Goal: Communication & Community: Ask a question

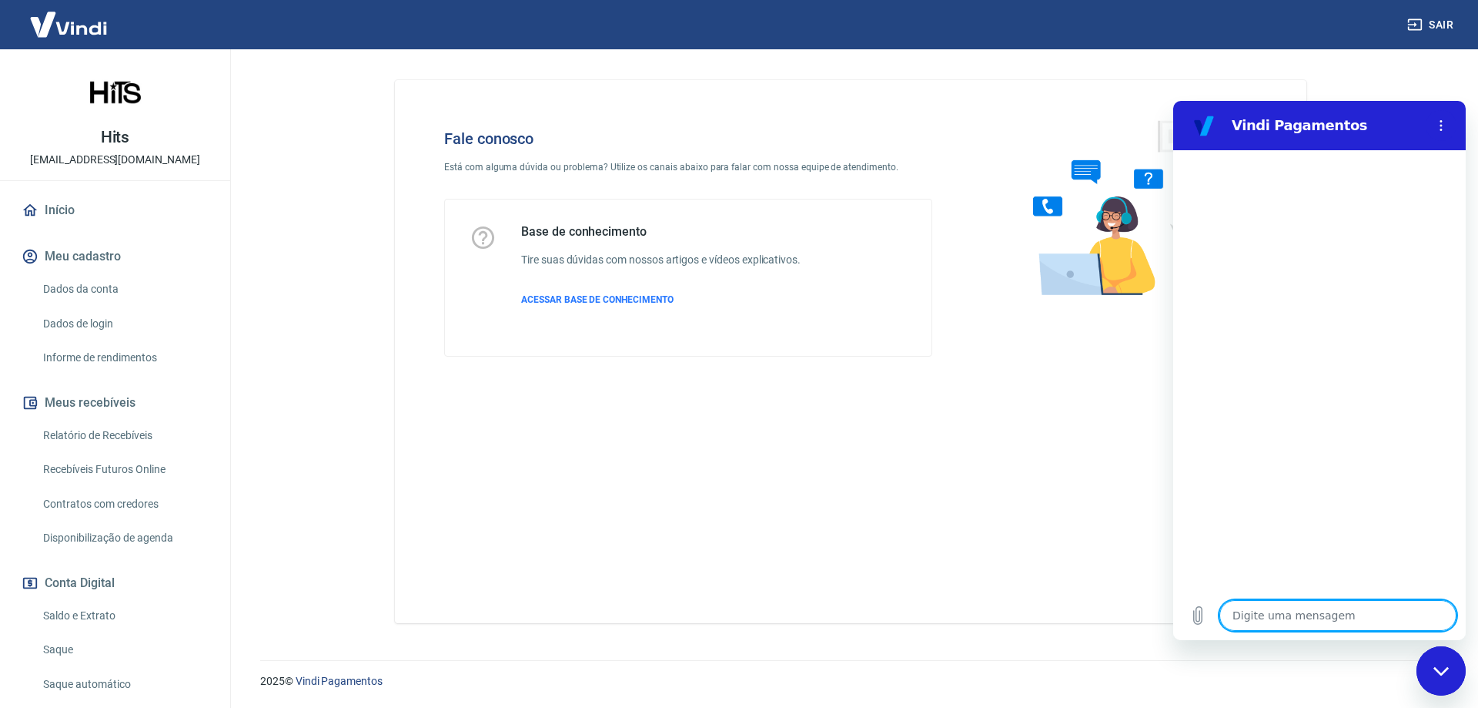
click at [1297, 617] on textarea at bounding box center [1338, 615] width 237 height 31
type textarea "O"
type textarea "x"
type textarea "Ol"
type textarea "x"
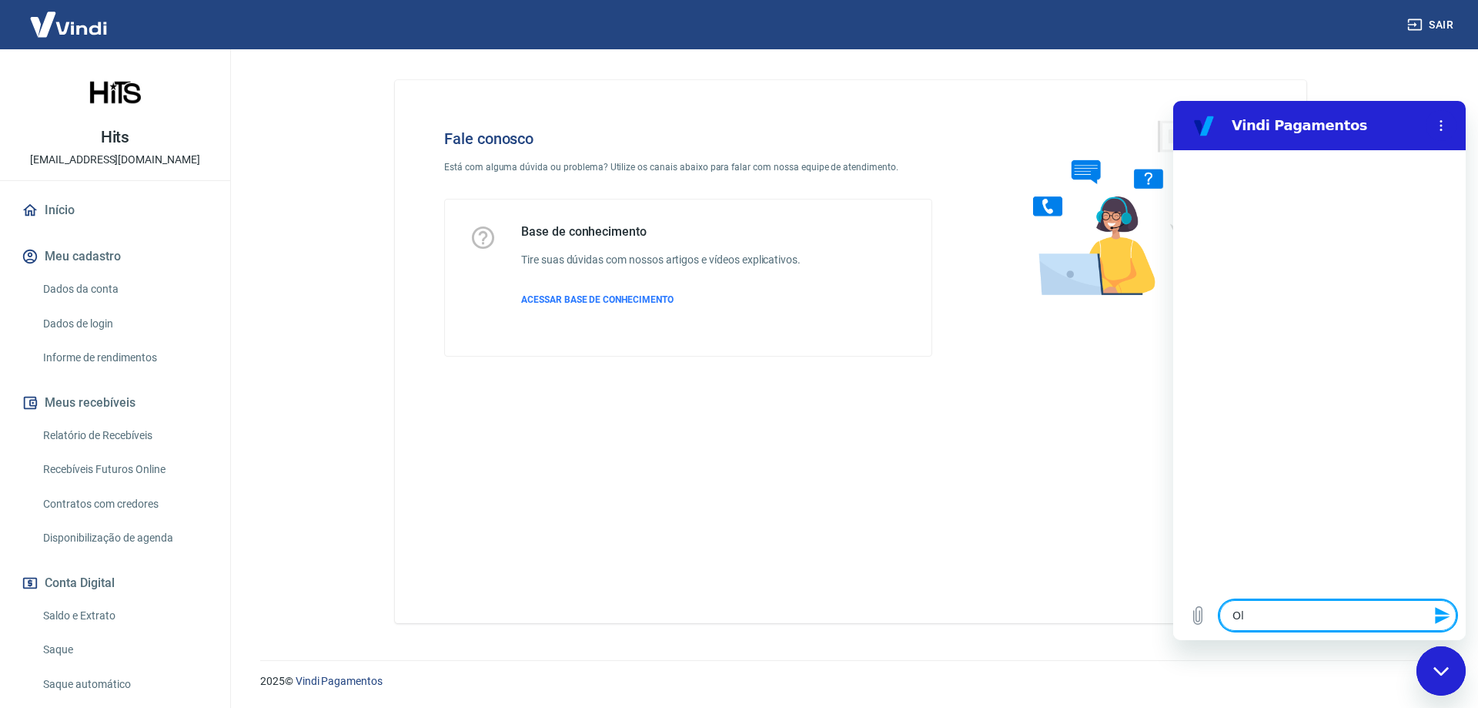
type textarea "Olá"
type textarea "x"
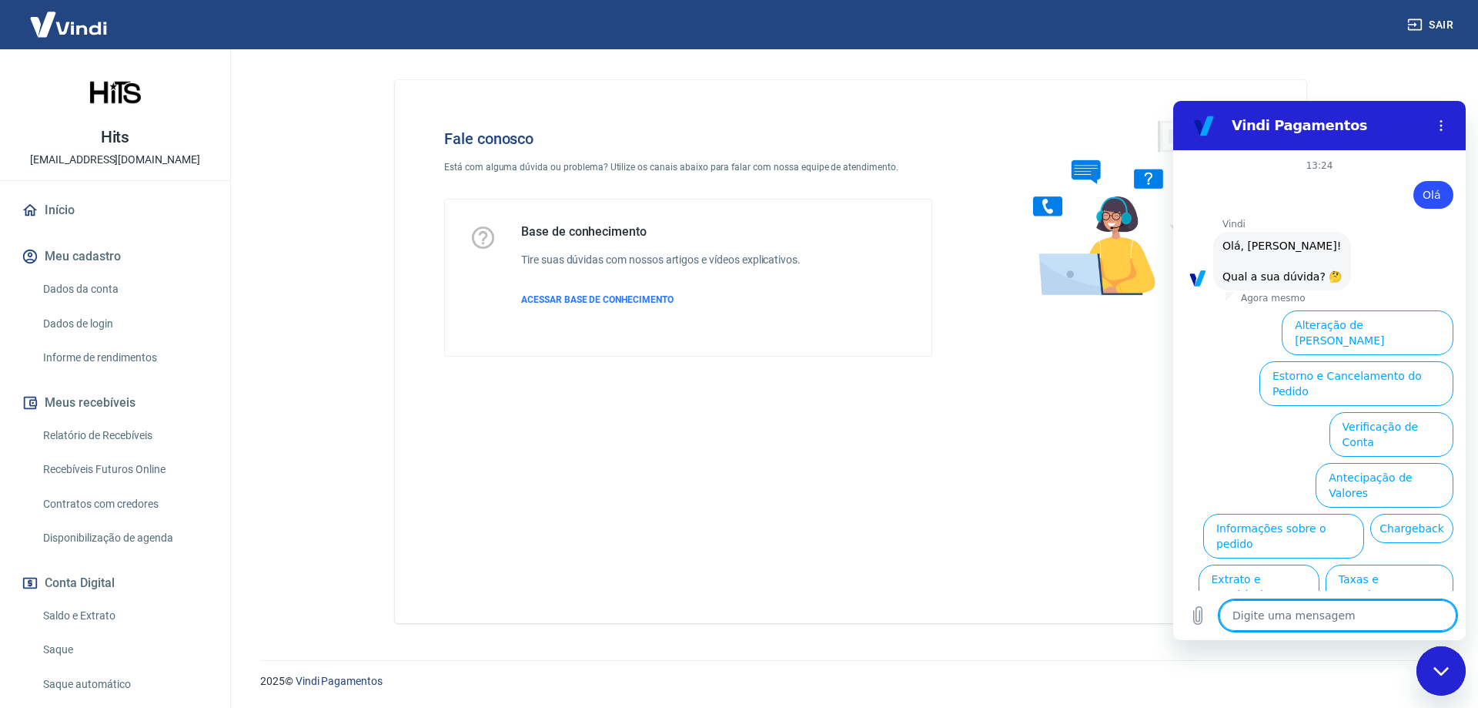
scroll to position [36, 0]
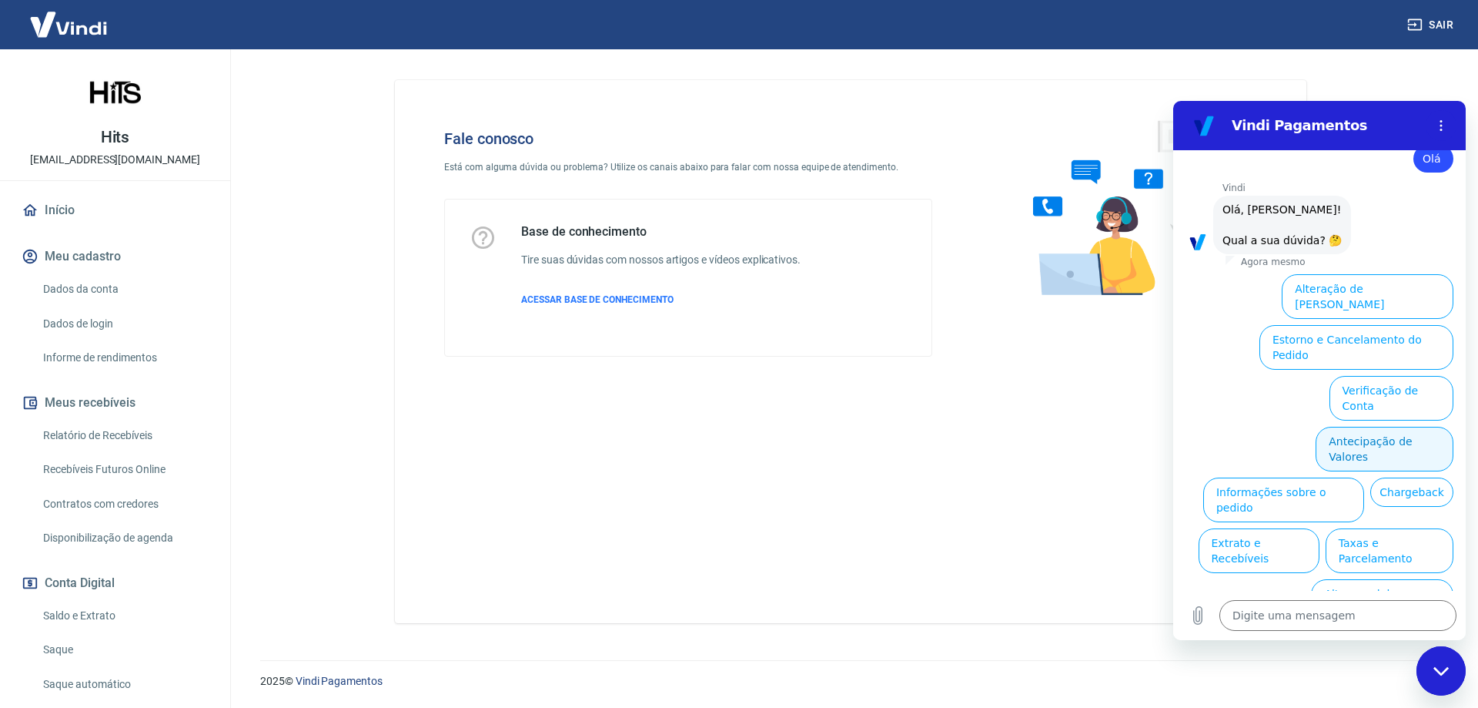
click at [1364, 427] on button "Antecipação de Valores" at bounding box center [1385, 449] width 138 height 45
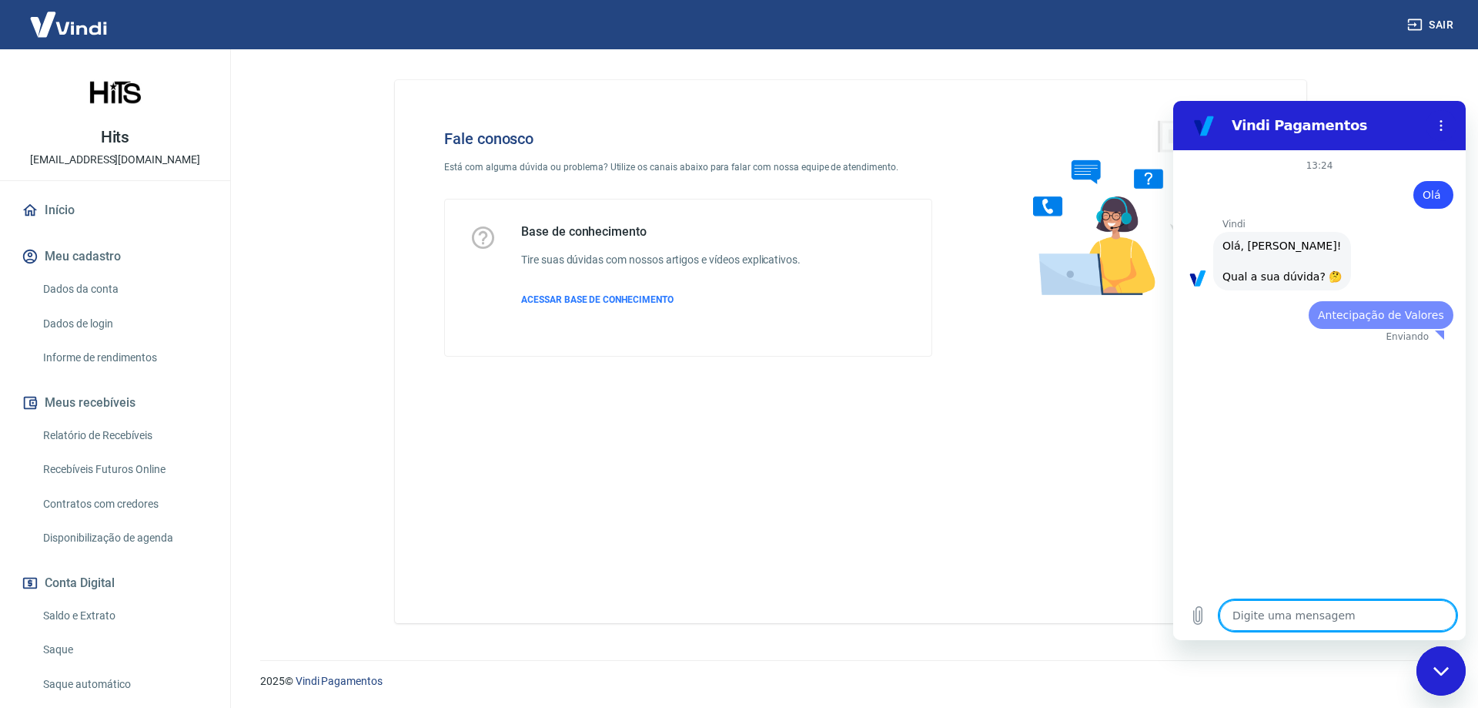
scroll to position [0, 0]
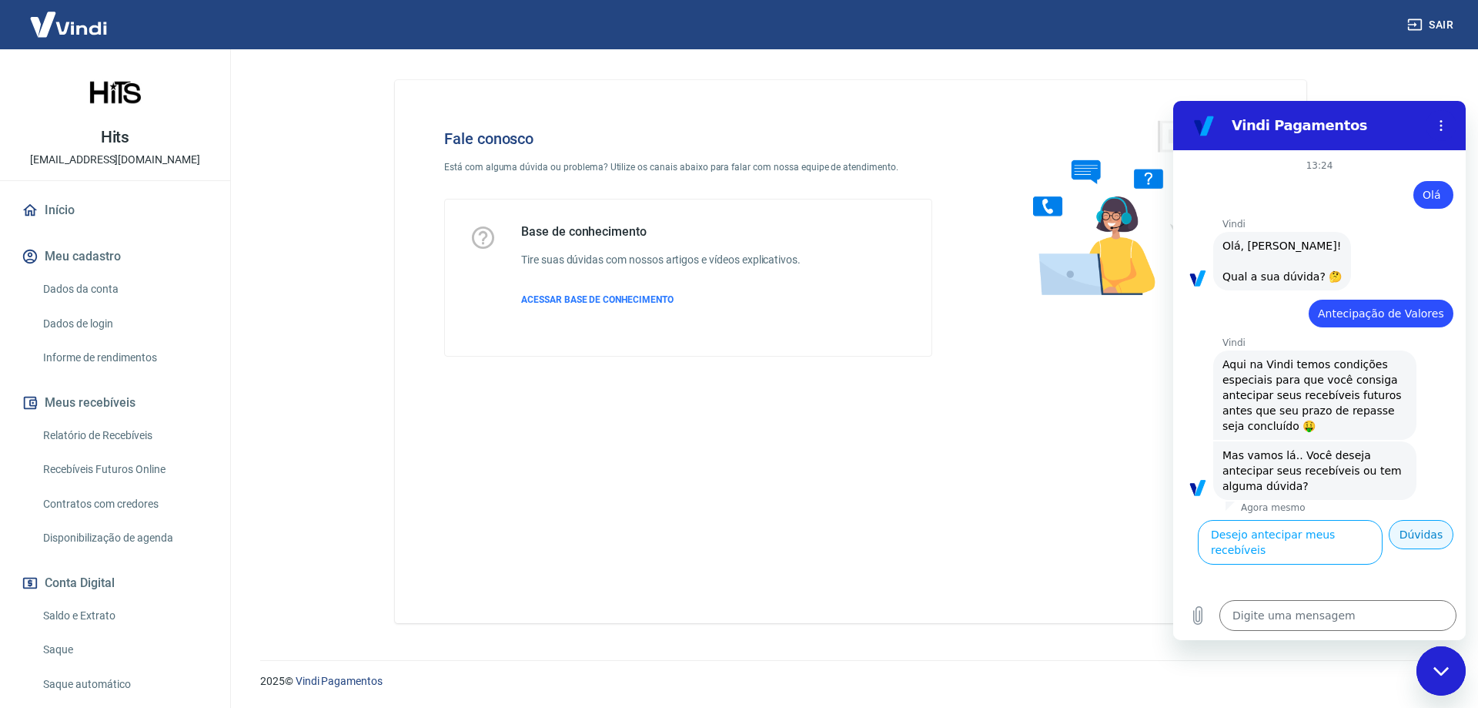
click at [1420, 534] on button "Dúvidas" at bounding box center [1421, 534] width 65 height 29
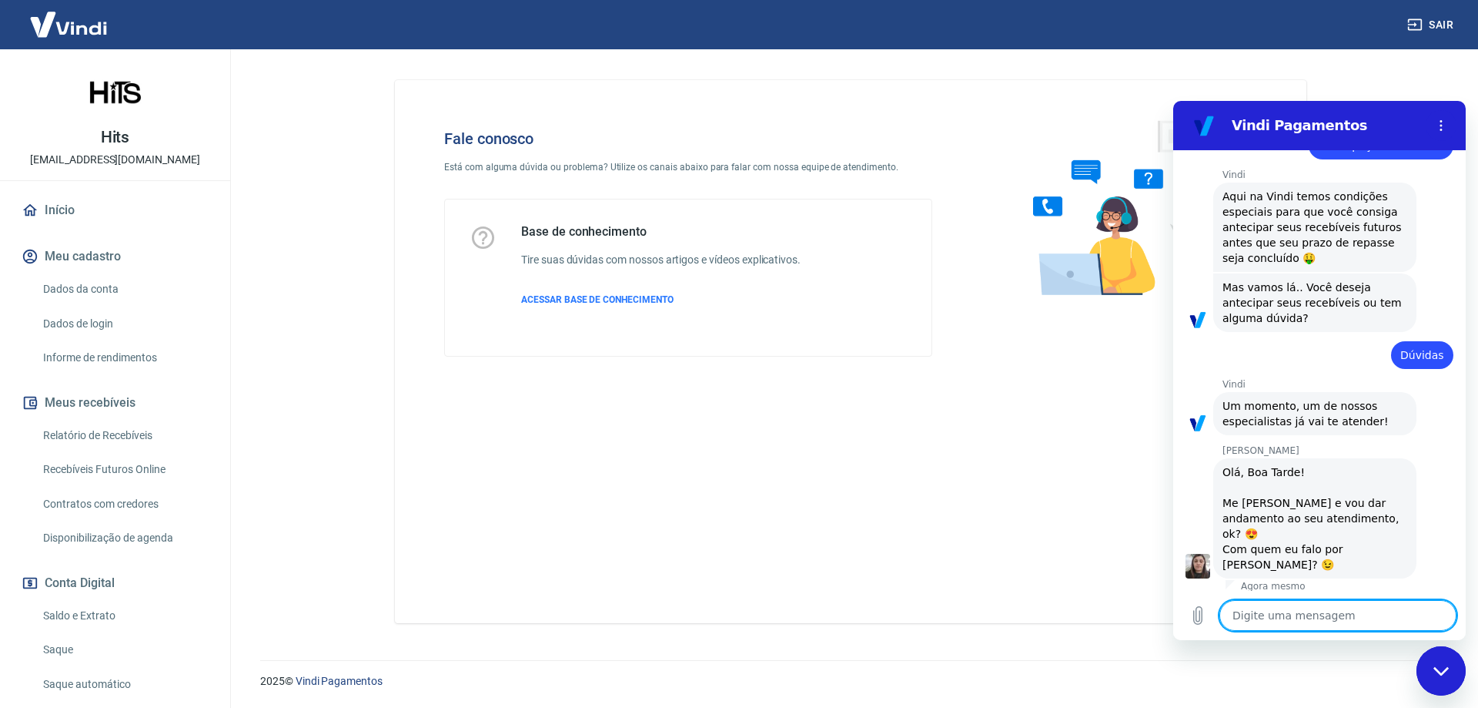
scroll to position [173, 0]
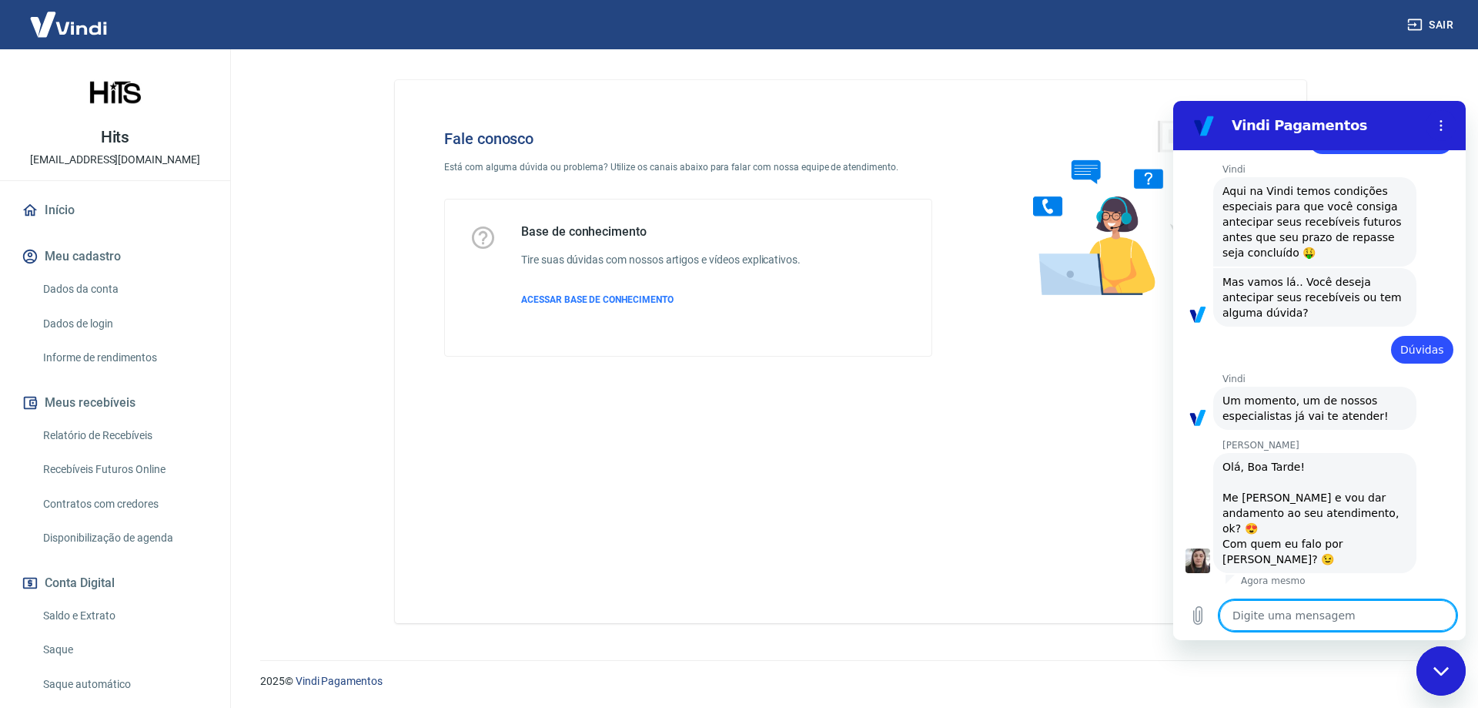
type textarea "x"
click at [1296, 626] on textarea at bounding box center [1338, 615] width 237 height 31
type textarea "O"
type textarea "x"
type textarea "Ol"
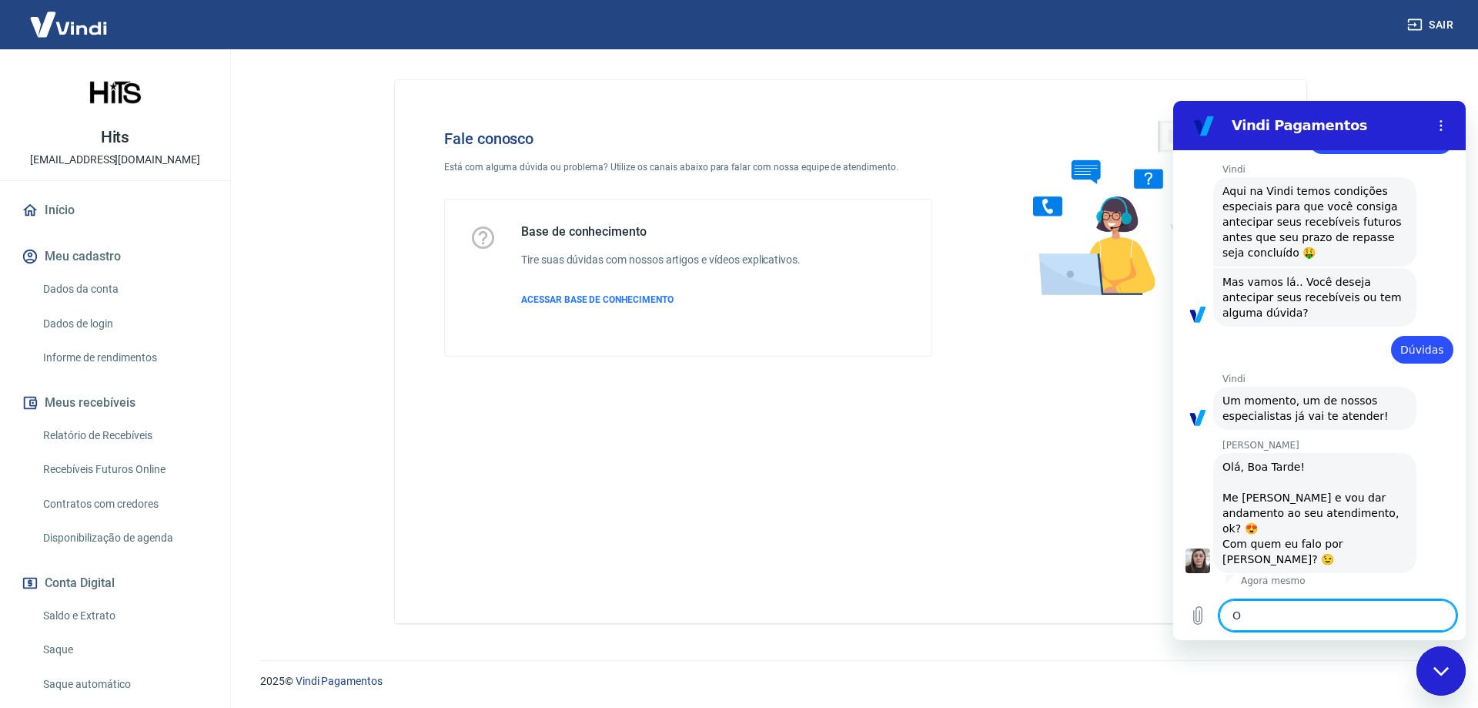
type textarea "x"
type textarea "Olá"
type textarea "x"
type textarea "Olá,"
type textarea "x"
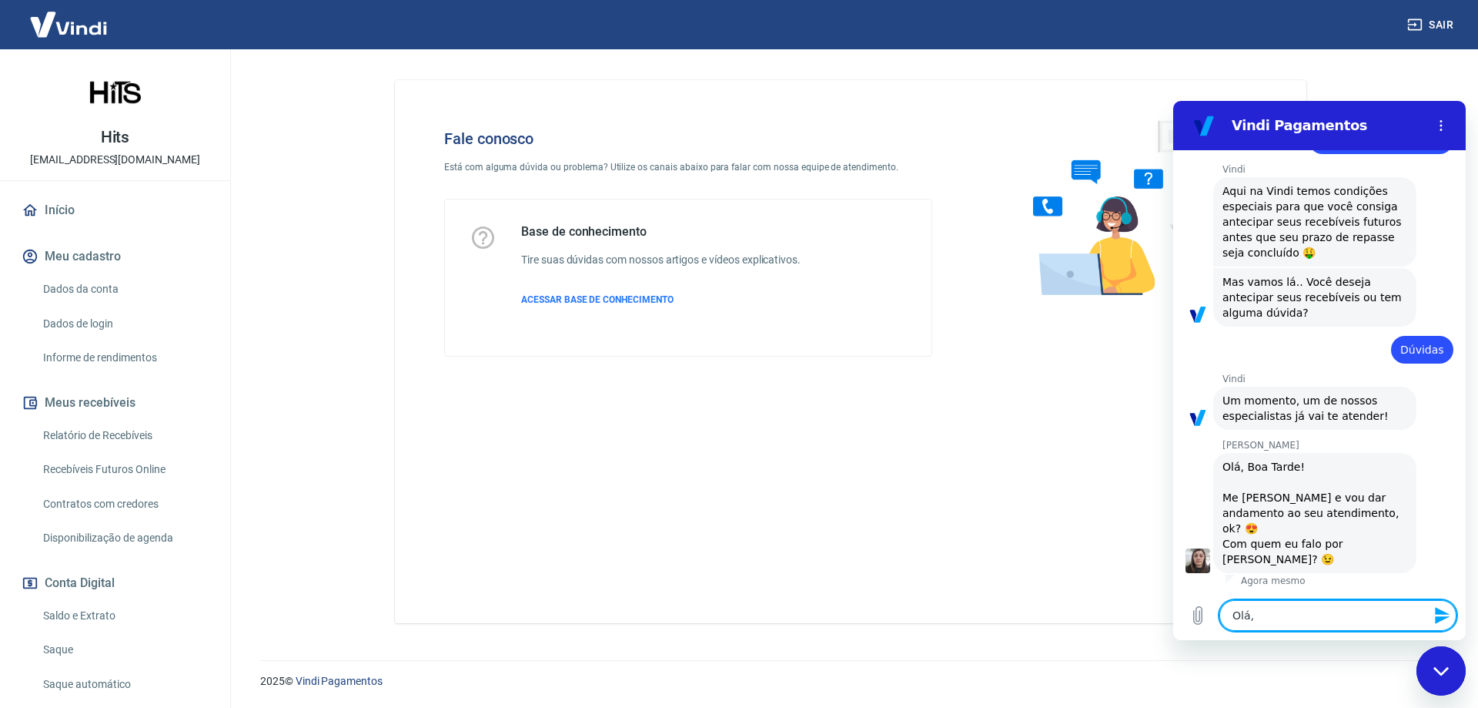
type textarea "Olá,"
type textarea "x"
type textarea "Olá, b"
type textarea "x"
type textarea "Olá, bo"
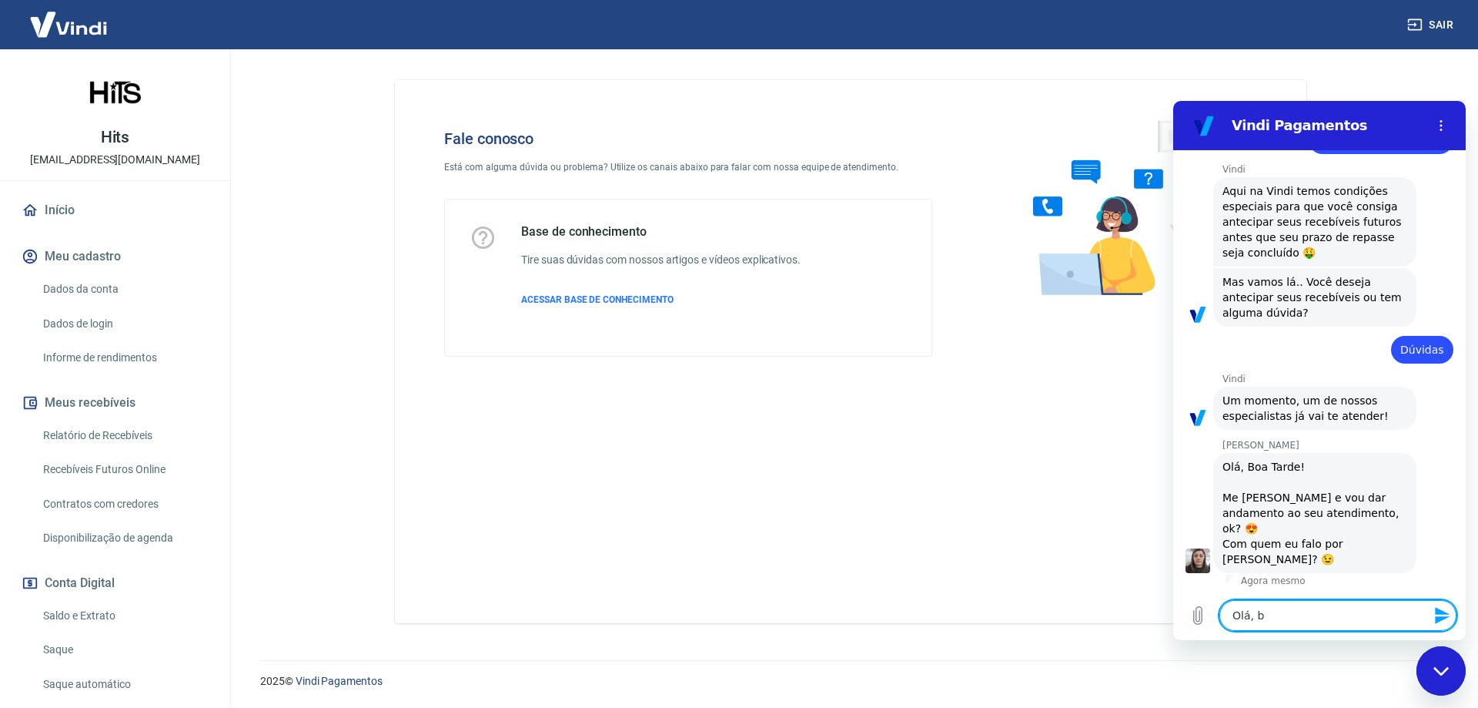
type textarea "x"
type textarea "Olá, boa"
type textarea "x"
type textarea "Olá, boa"
type textarea "x"
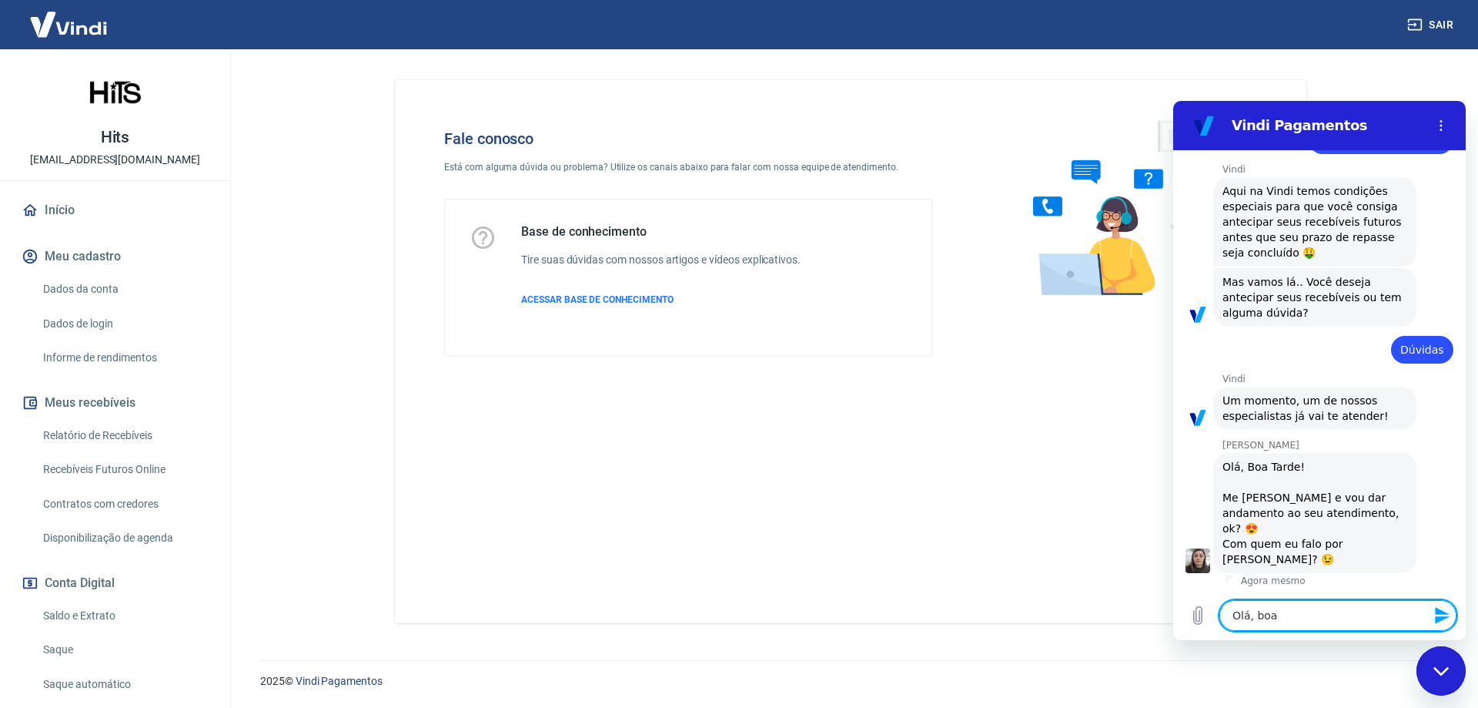
type textarea "Olá, boa t"
type textarea "x"
type textarea "Olá, boa ta"
type textarea "x"
type textarea "Olá, boa tar"
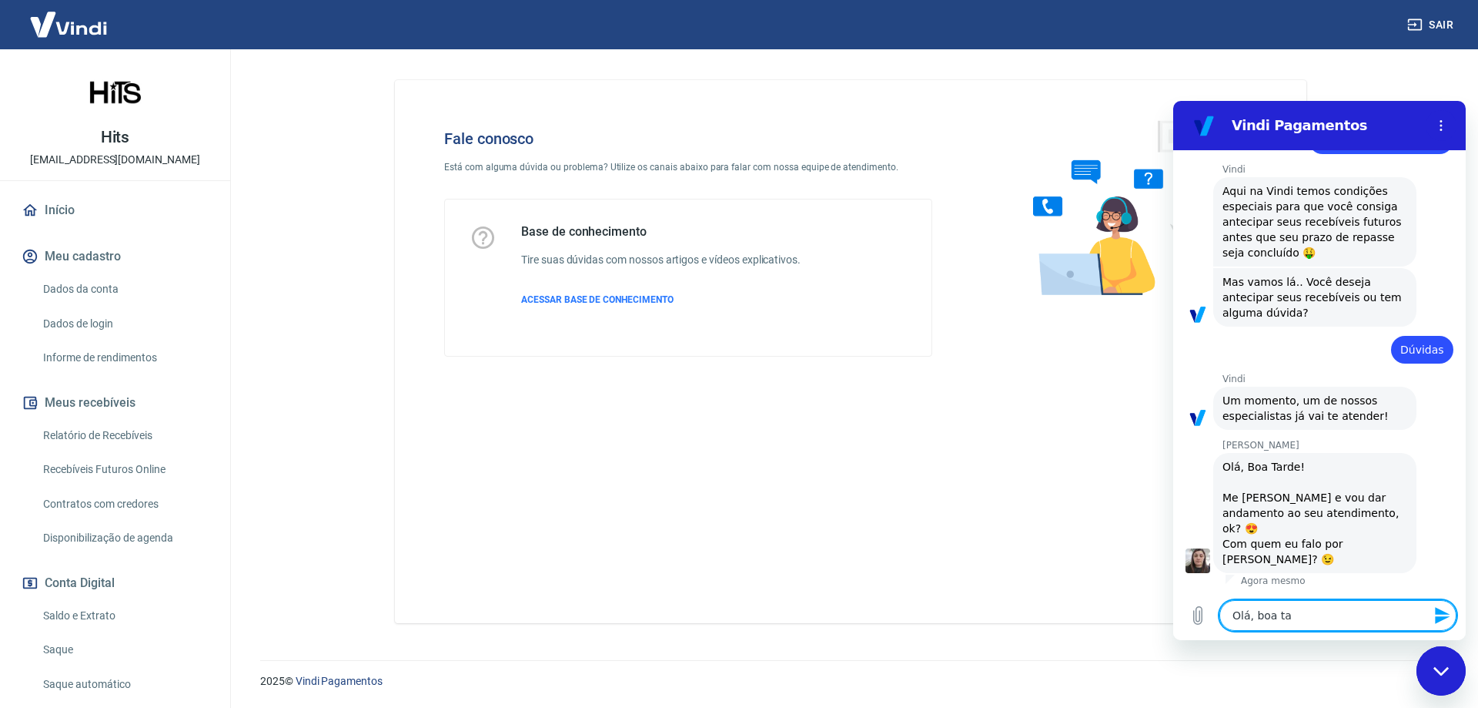
type textarea "x"
type textarea "Olá, boa tard"
type textarea "x"
type textarea "Olá, boa tarde"
type textarea "x"
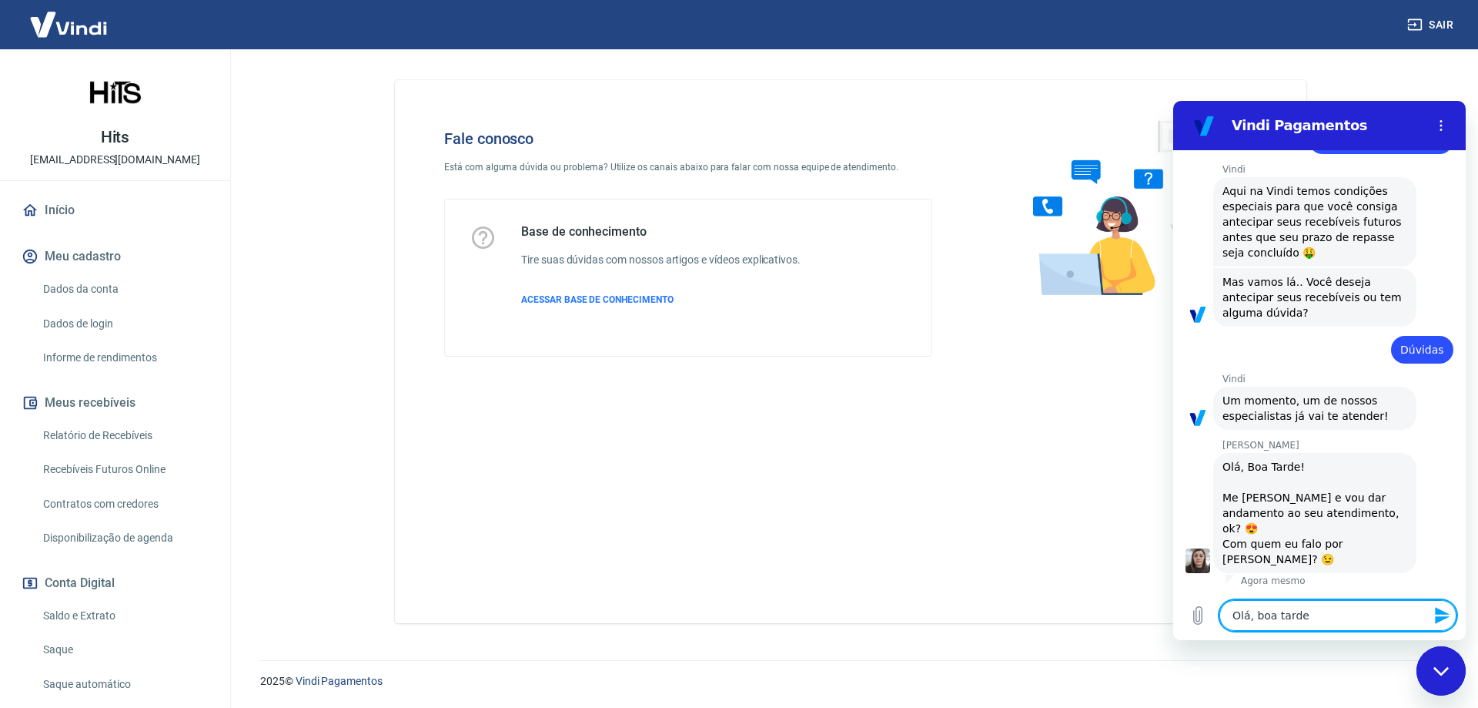
type textarea "Olá, boa tarde"
type textarea "x"
type textarea "Olá, boa tarde A"
type textarea "x"
type textarea "Olá, boa tarde AS"
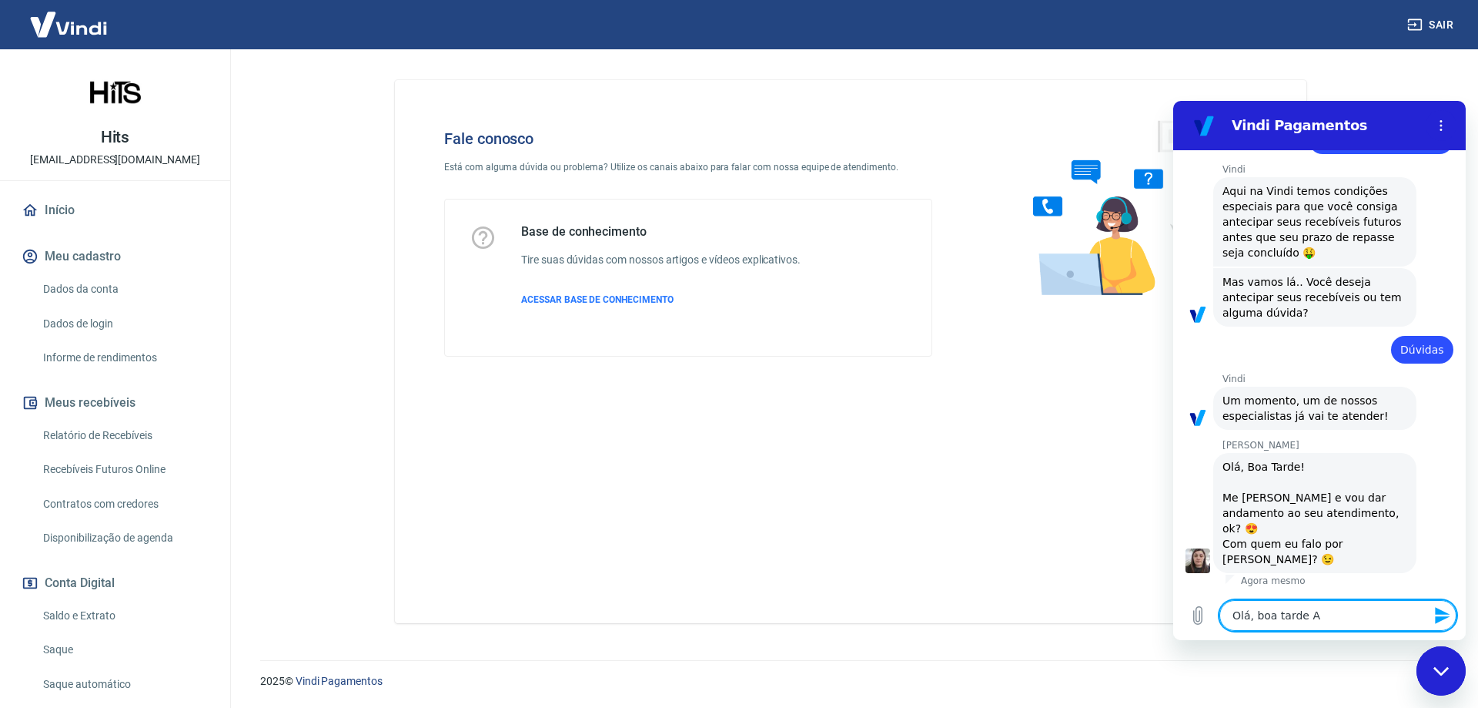
type textarea "x"
type textarea "Olá, boa tarde ASi"
type textarea "x"
type textarea "Olá, boa tarde ASil"
type textarea "x"
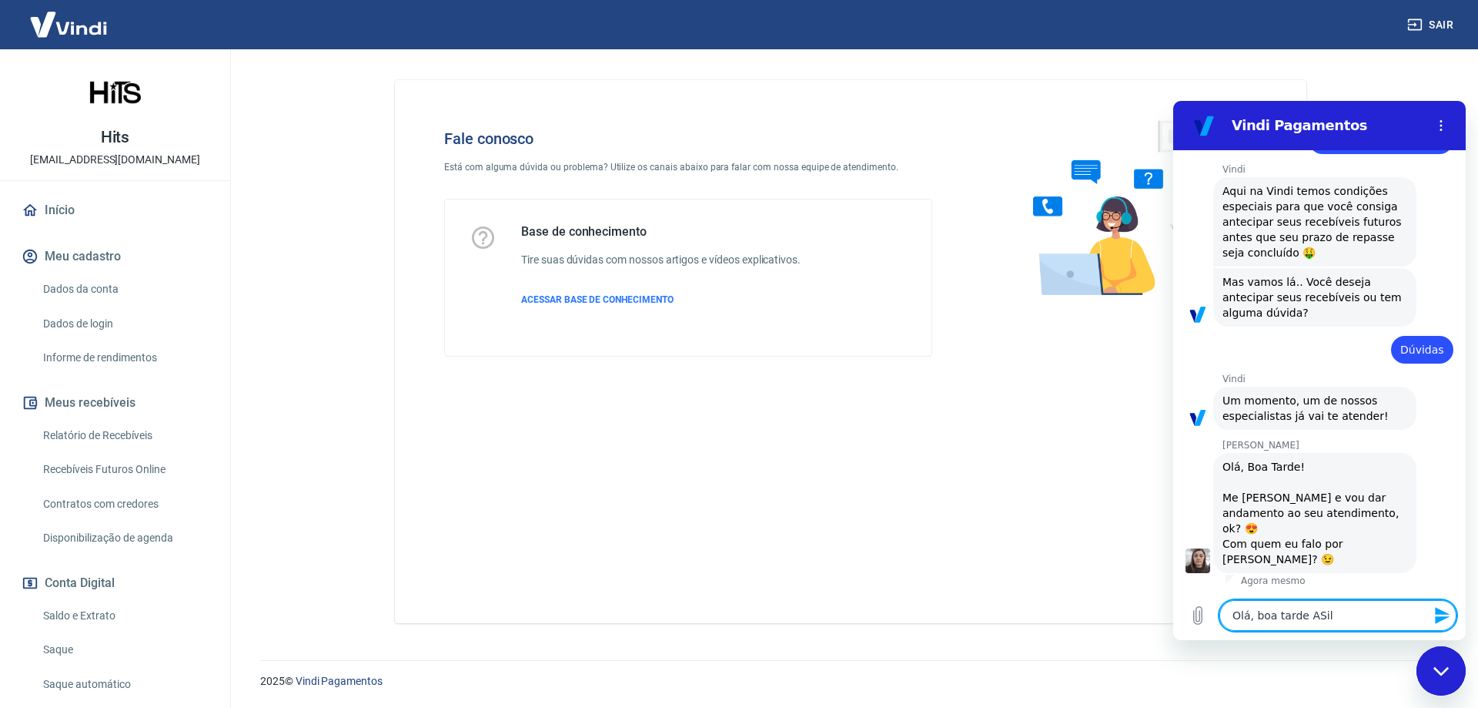
type textarea "Olá, boa tarde ASilv"
type textarea "x"
type textarea "Olá, boa tarde ASilva"
type textarea "x"
type textarea "Olá, boa tarde ASilvan"
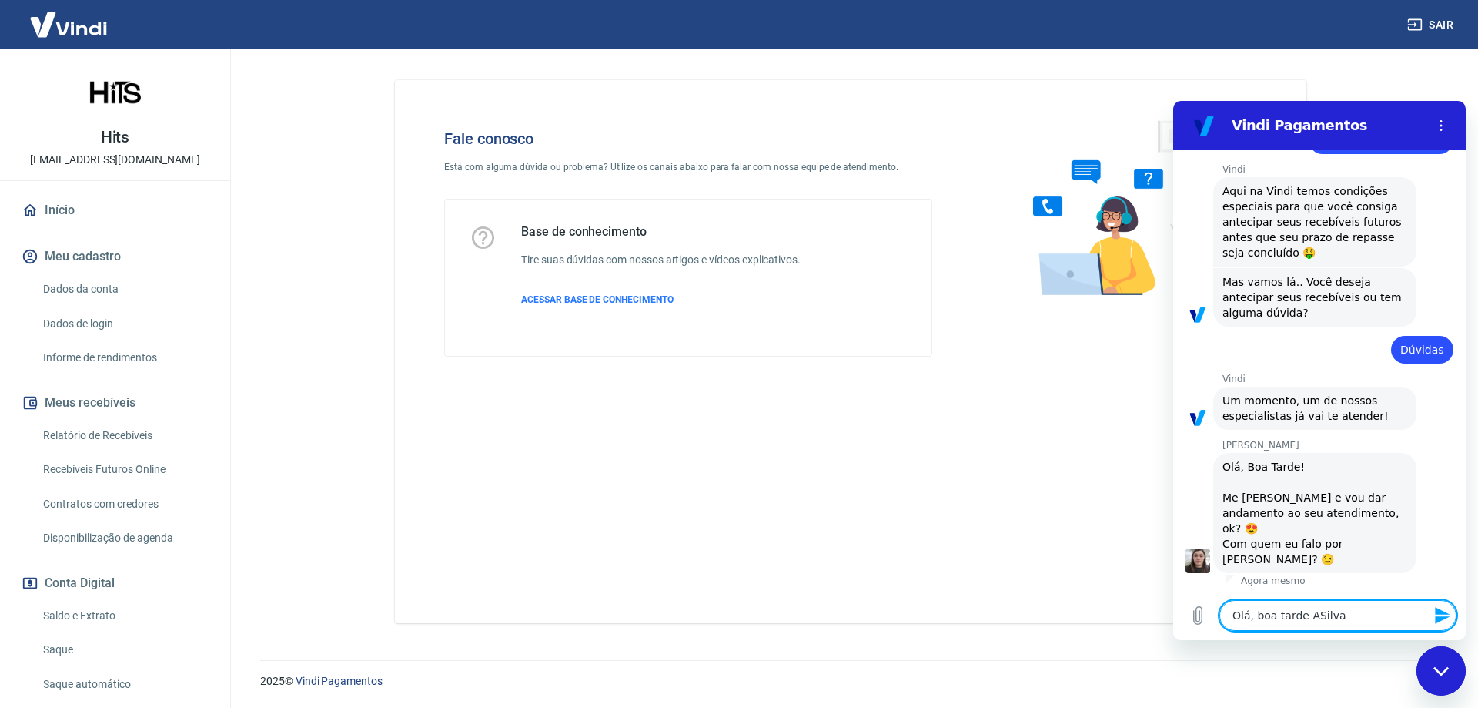
type textarea "x"
type textarea "Olá, boa tarde ASilvana"
type textarea "x"
type textarea "Olá, boa tarde ASilvan"
type textarea "x"
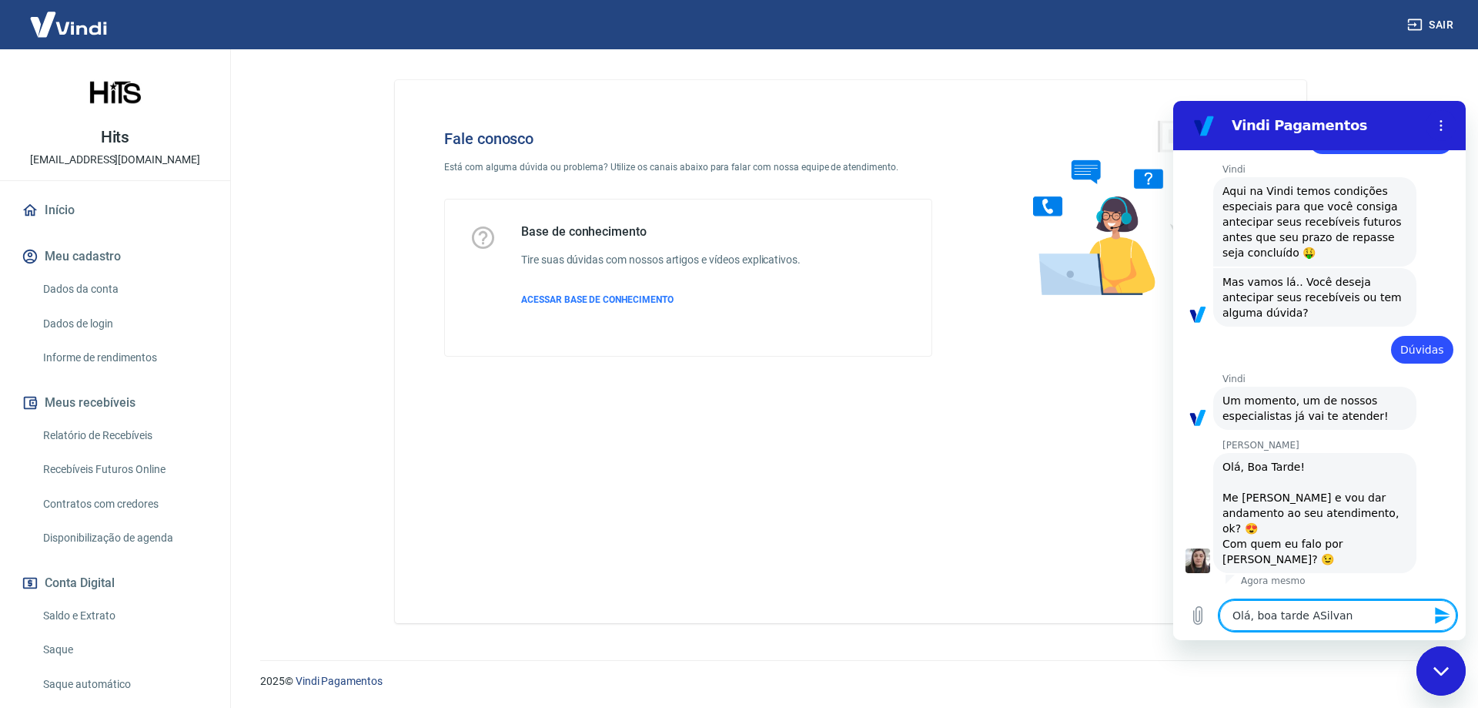
type textarea "Olá, boa tarde ASilva"
type textarea "x"
type textarea "Olá, boa tarde ASilv"
type textarea "x"
type textarea "Olá, boa tarde ASil"
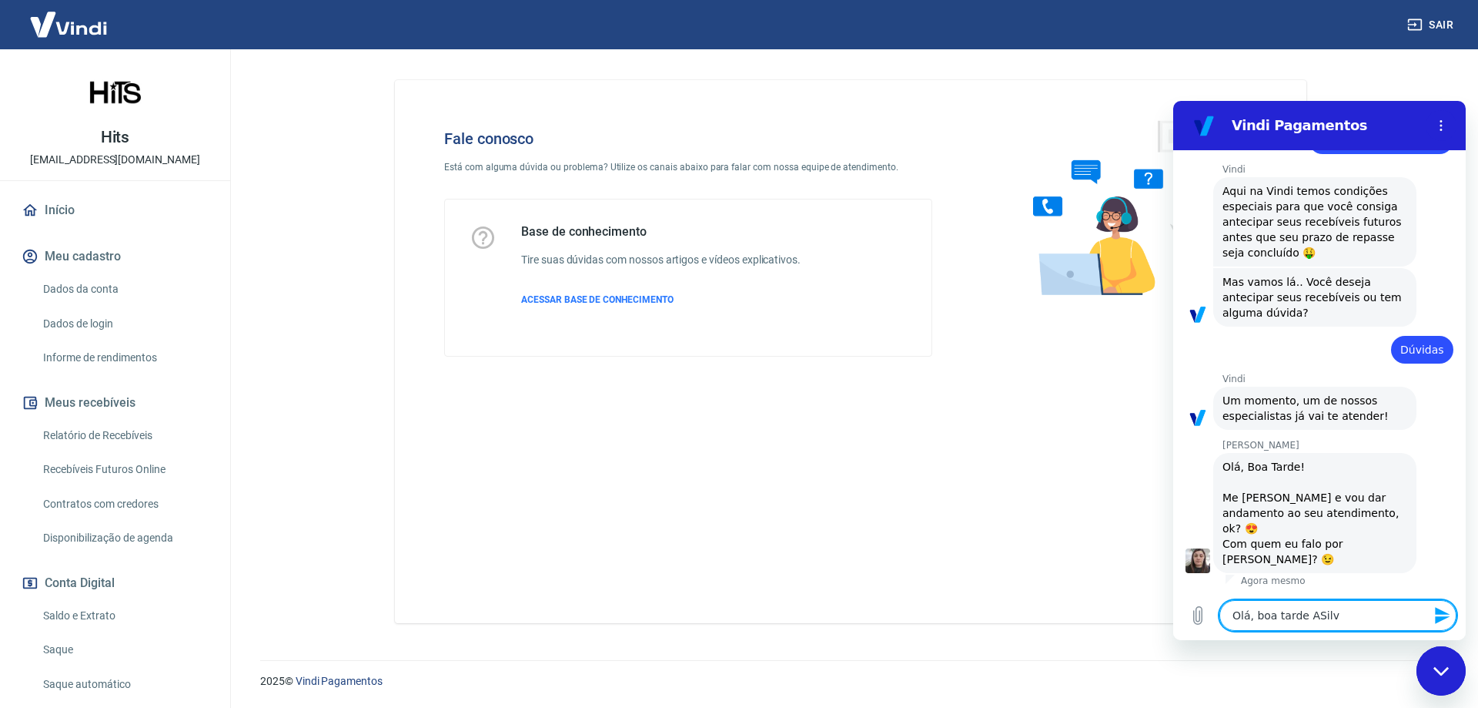
type textarea "x"
type textarea "Olá, boa tarde ASi"
type textarea "x"
type textarea "Olá, boa tarde AS"
type textarea "x"
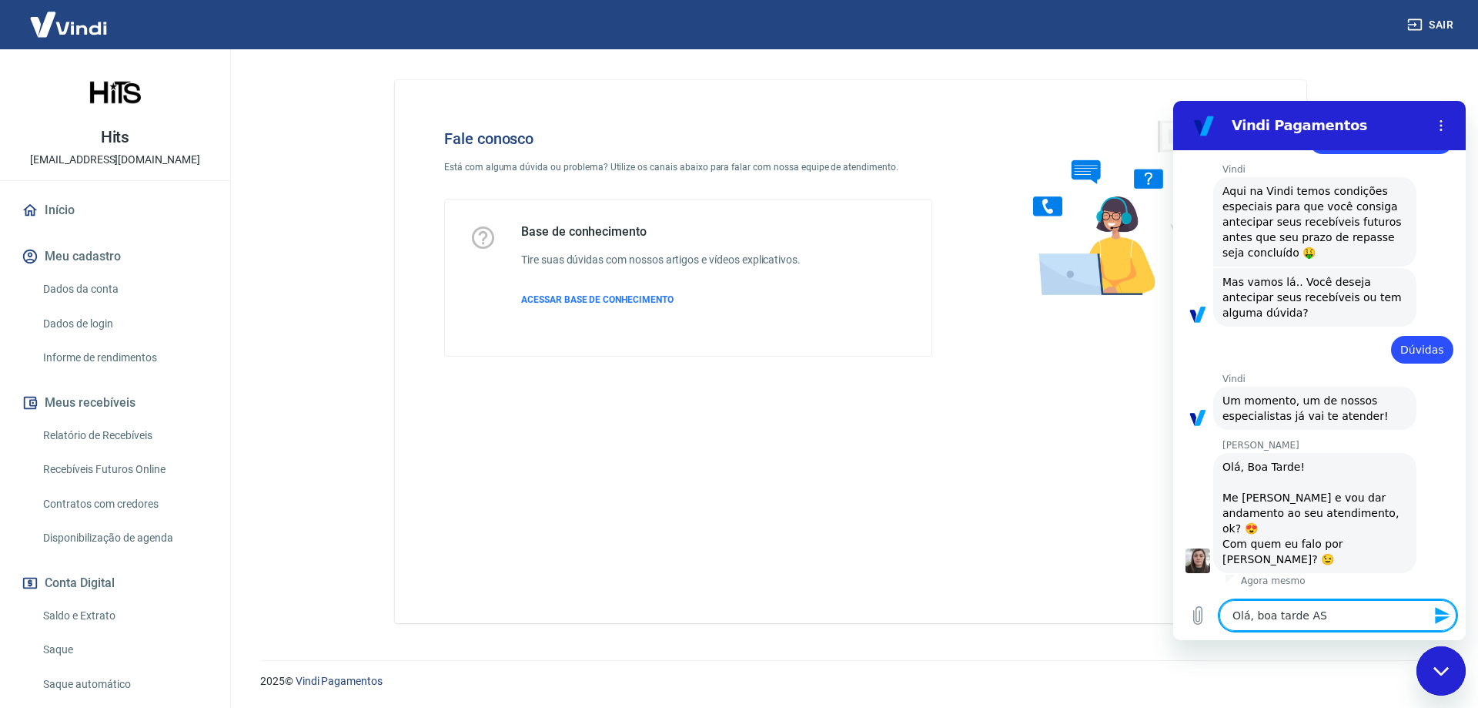
type textarea "Olá, boa tarde A"
type textarea "x"
type textarea "Olá, boa tarde"
type textarea "x"
type textarea "Olá, boa tarde S"
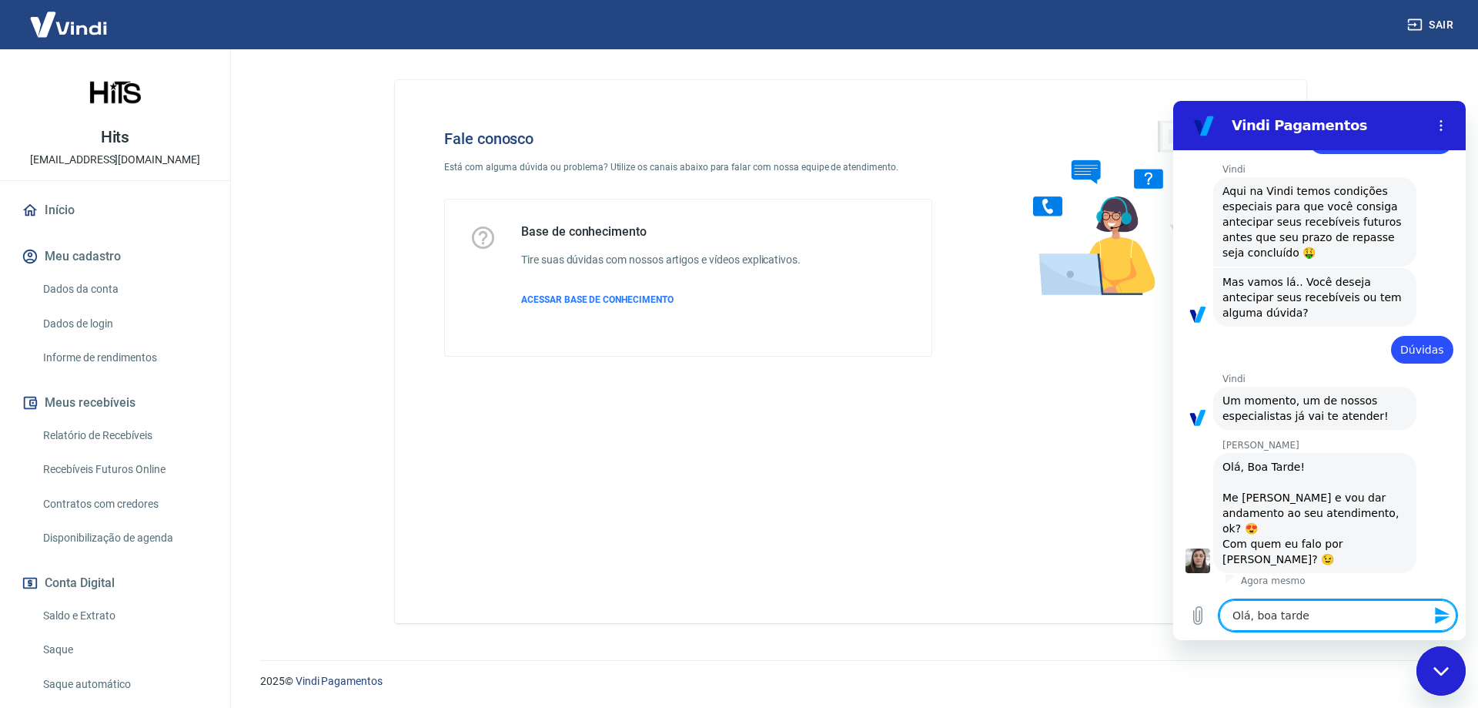
type textarea "x"
type textarea "Olá, boa tarde Si"
type textarea "x"
type textarea "Olá, boa tarde Sil"
type textarea "x"
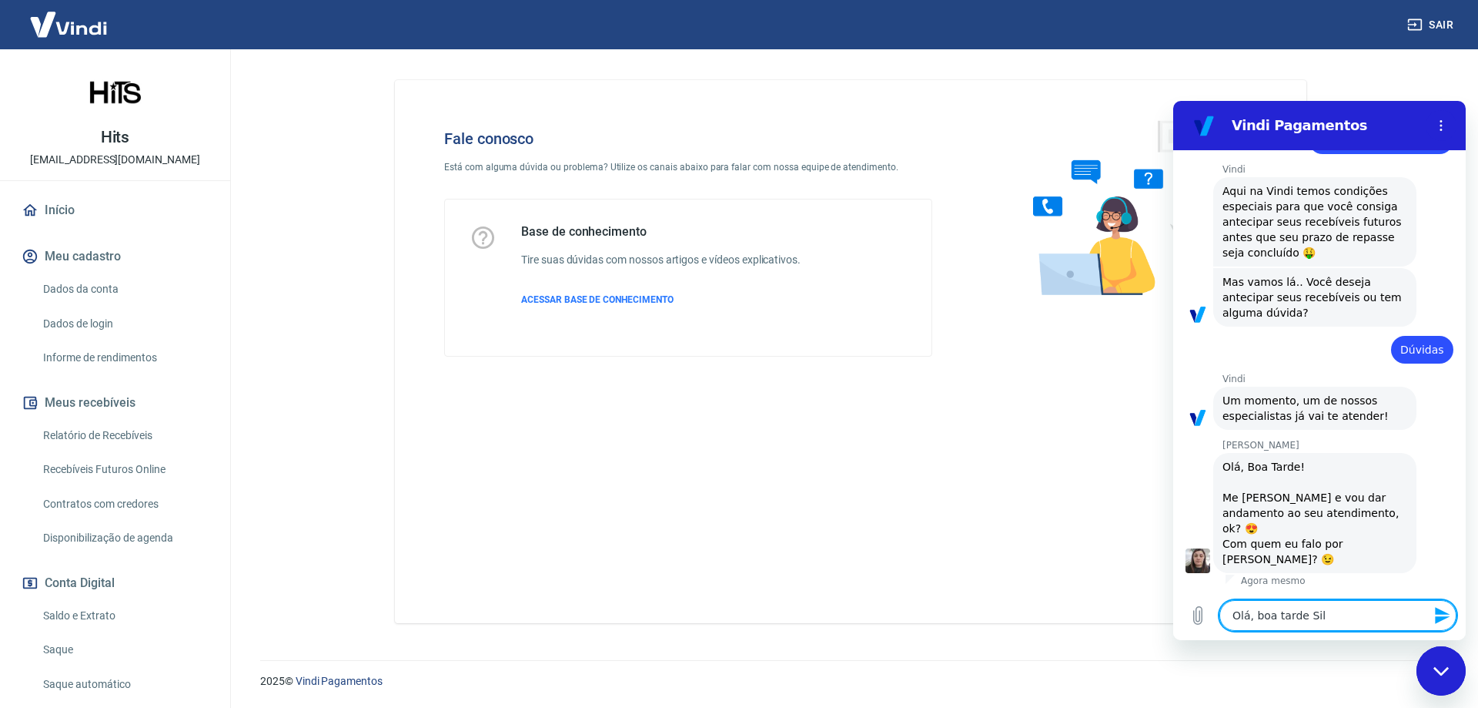
type textarea "Olá, boa tarde Silv"
type textarea "x"
type textarea "Olá, boa tarde Silva"
type textarea "x"
type textarea "Olá, boa tarde Silvan"
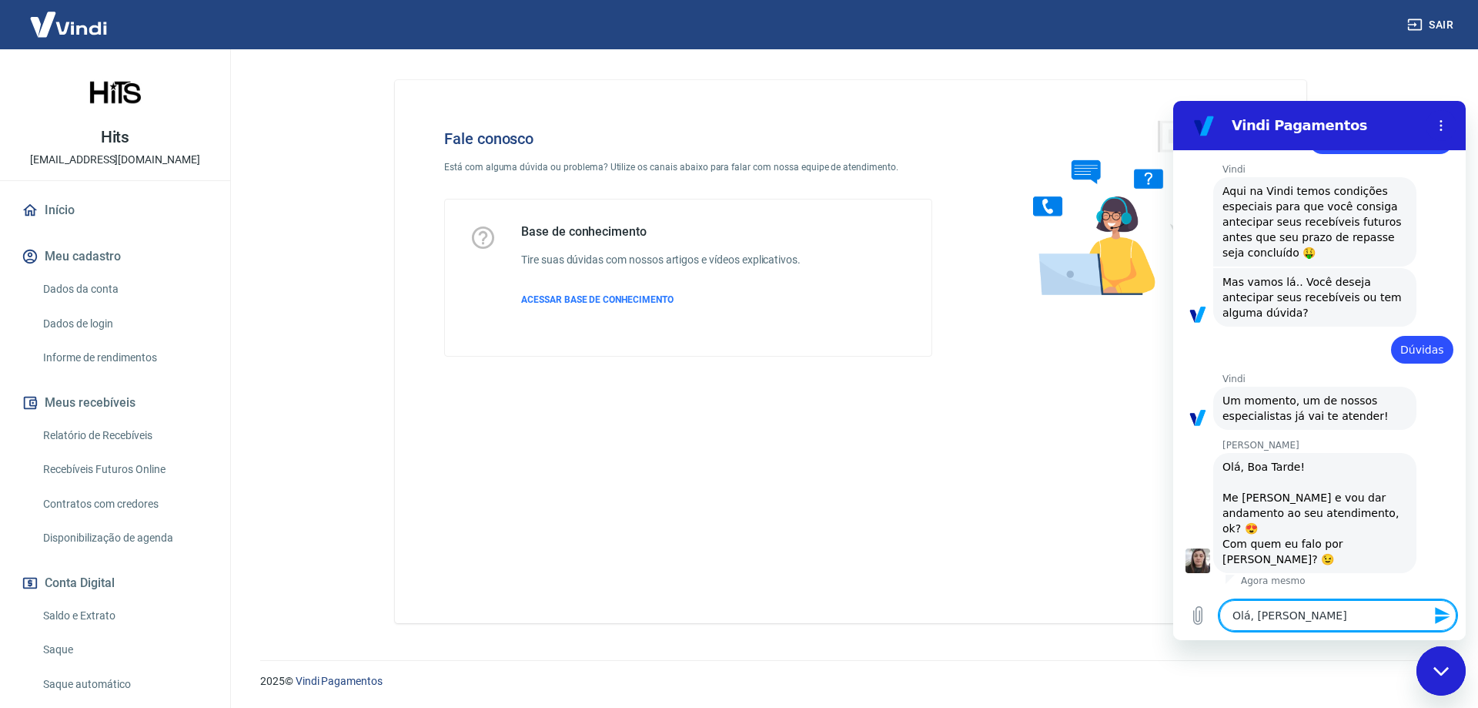
type textarea "x"
type textarea "Olá, boa tarde Silvana"
type textarea "x"
type textarea "Olá, boa tarde Silvana!"
type textarea "x"
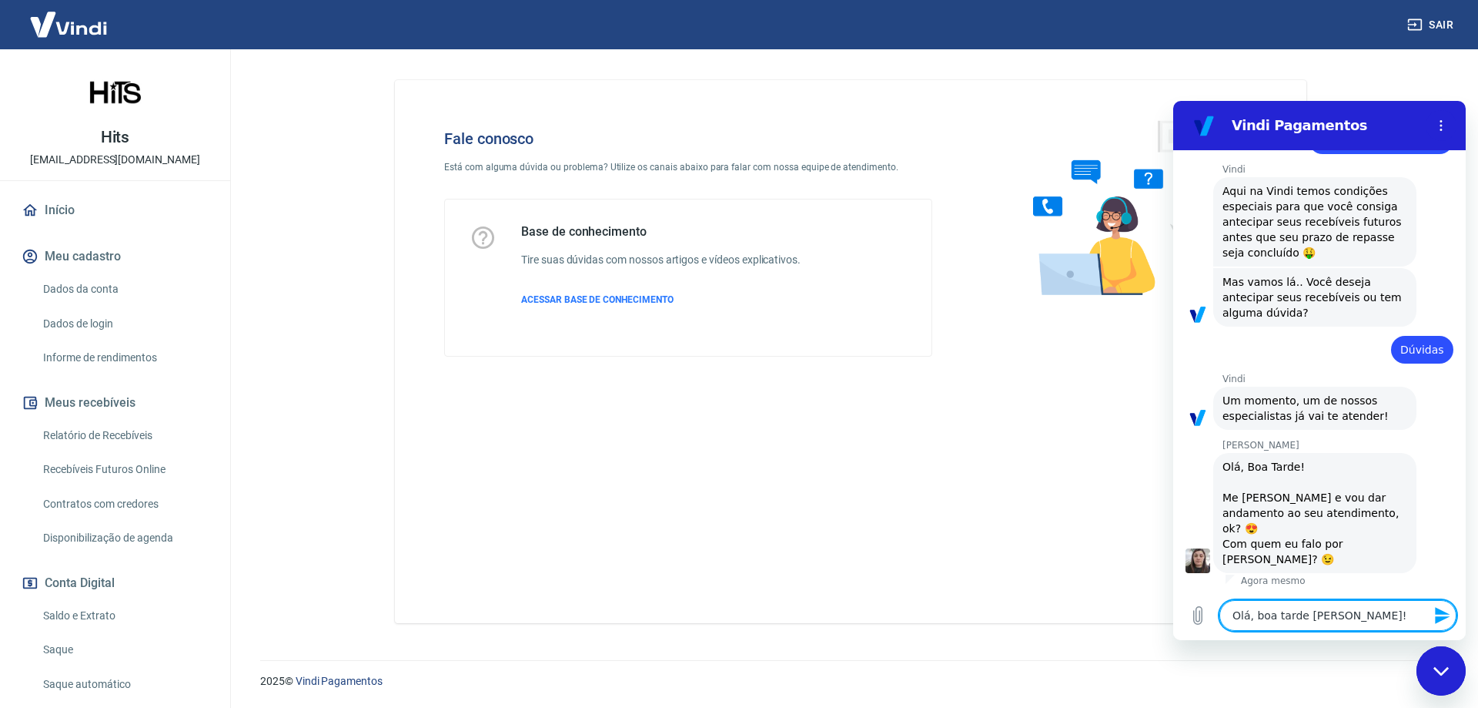
type textarea "Olá, boa tarde Silvana!"
type textarea "x"
type textarea "Olá, boa tarde Silvana! D"
type textarea "x"
type textarea "Olá, boa tarde Silvana! De"
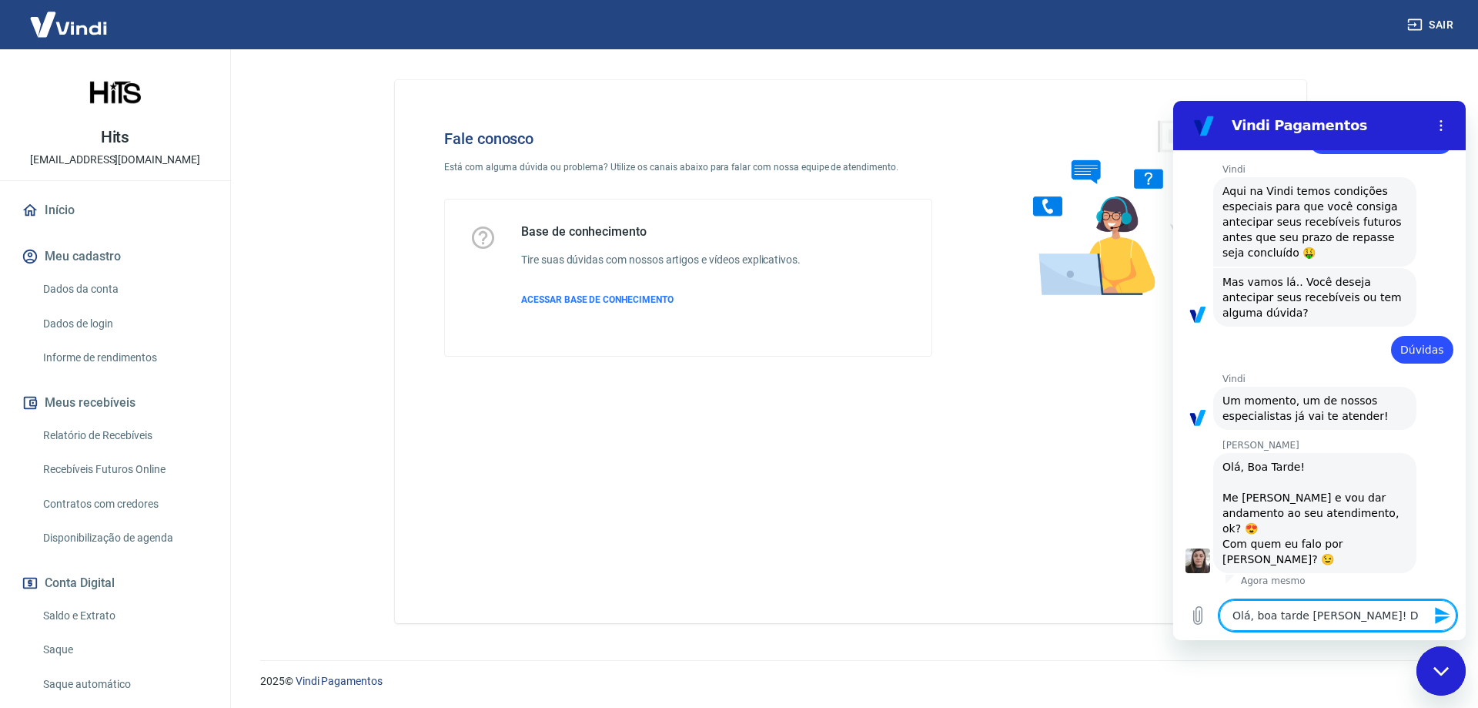
type textarea "x"
type textarea "Olá, boa tarde Silvana! Des"
type textarea "x"
type textarea "Olá, boa tarde Silvana! Dese"
type textarea "x"
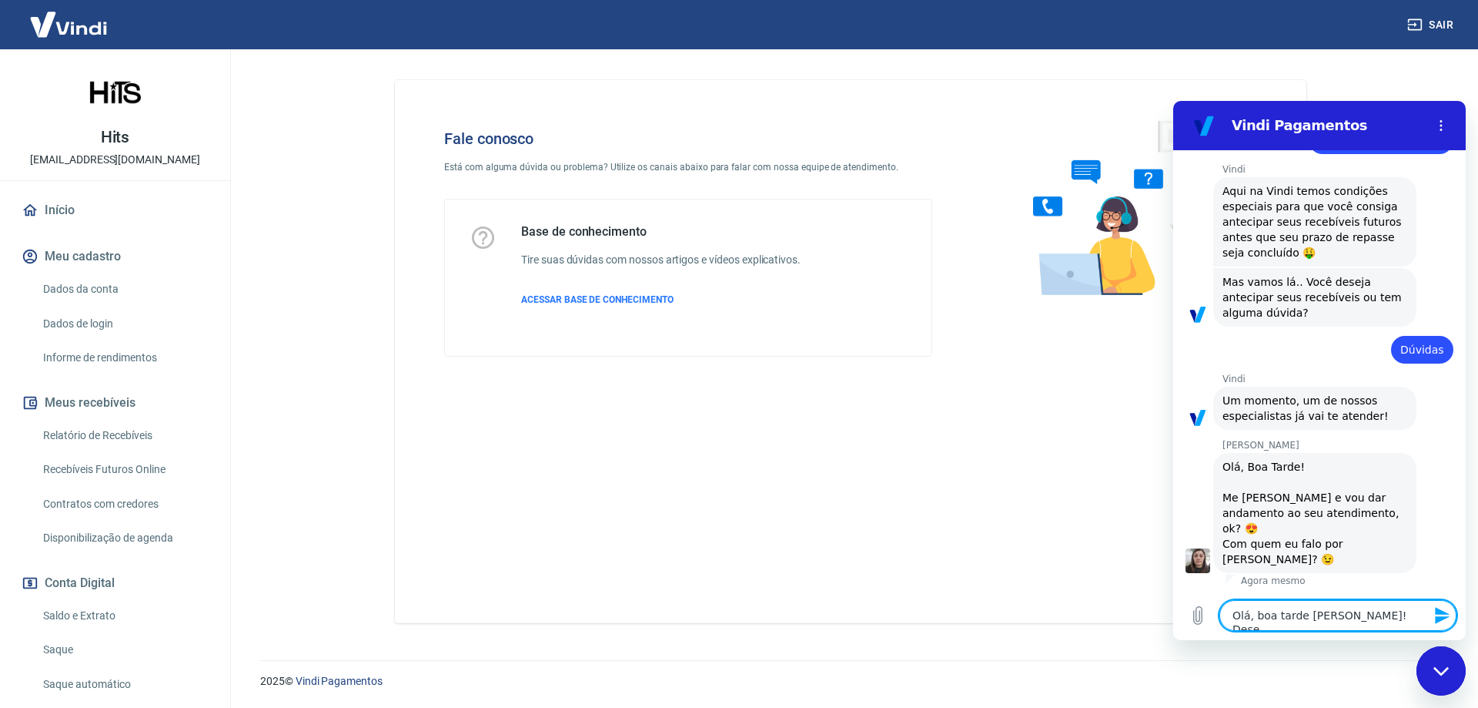
type textarea "Olá, boa tarde Silvana! Desej"
type textarea "x"
type textarea "Olá, boa tarde Silvana! Desejo"
type textarea "x"
type textarea "Olá, boa tarde Silvana! Desejo"
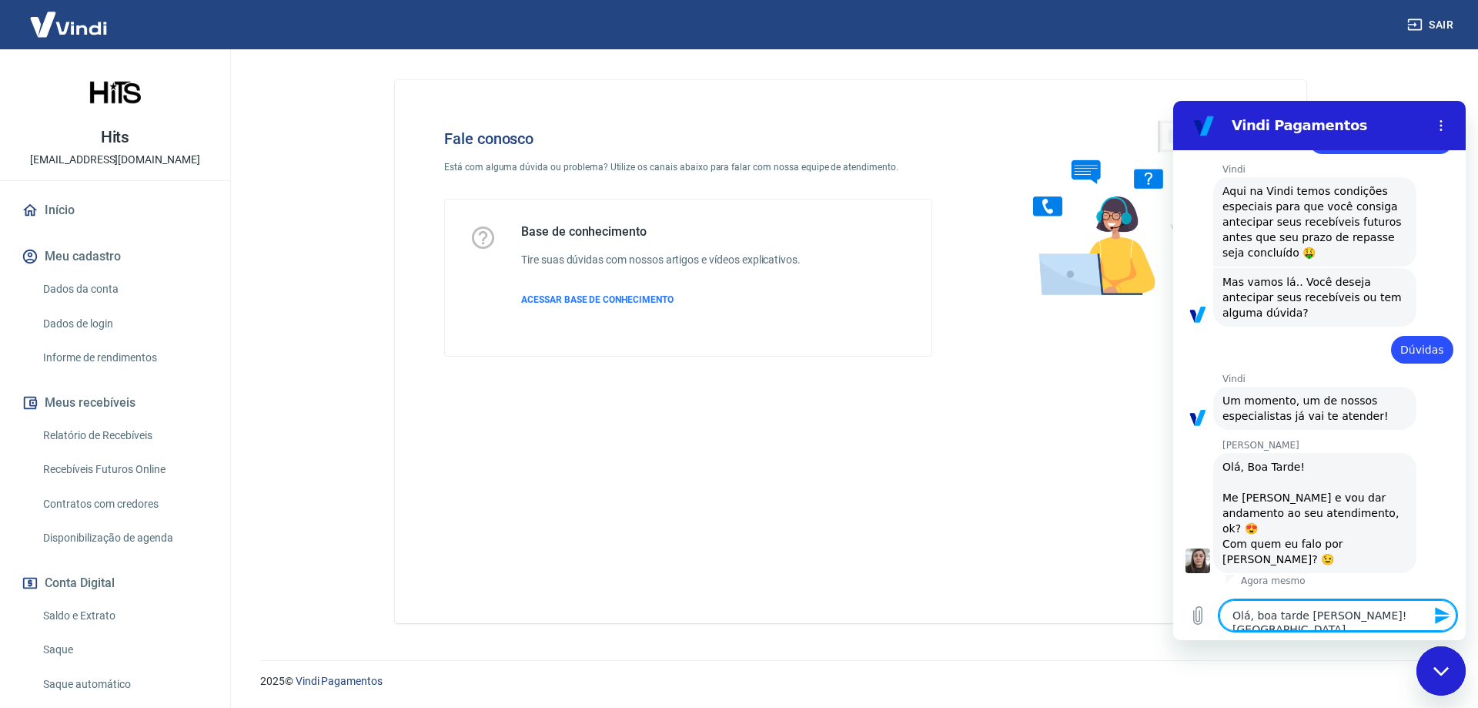
type textarea "x"
type textarea "Olá, boa tarde Silvana! Desejo a"
type textarea "x"
type textarea "Olá, boa tarde Silvana! Desejo an"
type textarea "x"
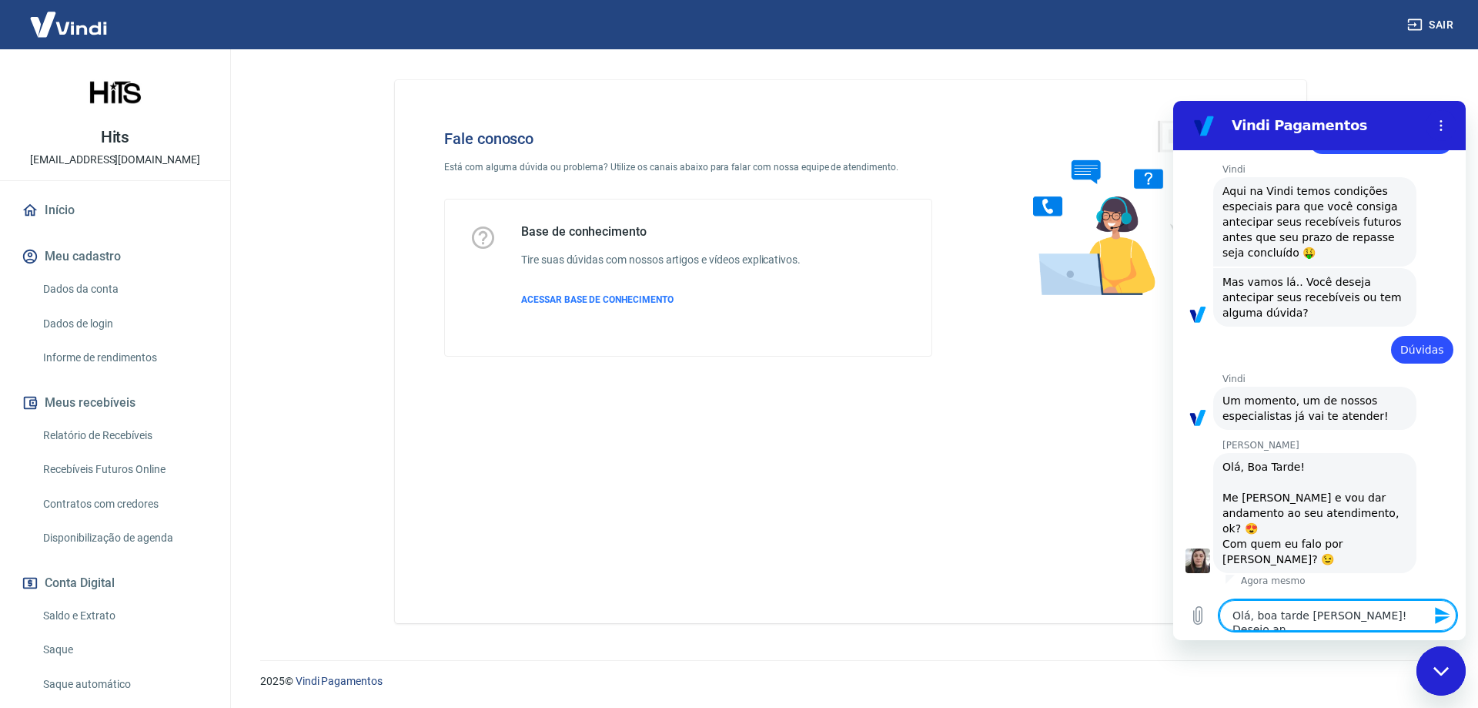
type textarea "Olá, boa tarde Silvana! Desejo ant"
type textarea "x"
type textarea "Olá, boa tarde Silvana! Desejo ante"
type textarea "x"
type textarea "Olá, boa tarde Silvana! Desejo antec"
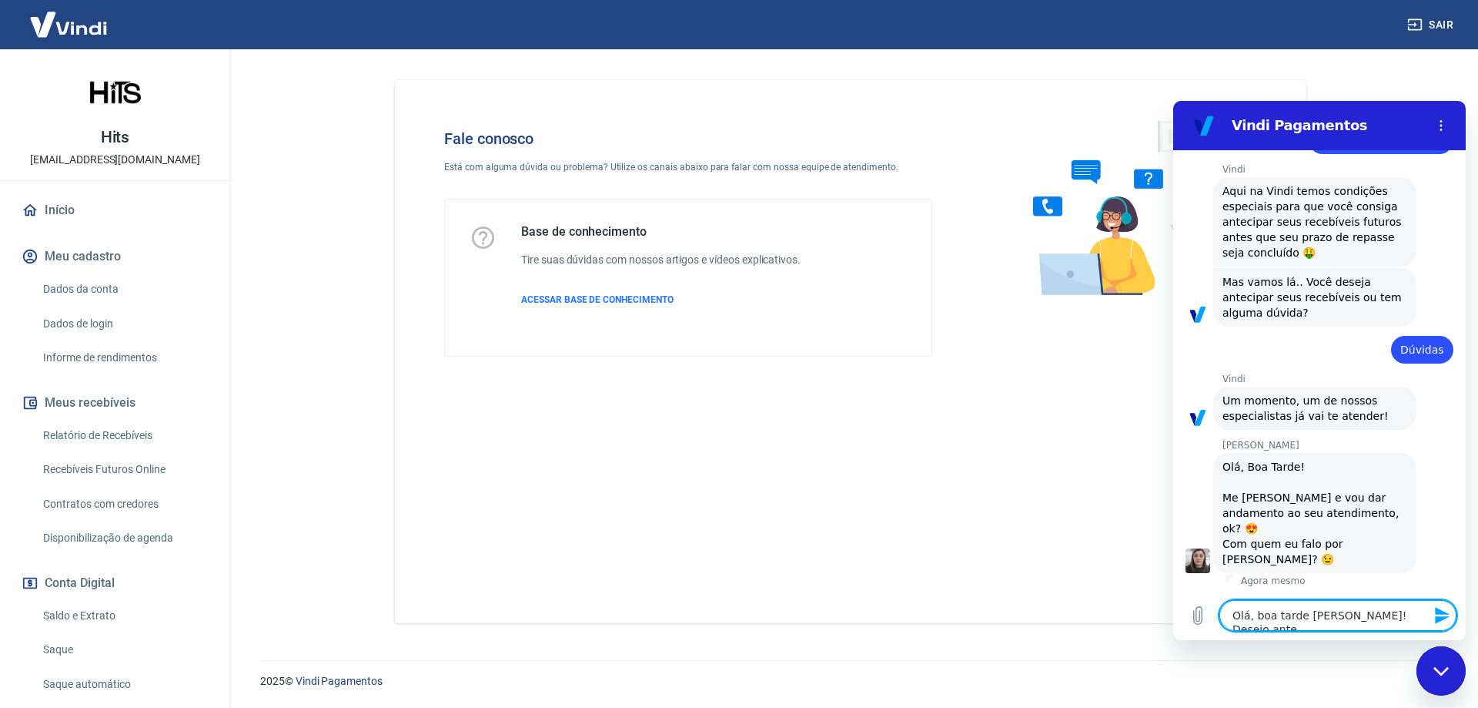
type textarea "x"
type textarea "Olá, boa tarde Silvana! Desejo anteci"
type textarea "x"
type textarea "Olá, boa tarde Silvana! Desejo antecip"
type textarea "x"
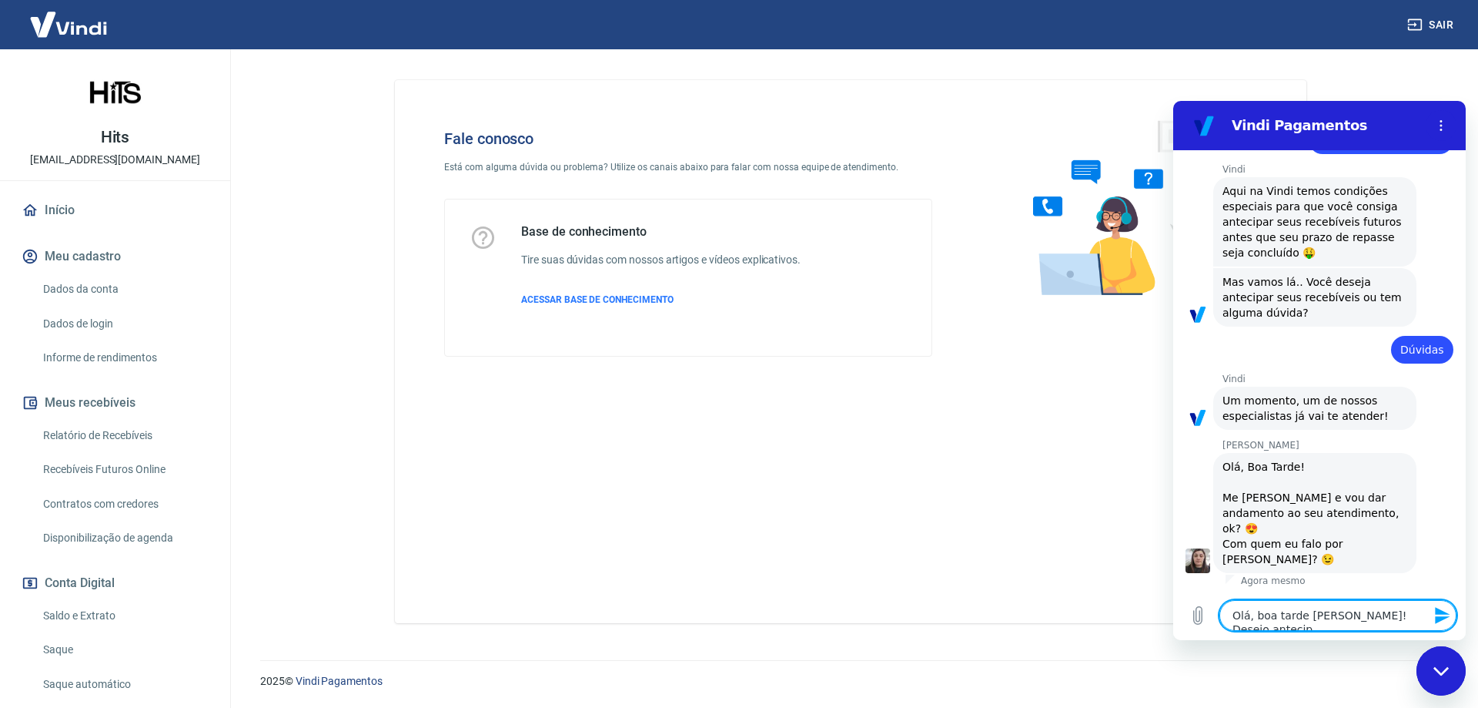
type textarea "Olá, boa tarde Silvana! Desejo antecipa"
type textarea "x"
type textarea "Olá, boa tarde Silvana! Desejo antecipar"
type textarea "x"
type textarea "Olá, boa tarde Silvana! Desejo antecipar"
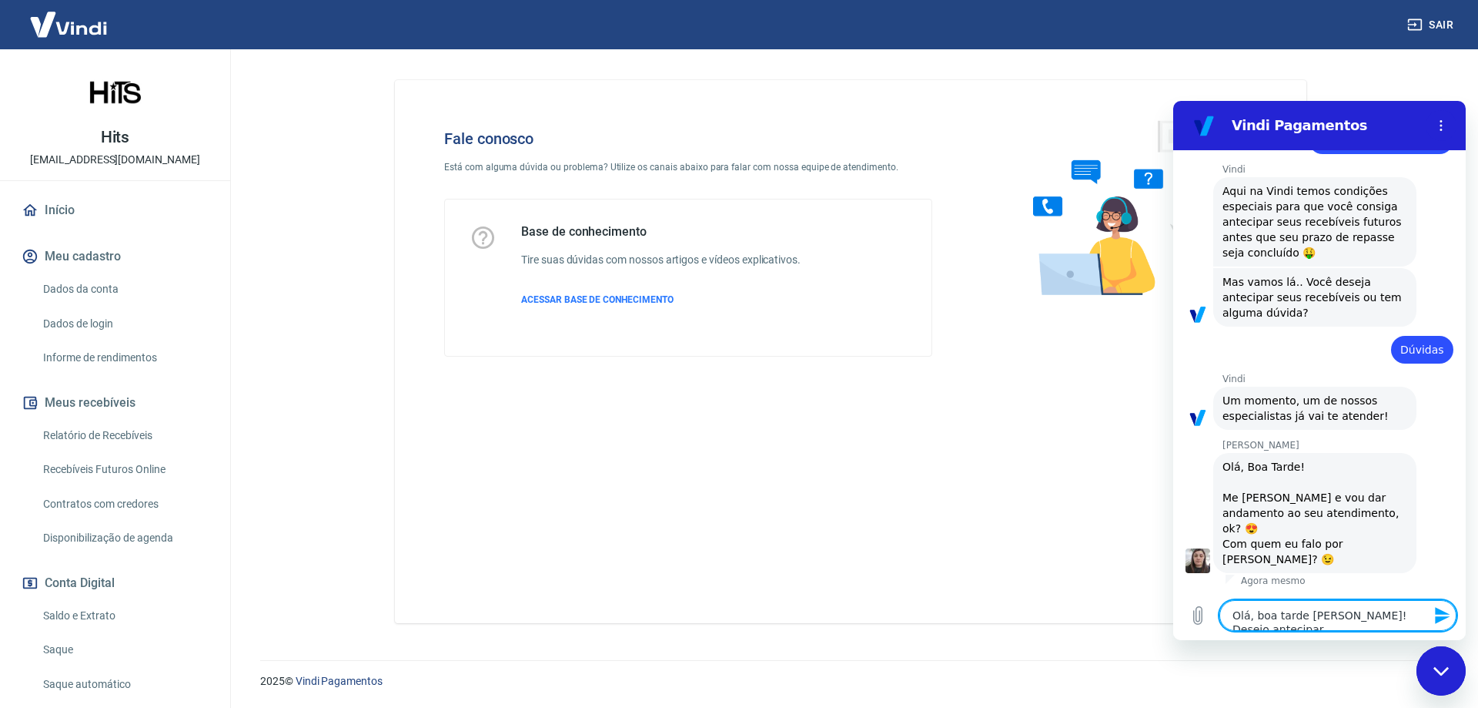
type textarea "x"
type textarea "Olá, boa tarde Silvana! Desejo antecipar l"
type textarea "x"
type textarea "Olá, boa tarde Silvana! Desejo antecipar"
type textarea "x"
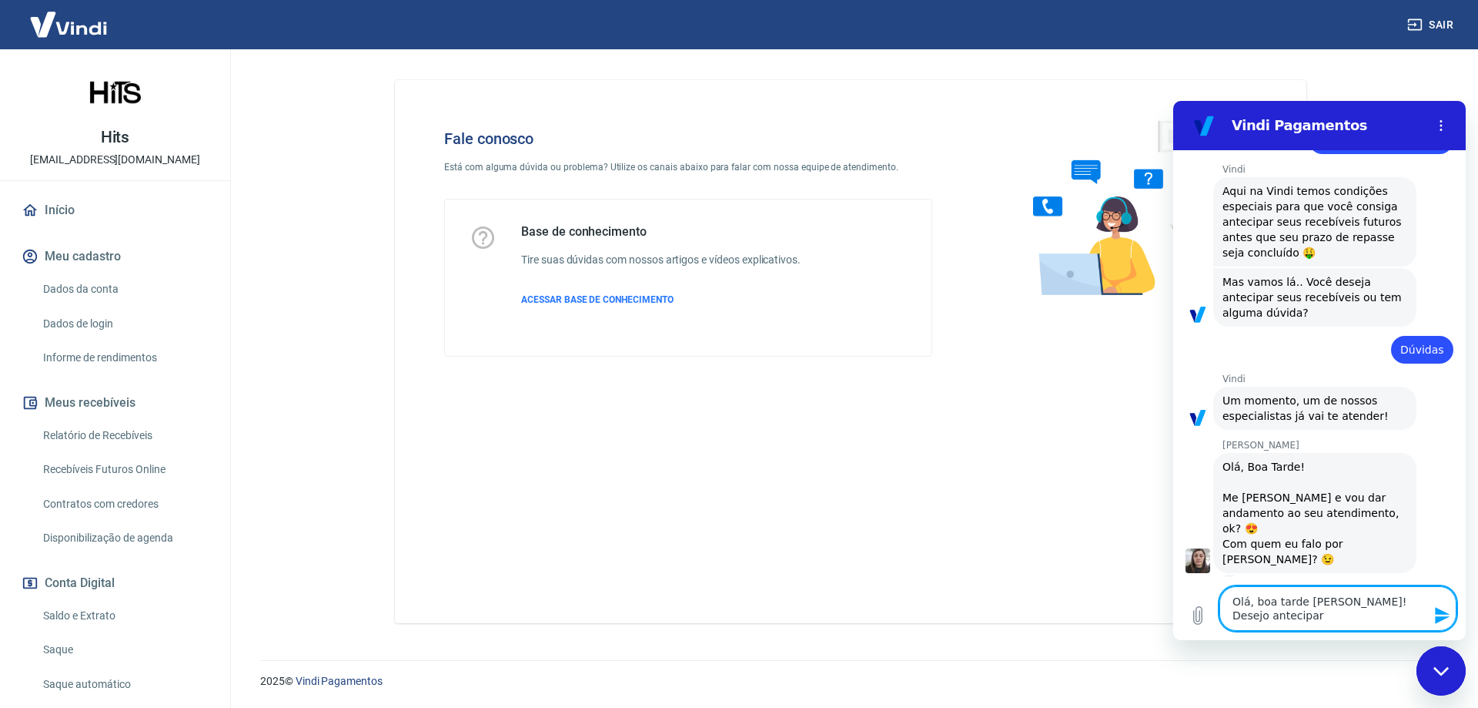
type textarea "Olá, boa tarde Silvana! Desejo antecipar v"
type textarea "x"
type textarea "Olá, boa tarde Silvana! Desejo antecipar va"
type textarea "x"
type textarea "Olá, boa tarde Silvana! Desejo antecipar val"
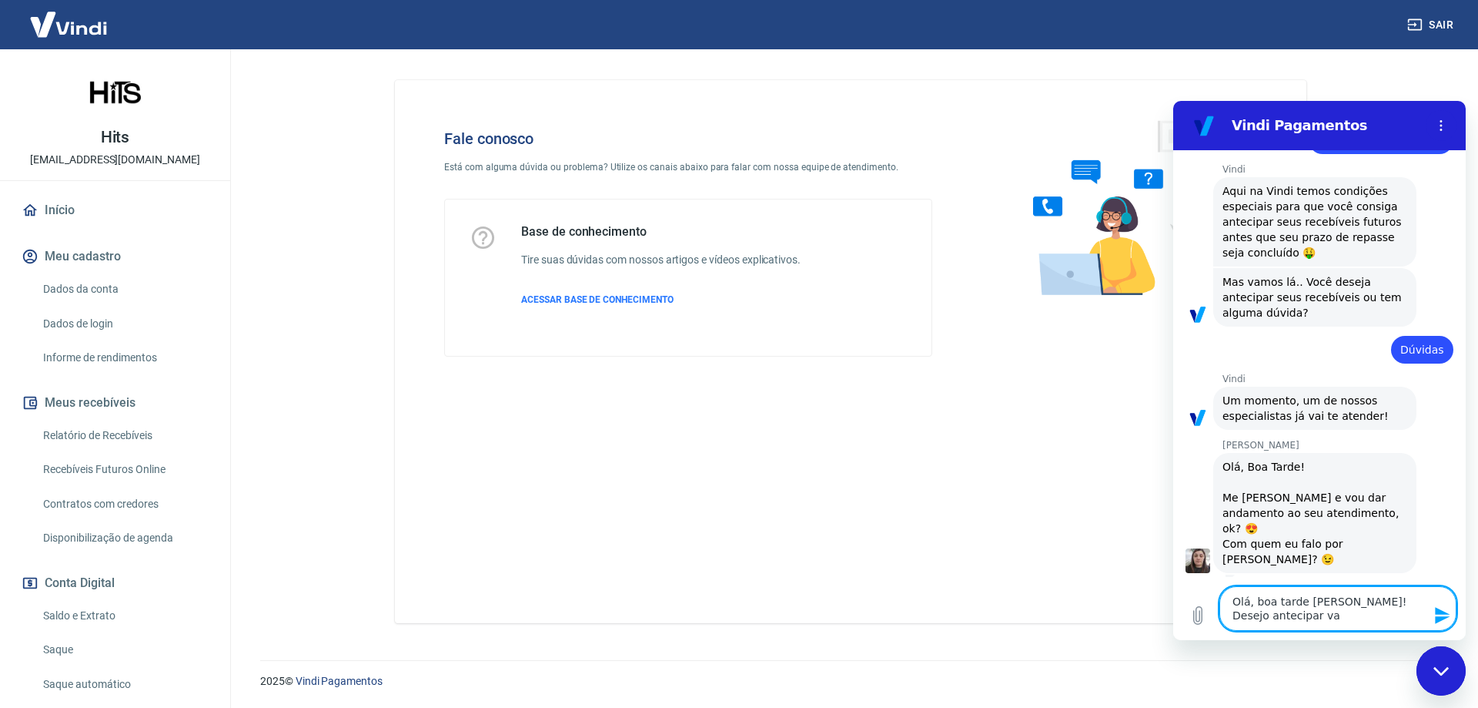
type textarea "x"
type textarea "Olá, boa tarde Silvana! Desejo antecipar valo"
type textarea "x"
type textarea "Olá, boa tarde Silvana! Desejo antecipar valor"
type textarea "x"
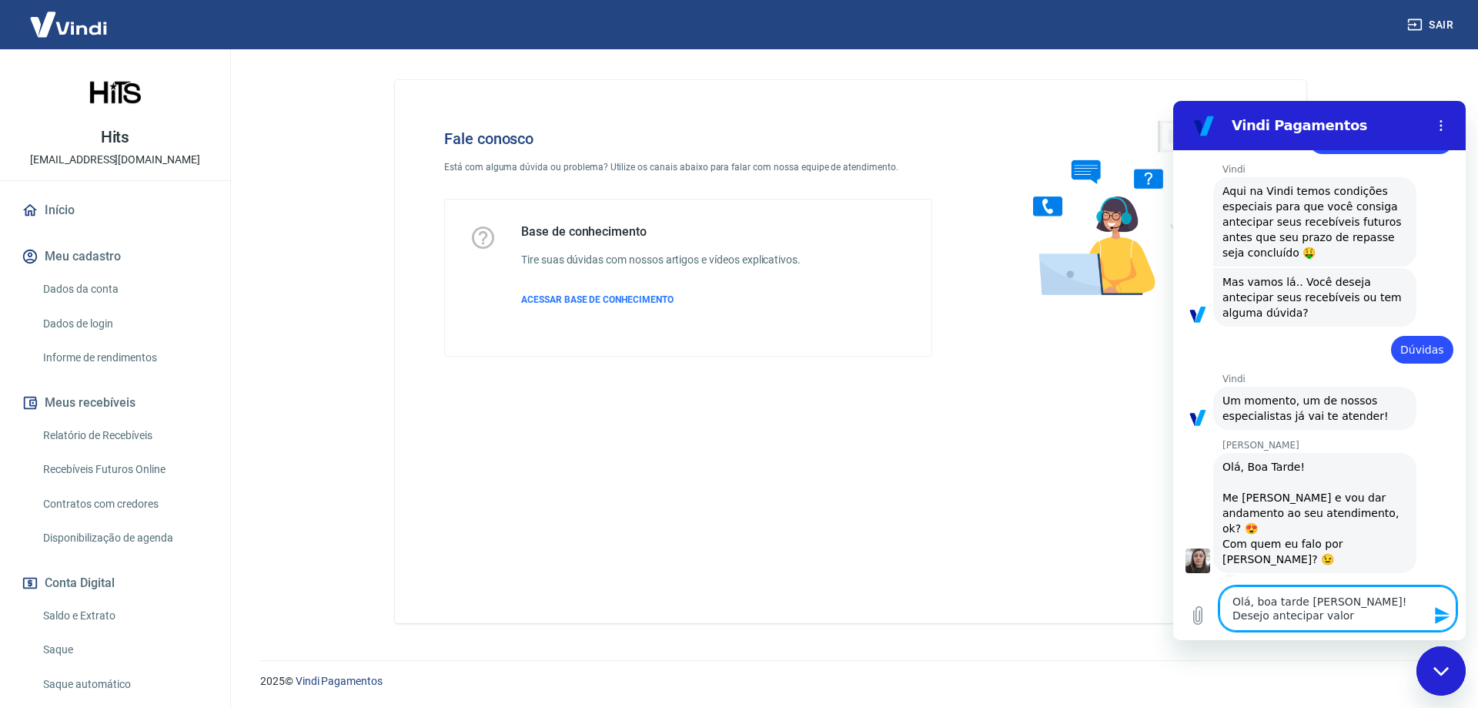
type textarea "Olá, boa tarde Silvana! Desejo antecipar valore"
type textarea "x"
type textarea "Olá, boa tarde Silvana! Desejo antecipar valores"
type textarea "x"
type textarea "Olá, boa tarde Silvana! Desejo antecipar valores"
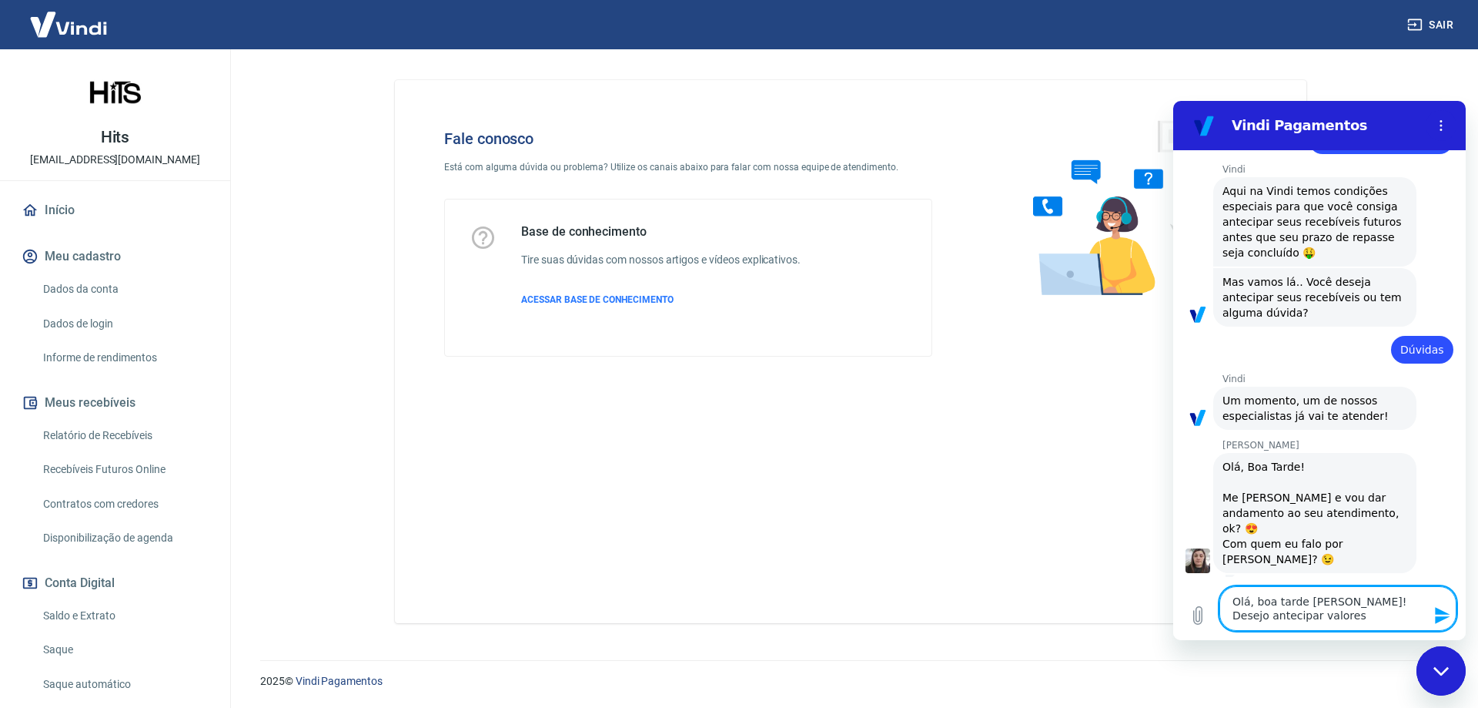
type textarea "x"
type textarea "Olá, boa tarde Silvana! Desejo antecipar valores p"
type textarea "x"
type textarea "Olá, boa tarde Silvana! Desejo antecipar valores po"
type textarea "x"
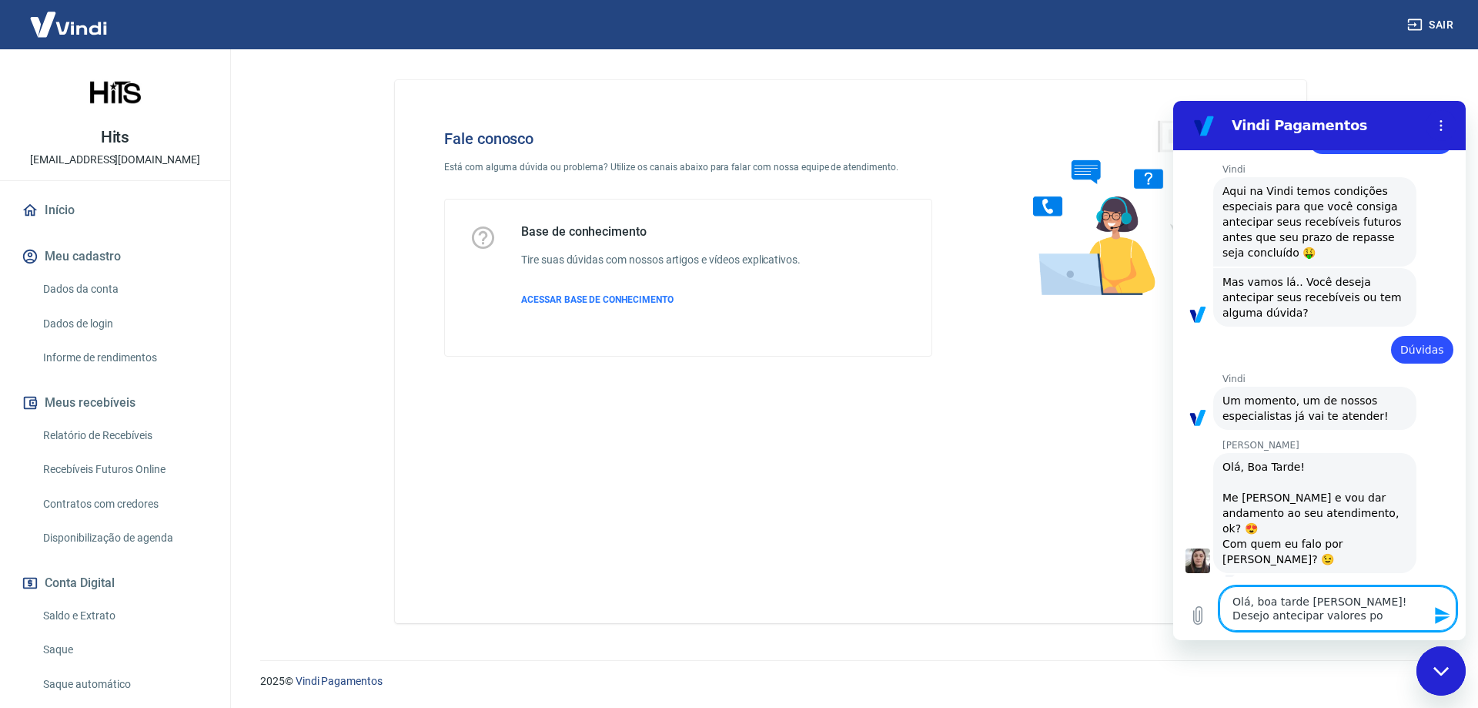
type textarea "Olá, boa tarde Silvana! Desejo antecipar valores por"
type textarea "x"
type textarea "Olá, boa tarde Silvana! Desejo antecipar valores pore"
type textarea "x"
type textarea "Olá, boa tarde Silvana! Desejo antecipar valores porem"
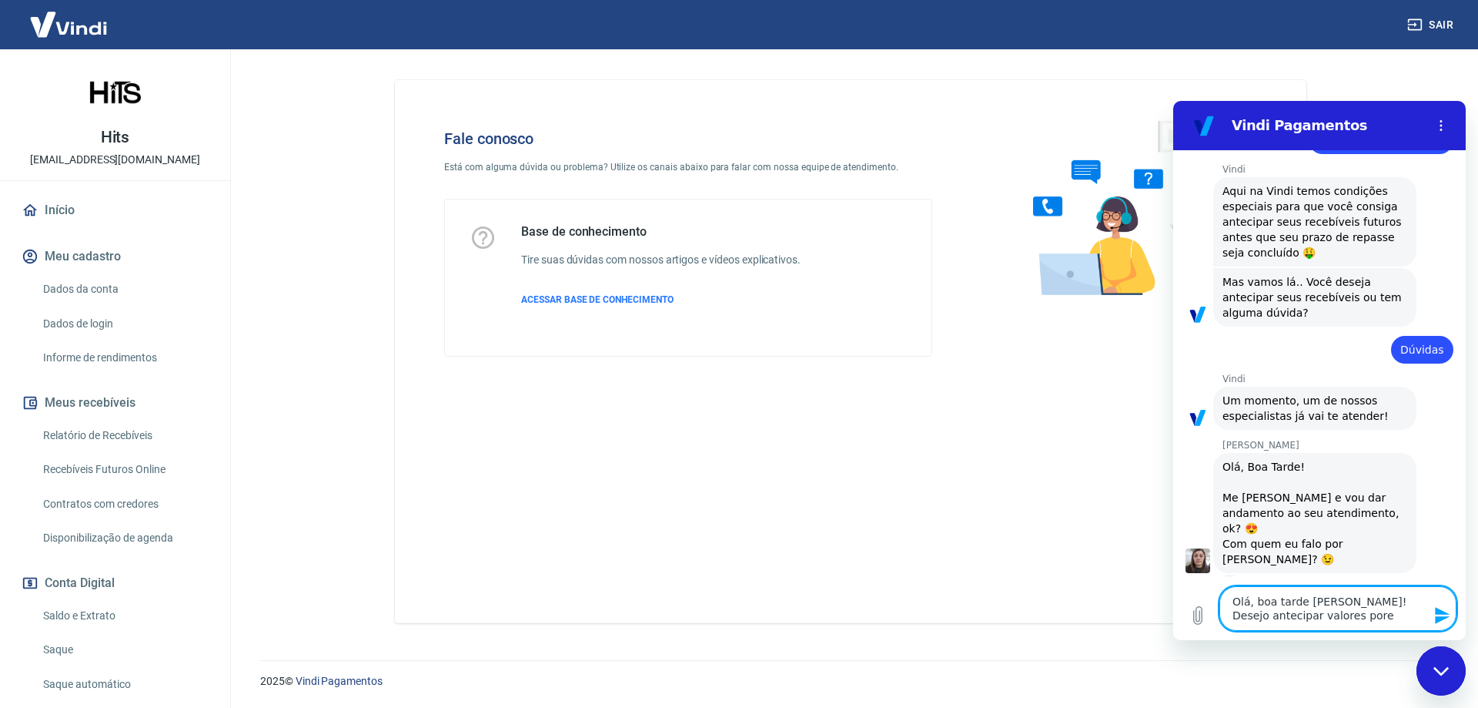
type textarea "x"
type textarea "Olá, boa tarde Silvana! Desejo antecipar valores porem"
type textarea "x"
type textarea "Olá, boa tarde Silvana! Desejo antecipar valores porem a"
type textarea "x"
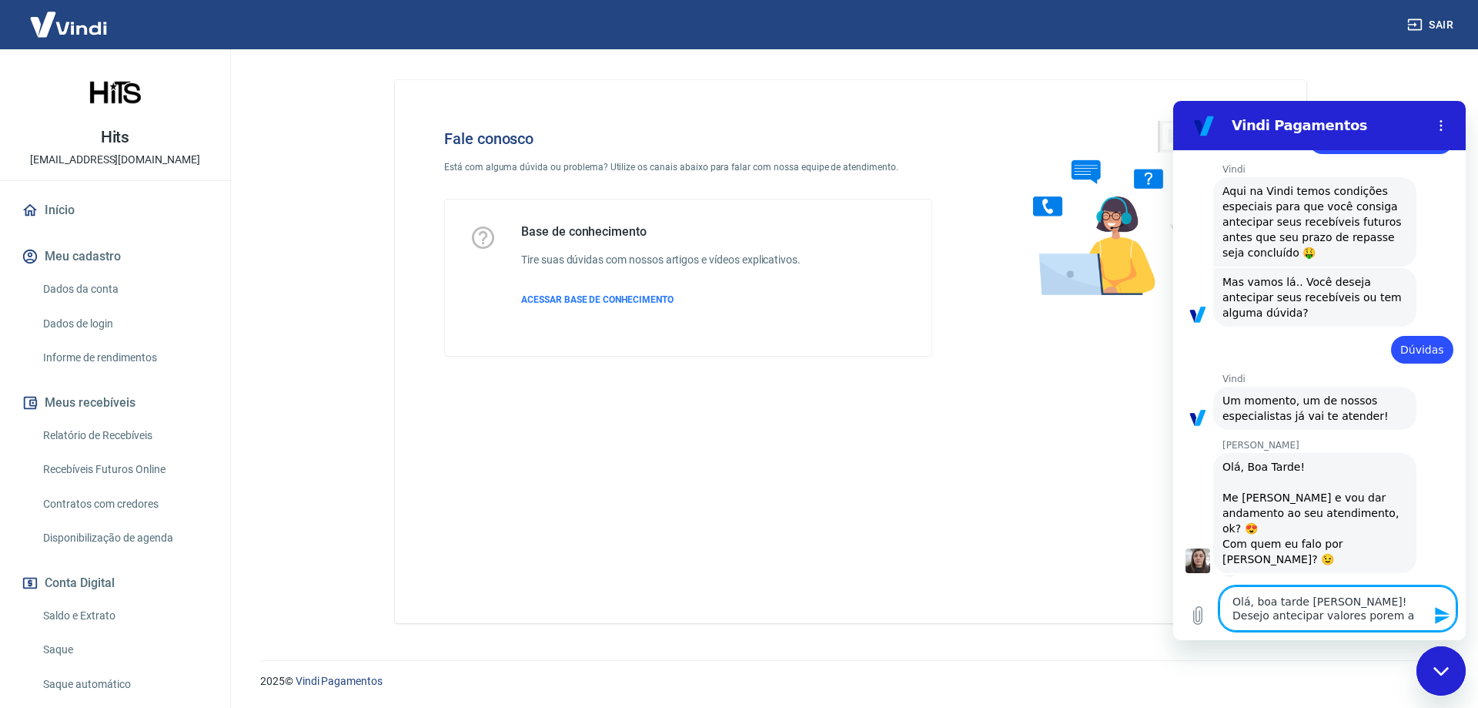
type textarea "Olá, boa tarde Silvana! Desejo antecipar valores porem a"
type textarea "x"
type textarea "Olá, boa tarde Silvana! Desejo antecipar valores porem a t"
type textarea "x"
type textarea "Olá, boa tarde Silvana! Desejo antecipar valores porem a ta"
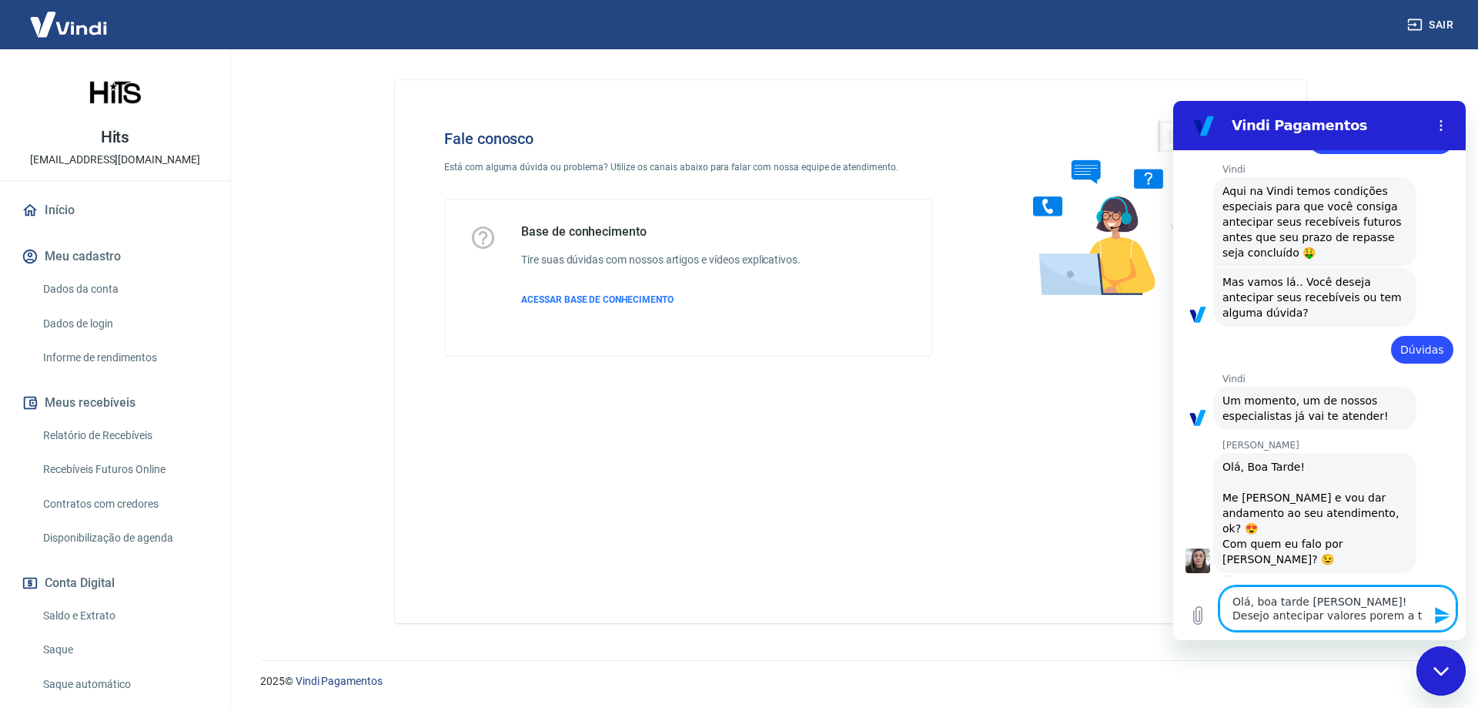
type textarea "x"
type textarea "Olá, boa tarde Silvana! Desejo antecipar valores porem a tax"
type textarea "x"
type textarea "Olá, boa tarde Silvana! Desejo antecipar valores porem a taxa"
type textarea "x"
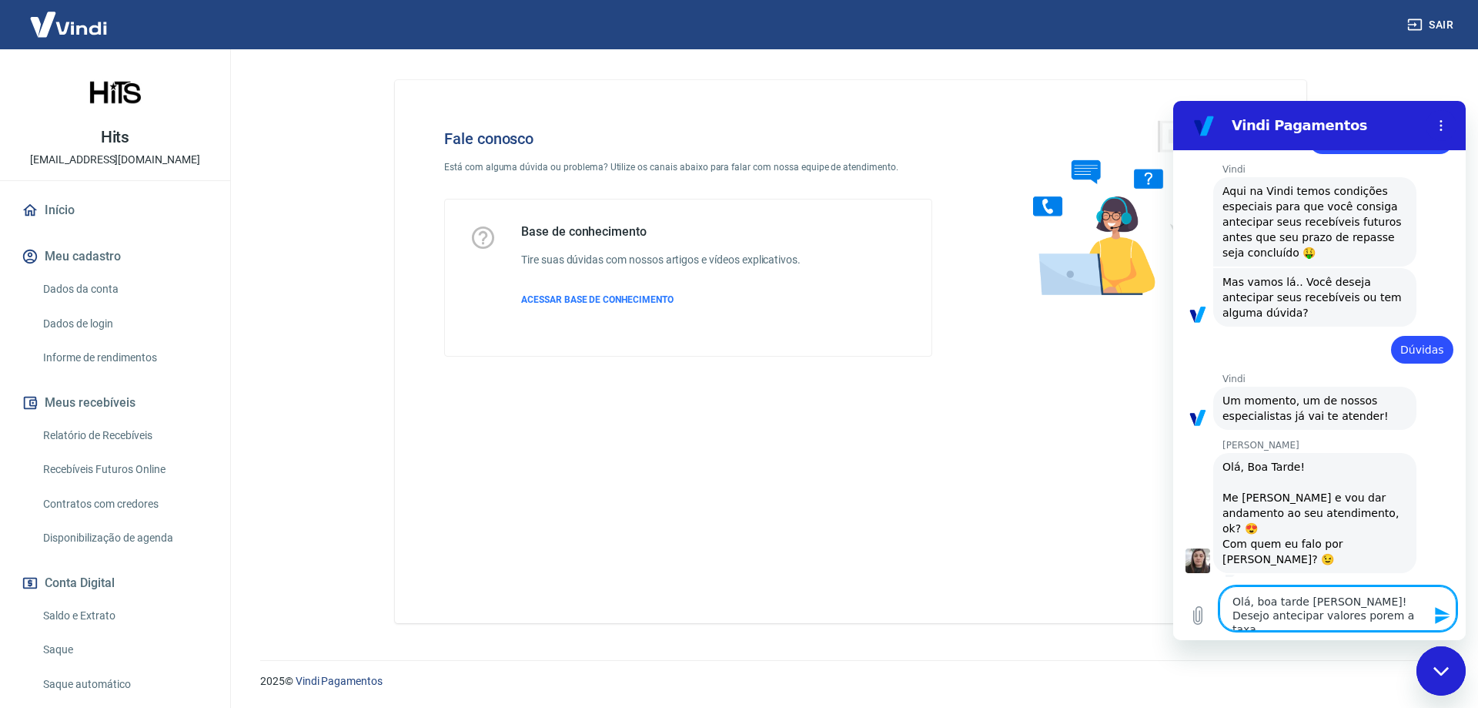
type textarea "Olá, boa tarde Silvana! Desejo antecipar valores porem a taxa"
type textarea "x"
type textarea "Olá, boa tarde Silvana! Desejo antecipar valores porem a taxa e"
type textarea "x"
type textarea "Olá, boa tarde Silvana! Desejo antecipar valores porem a taxa es"
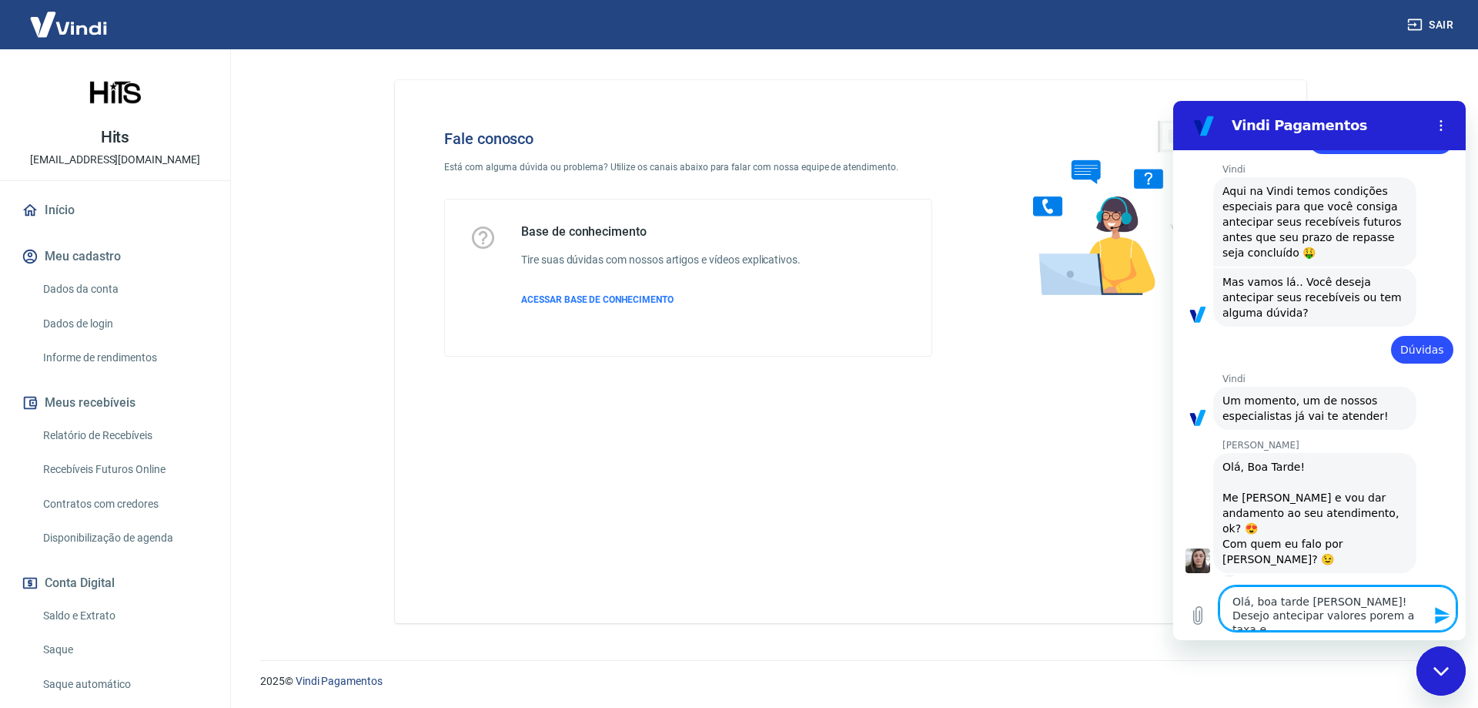
type textarea "x"
type textarea "Olá, boa tarde Silvana! Desejo antecipar valores porem a taxa est"
type textarea "x"
type textarea "Olá, boa tarde Silvana! Desejo antecipar valores porem a taxa está"
type textarea "x"
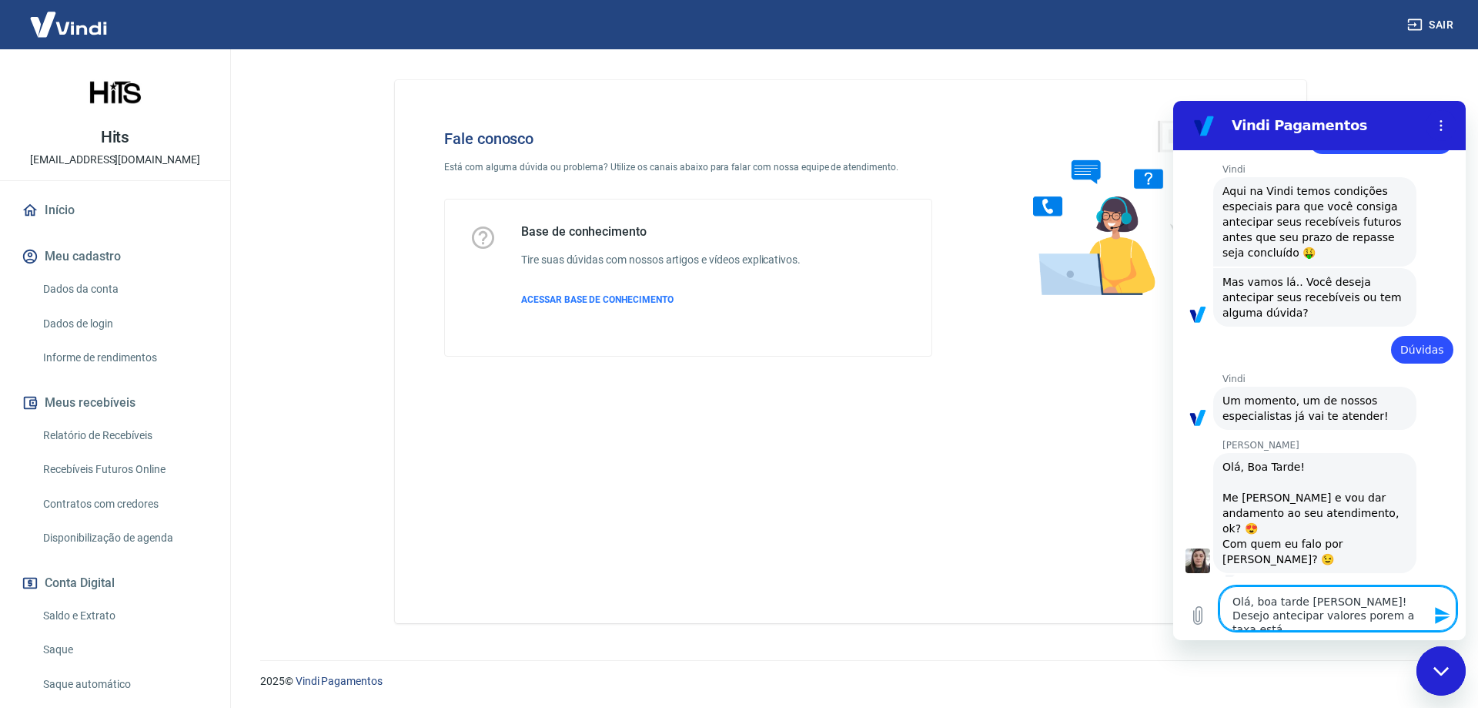
type textarea "Olá, boa tarde Silvana! Desejo antecipar valores porem a taxa está"
type textarea "x"
type textarea "Olá, boa tarde Silvana! Desejo antecipar valores porem a taxa está a"
type textarea "x"
type textarea "Olá, boa tarde Silvana! Desejo antecipar valores porem a taxa está al"
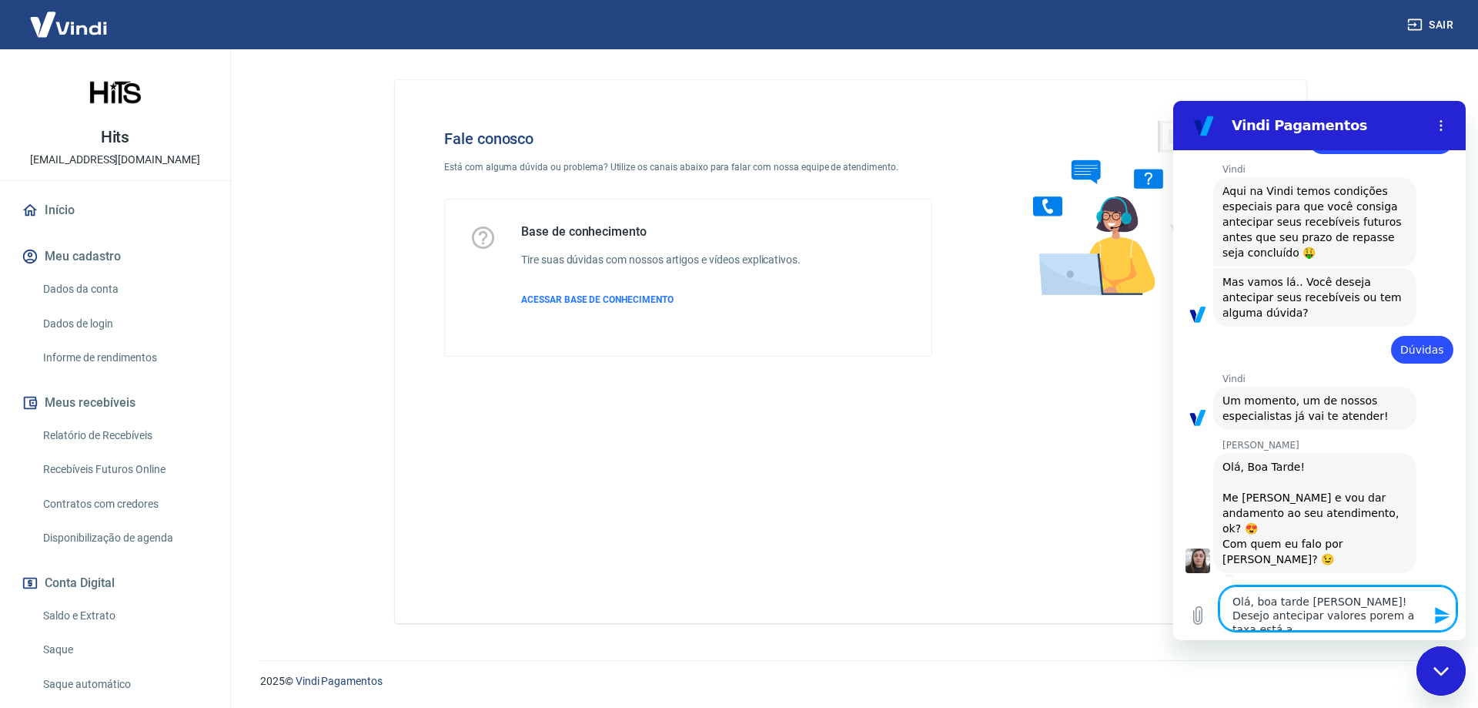
type textarea "x"
type textarea "Olá, boa tarde Silvana! Desejo antecipar valores porem a taxa está alt"
type textarea "x"
type textarea "Olá, boa tarde Silvana! Desejo antecipar valores porem a taxa está alti"
type textarea "x"
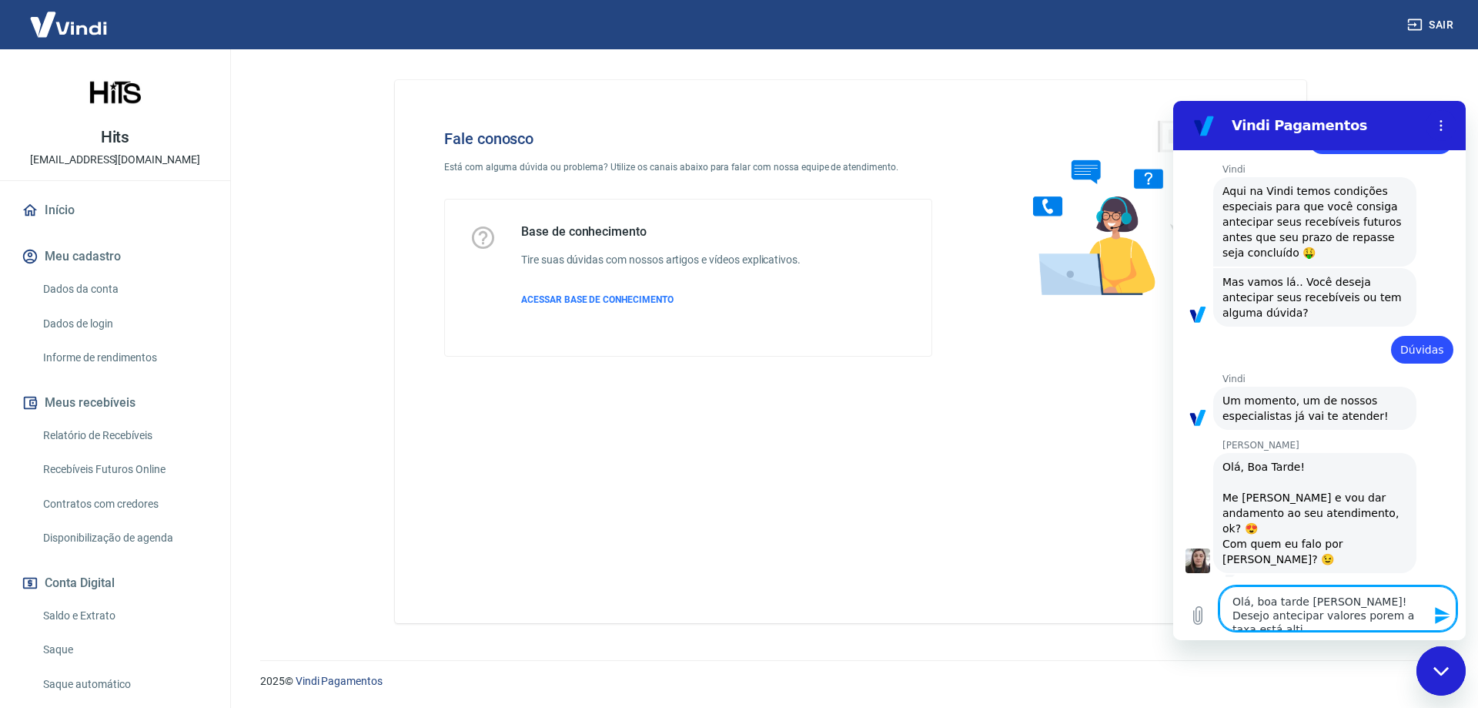
type textarea "Olá, boa tarde Silvana! Desejo antecipar valores porem a taxa está altis"
type textarea "x"
type textarea "Olá, boa tarde Silvana! Desejo antecipar valores porem a taxa está altiss"
type textarea "x"
type textarea "Olá, boa tarde Silvana! Desejo antecipar valores porem a taxa está altissi"
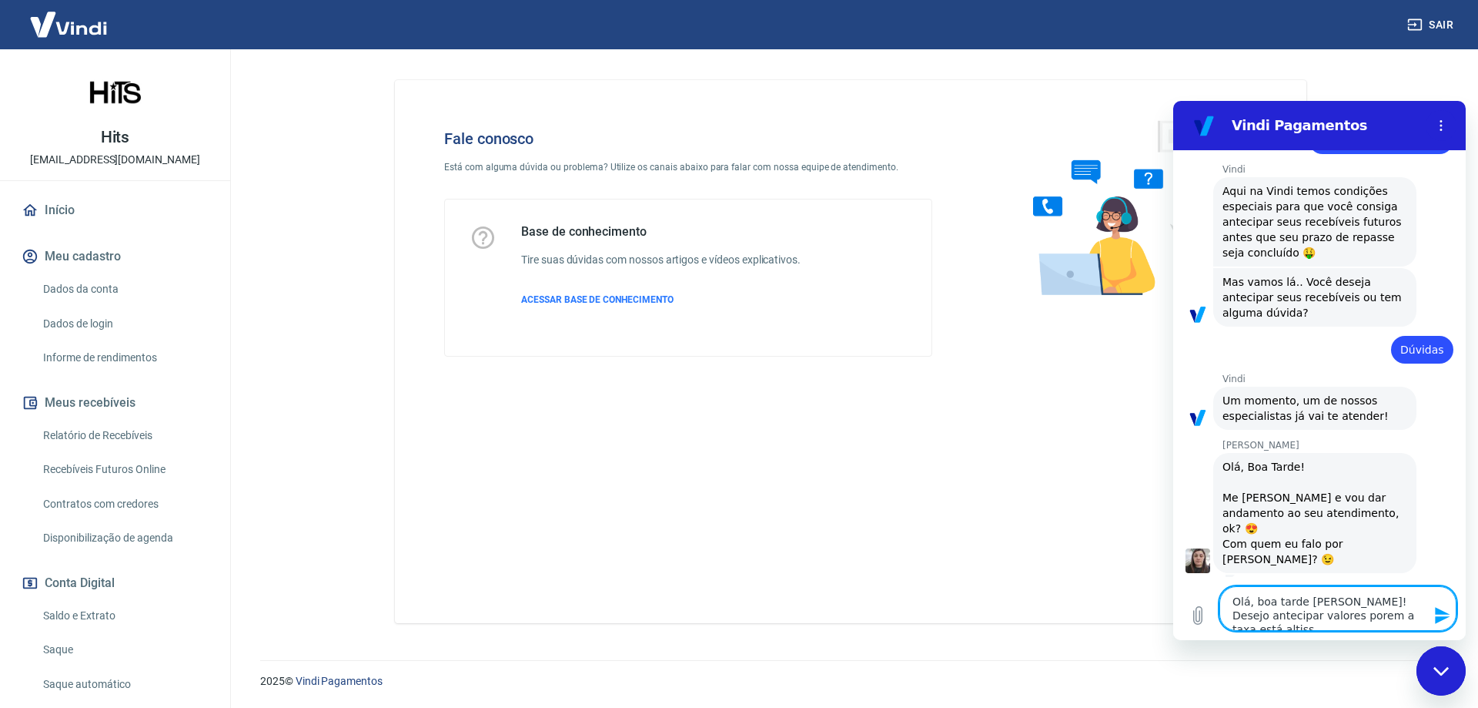
type textarea "x"
type textarea "Olá, boa tarde Silvana! Desejo antecipar valores porem a taxa está altissim"
type textarea "x"
type textarea "Olá, boa tarde Silvana! Desejo antecipar valores porem a taxa está altissima"
type textarea "x"
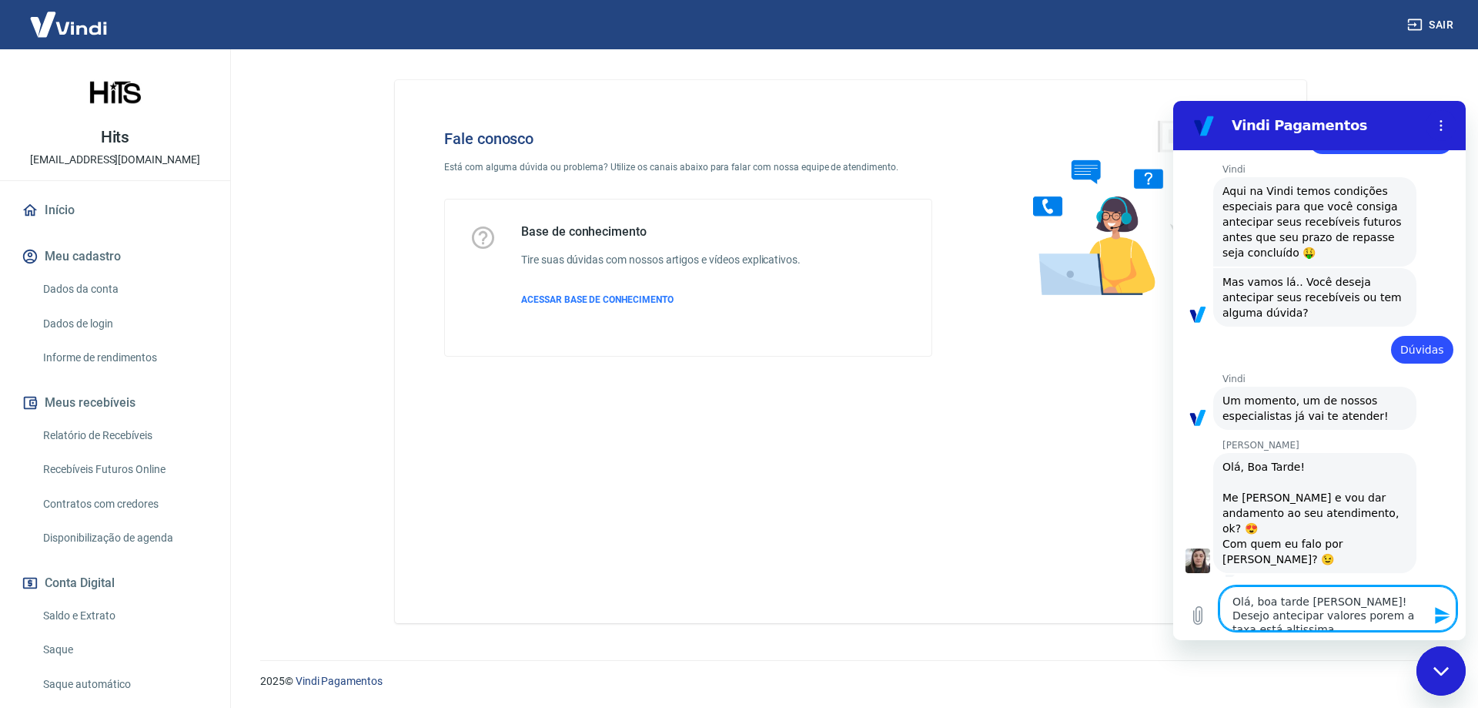
type textarea "Olá, boa tarde Silvana! Desejo antecipar valores porem a taxa está altissima,"
type textarea "x"
type textarea "Olá, boa tarde Silvana! Desejo antecipar valores porem a taxa está altissima,"
type textarea "x"
click at [1442, 613] on icon "Enviar mensagem" at bounding box center [1442, 615] width 15 height 17
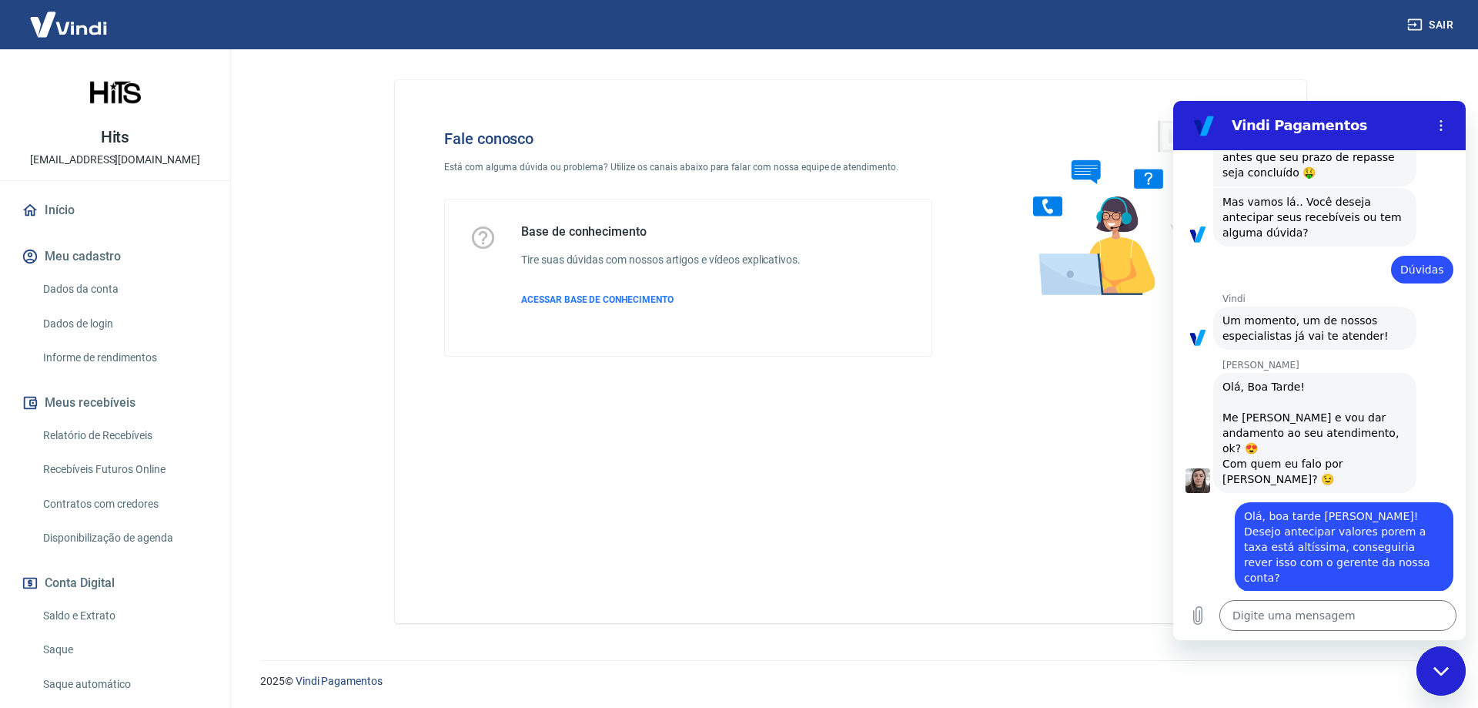
scroll to position [256, 0]
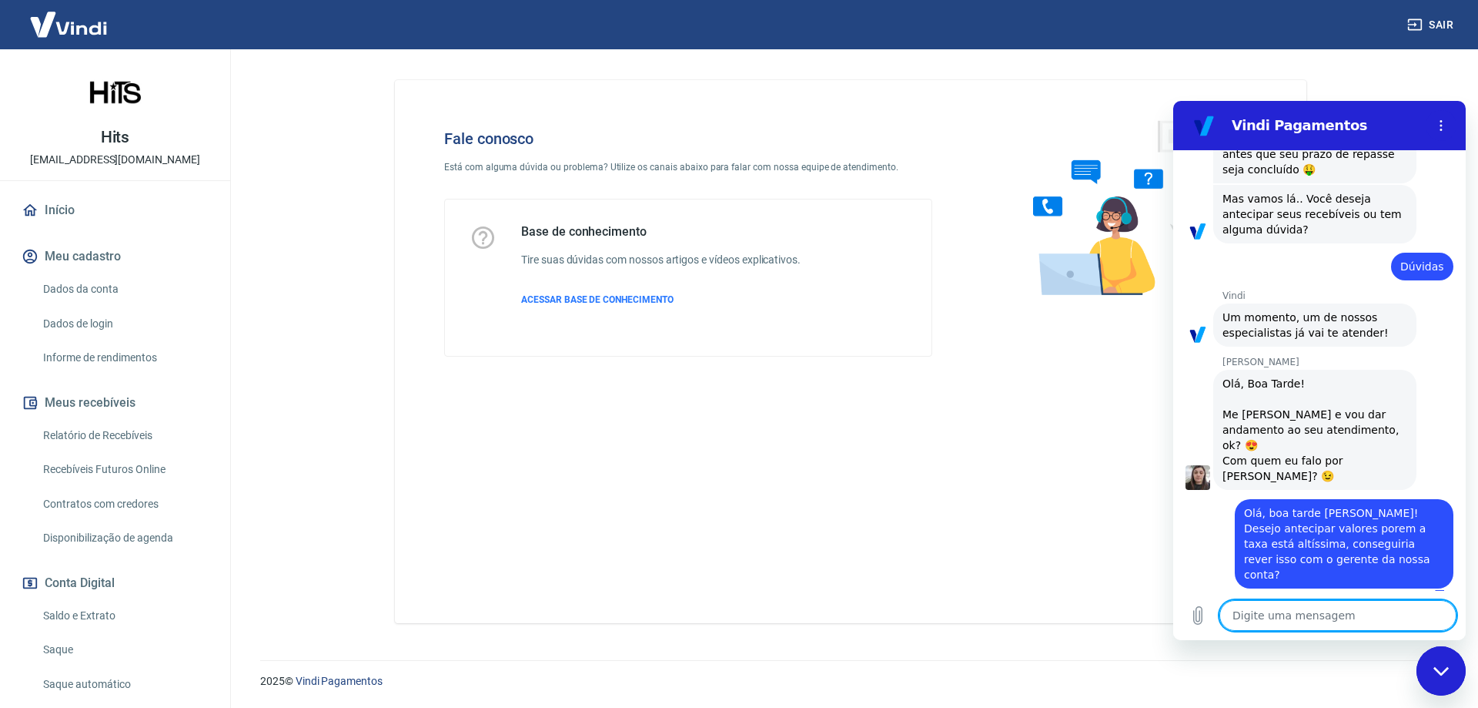
click at [1239, 614] on textarea at bounding box center [1338, 615] width 237 height 31
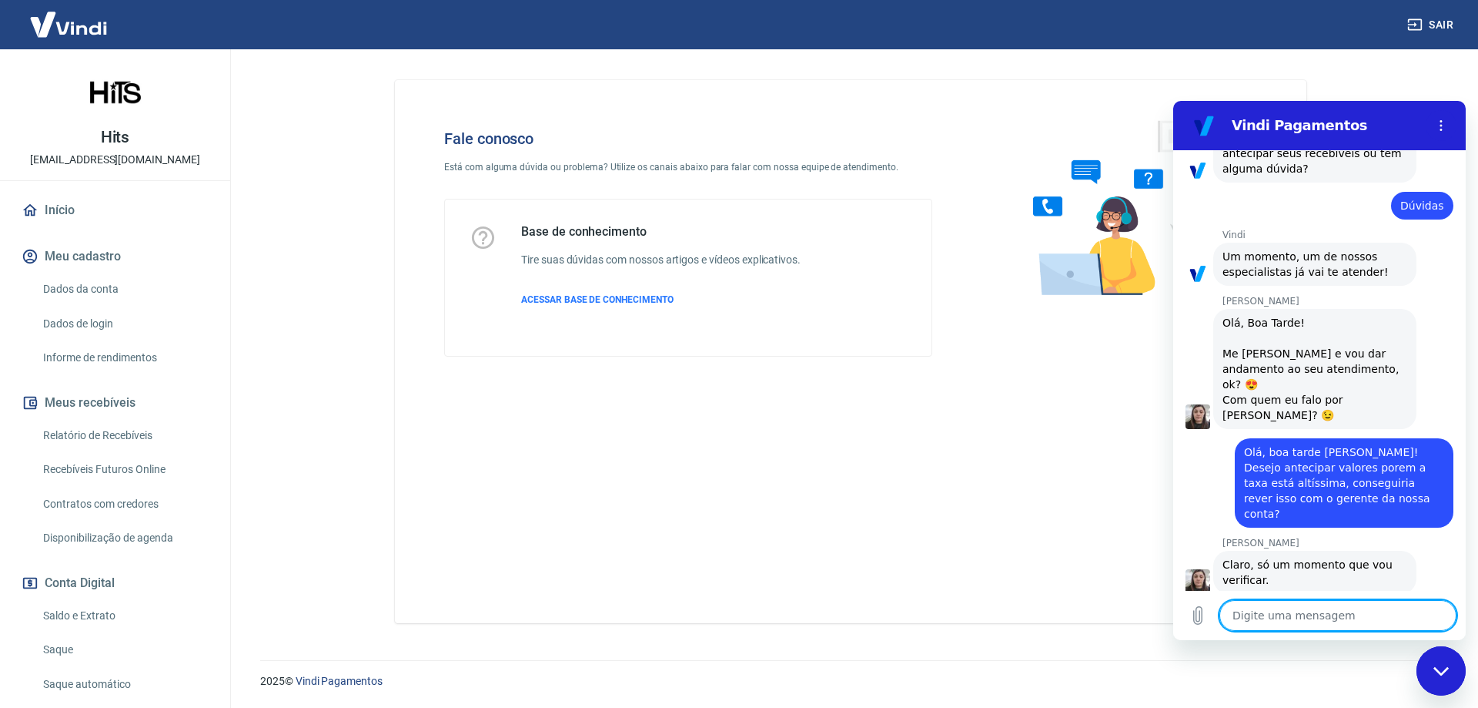
scroll to position [323, 0]
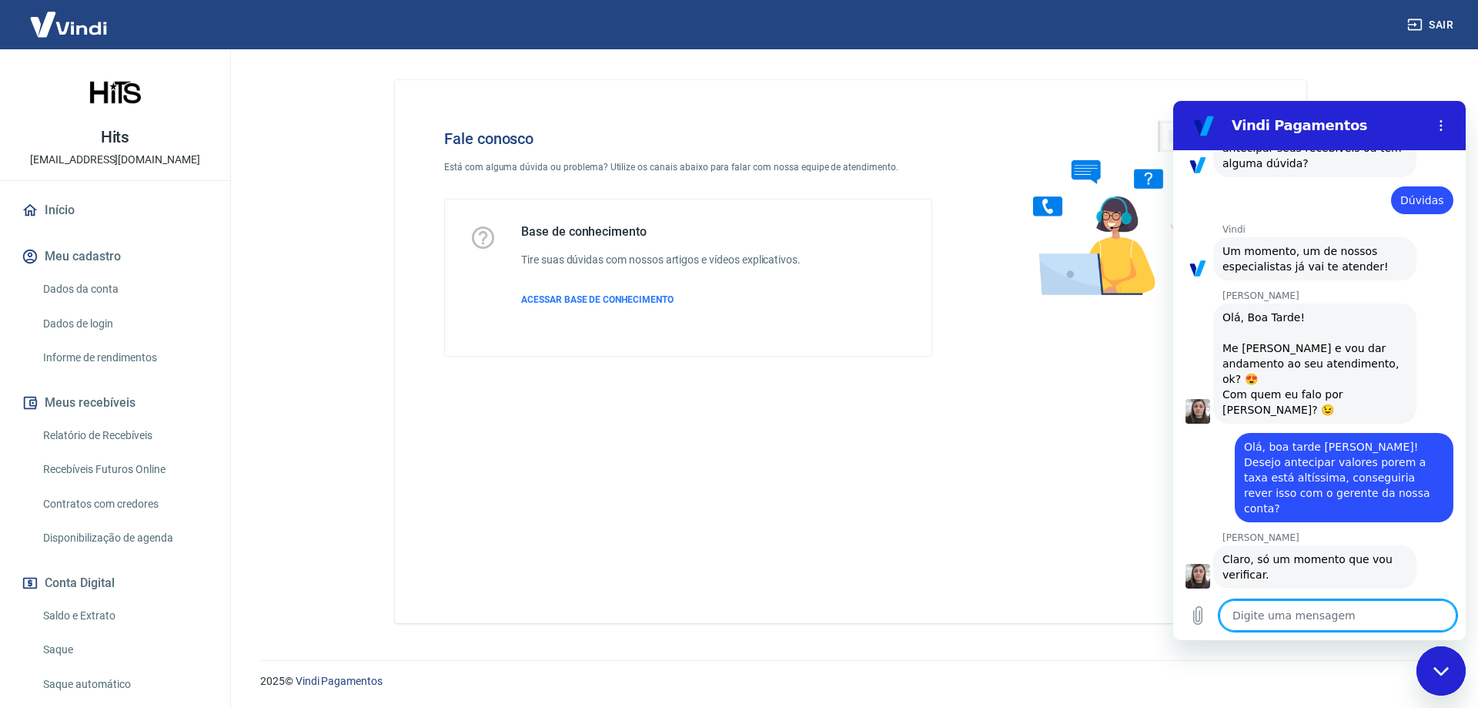
click at [1327, 614] on textarea at bounding box center [1338, 615] width 237 height 31
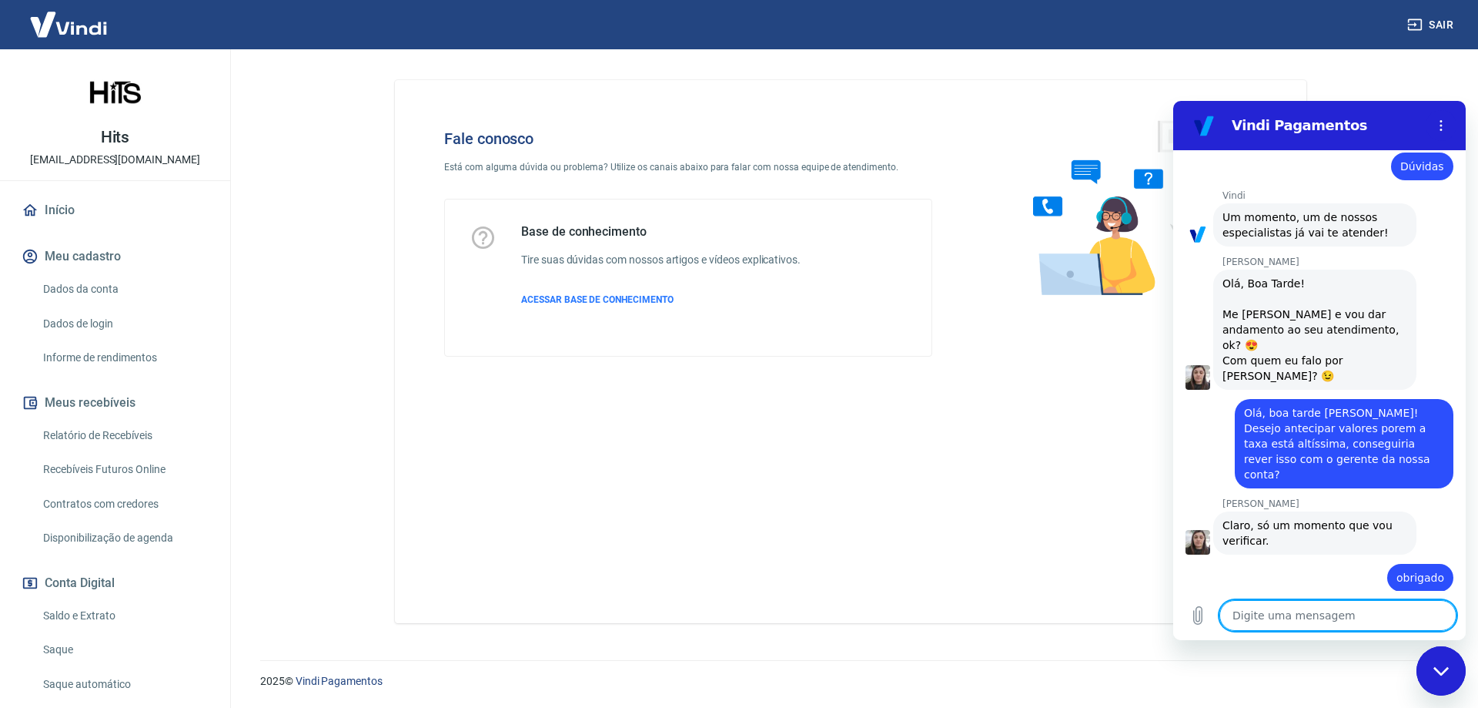
scroll to position [360, 0]
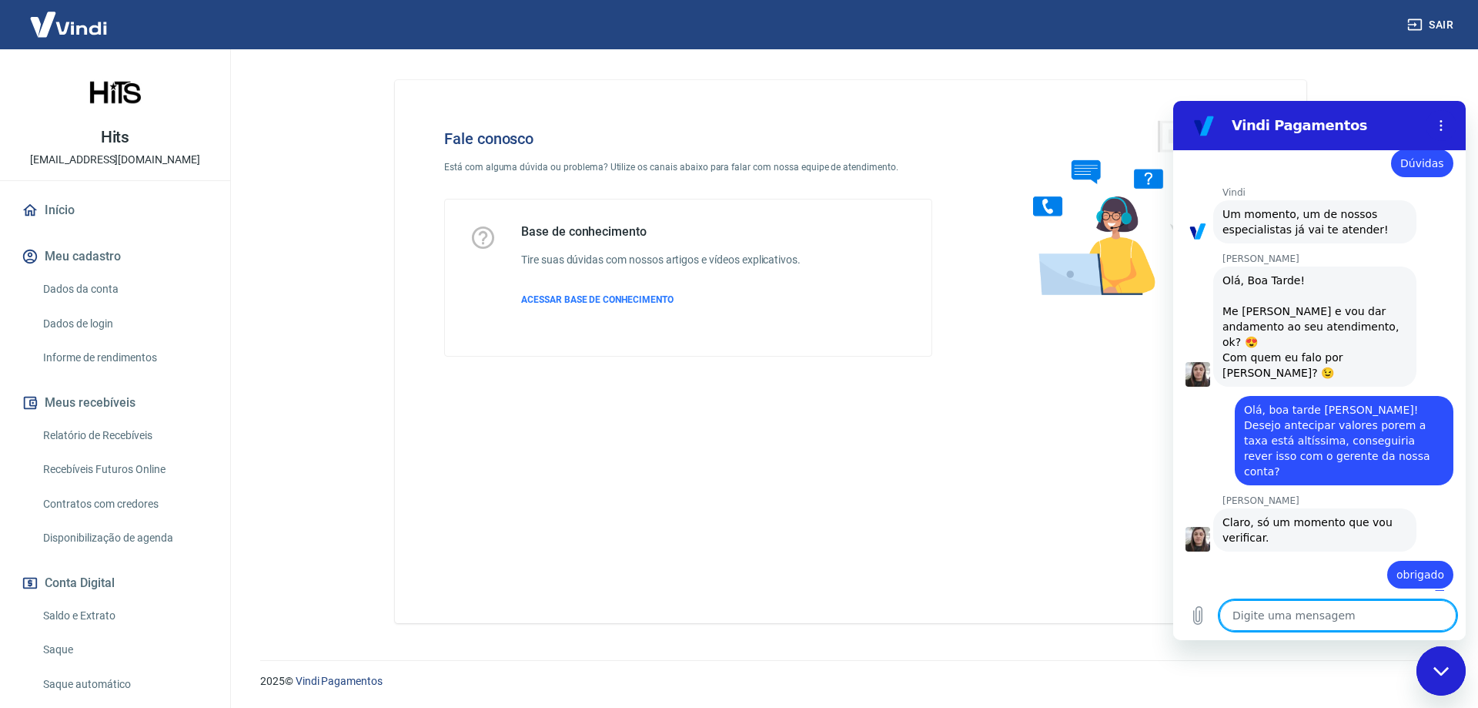
click at [1255, 616] on textarea at bounding box center [1338, 615] width 237 height 31
click at [648, 484] on div "Fale conosco Está com alguma dúvida ou problema? Utilize os canais abaixo para …" at bounding box center [851, 351] width 912 height 543
click at [1273, 615] on textarea at bounding box center [1338, 615] width 237 height 31
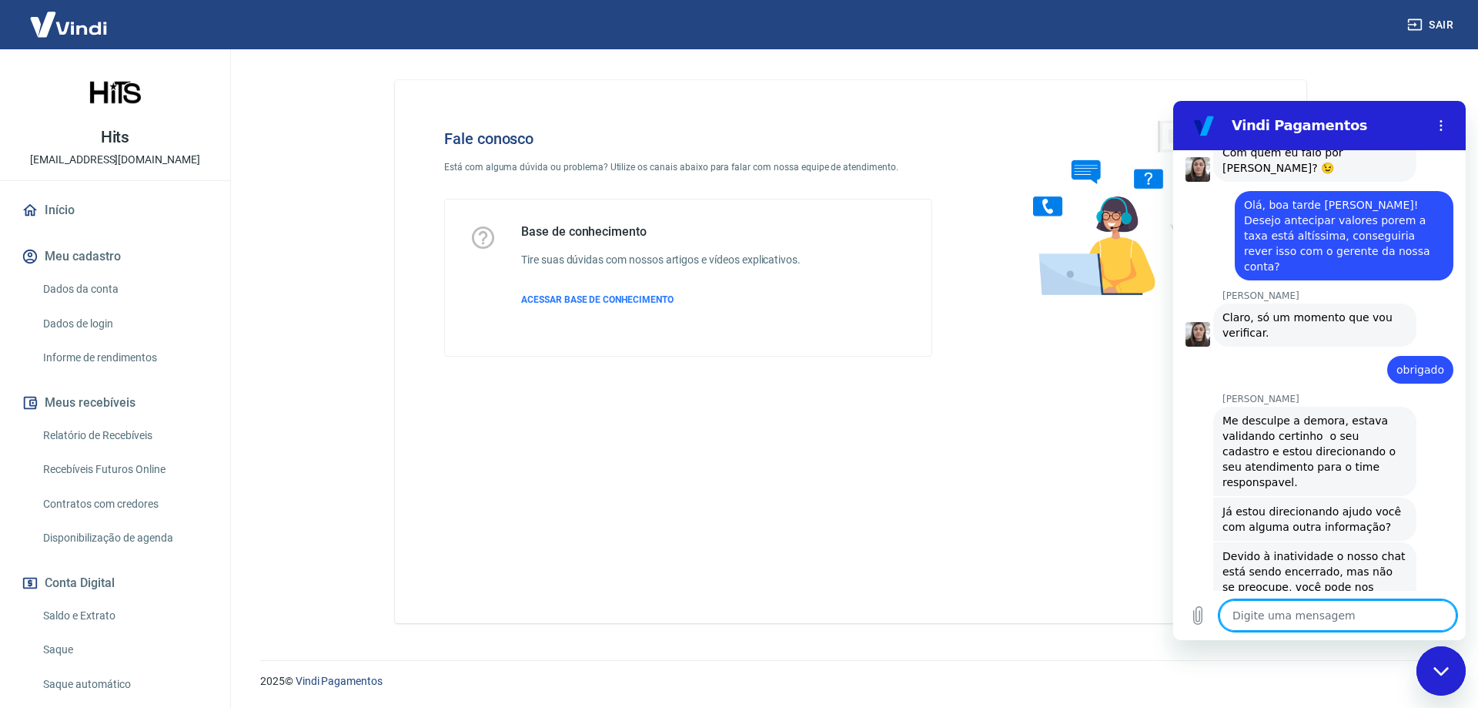
scroll to position [654, 0]
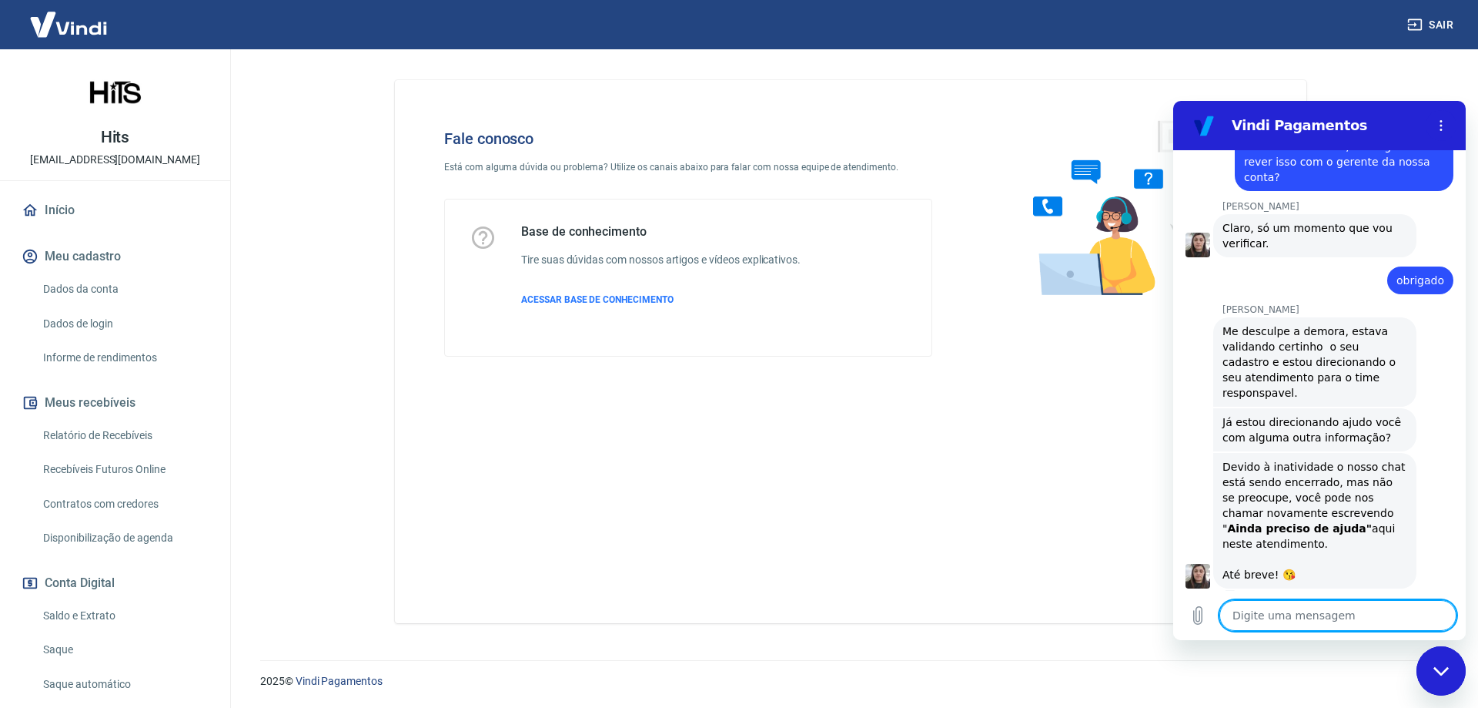
click at [1377, 618] on textarea at bounding box center [1338, 615] width 237 height 31
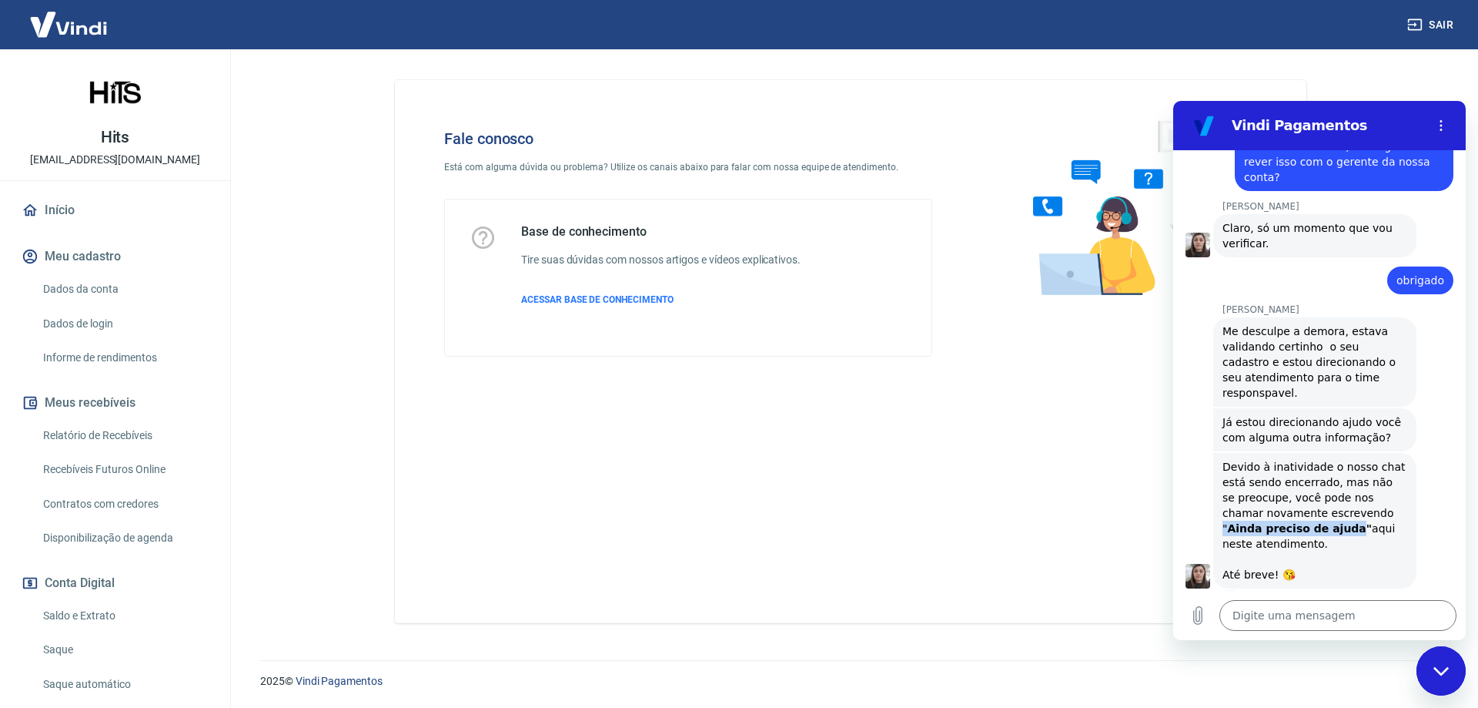
drag, startPoint x: 1306, startPoint y: 514, endPoint x: 1337, endPoint y: 499, distance: 34.1
click at [1337, 499] on div "Devido à inatividade o nosso chat está sendo encerrado, mas não se preocupe, vo…" at bounding box center [1315, 520] width 185 height 123
click at [1342, 522] on strong "Ainda preciso de ajuda"" at bounding box center [1299, 528] width 145 height 12
drag, startPoint x: 1336, startPoint y: 500, endPoint x: 1315, endPoint y: 513, distance: 24.6
click at [1315, 513] on div "Devido à inatividade o nosso chat está sendo encerrado, mas não se preocupe, vo…" at bounding box center [1315, 520] width 185 height 123
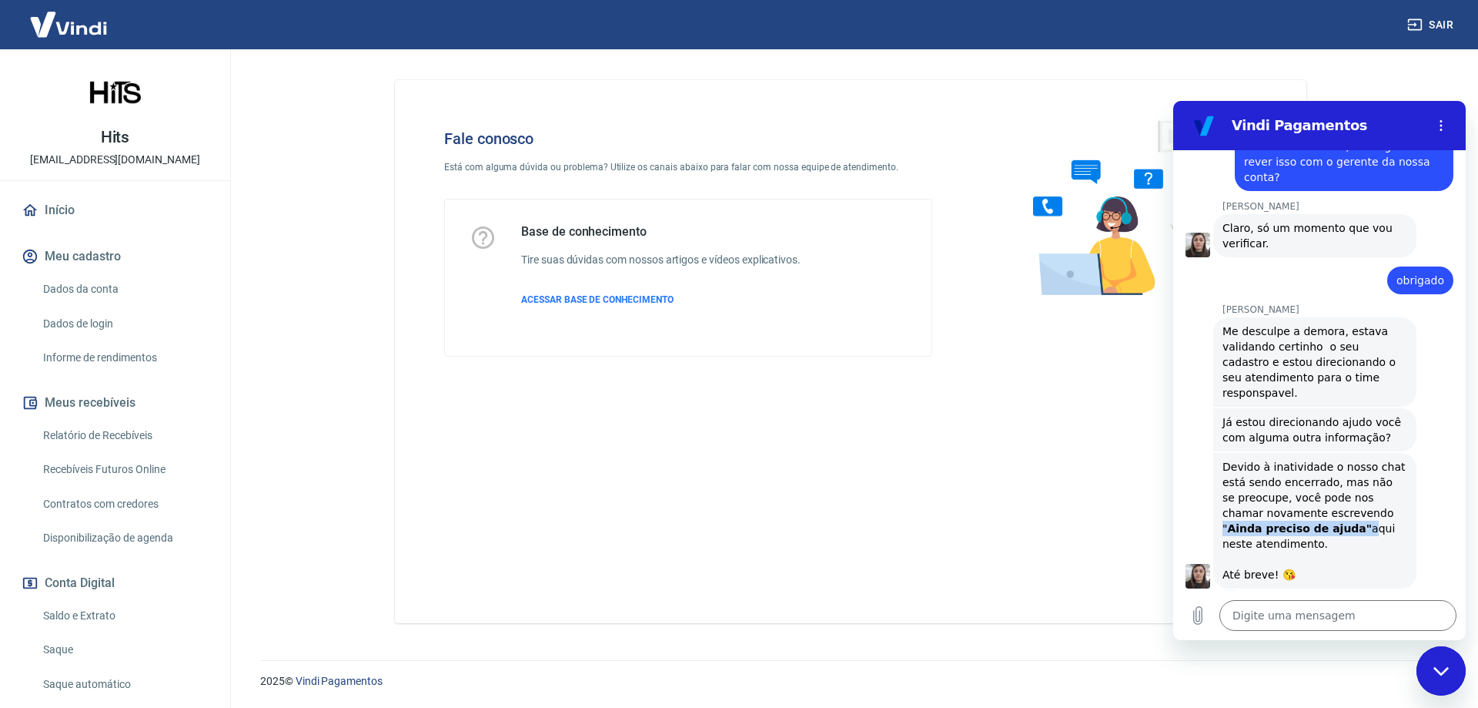
copy div "" Ainda preciso de ajuda""
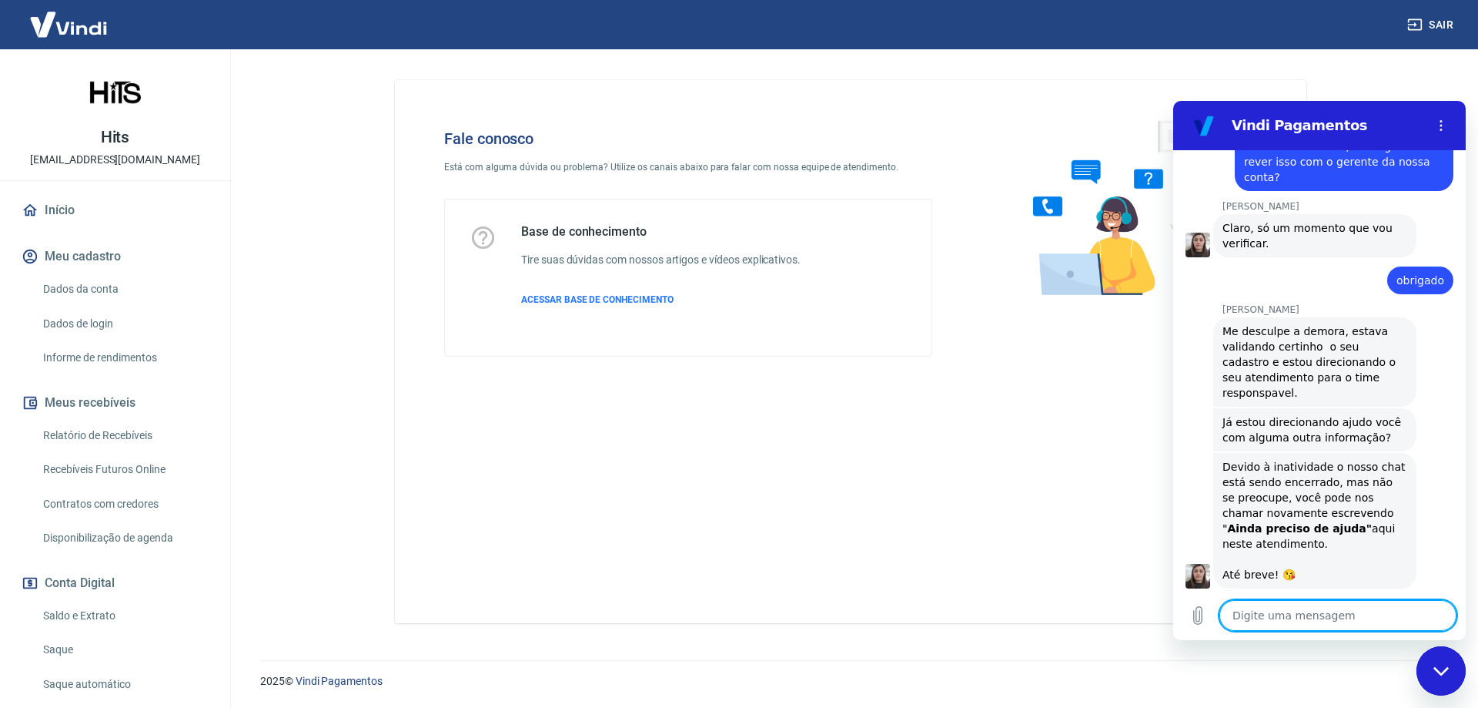
click at [1254, 622] on textarea at bounding box center [1338, 615] width 237 height 31
paste textarea ""Ainda preciso de ajuda""
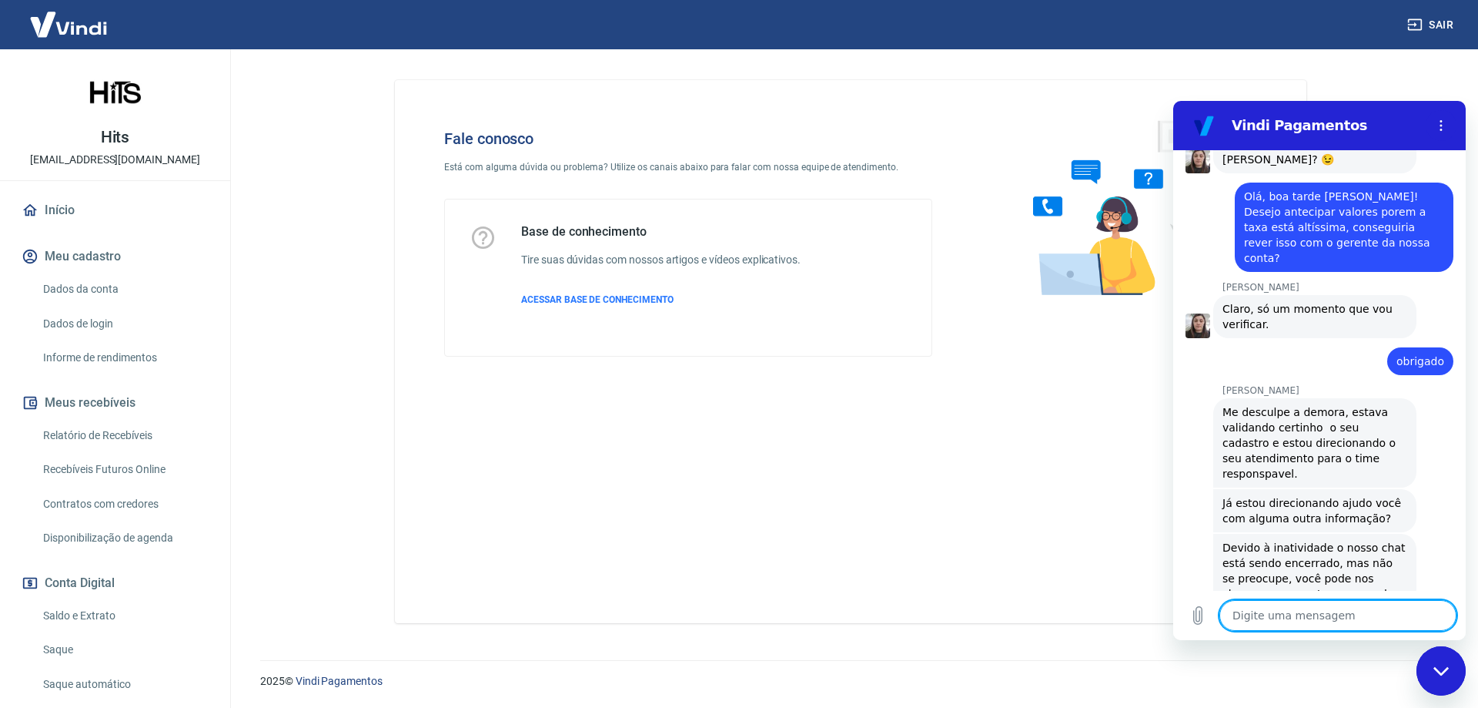
scroll to position [383, 0]
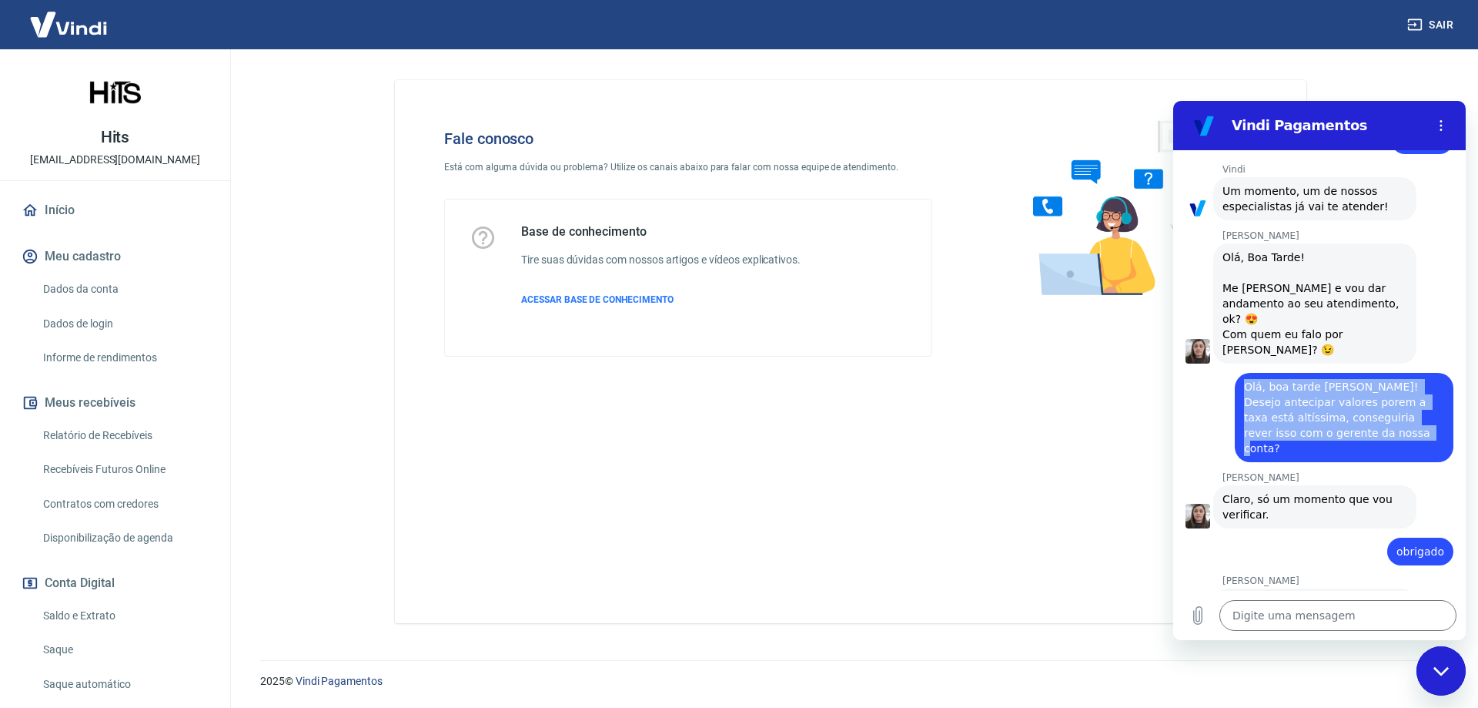
drag, startPoint x: 1367, startPoint y: 435, endPoint x: 1244, endPoint y: 385, distance: 133.7
click at [1244, 387] on div "diz: Olá, boa tarde Silvana! Desejo antecipar valores porem a taxa está altíssi…" at bounding box center [1344, 417] width 219 height 89
copy span "Olá, boa tarde Silvana! Desejo antecipar valores porem a taxa está altíssima, c…"
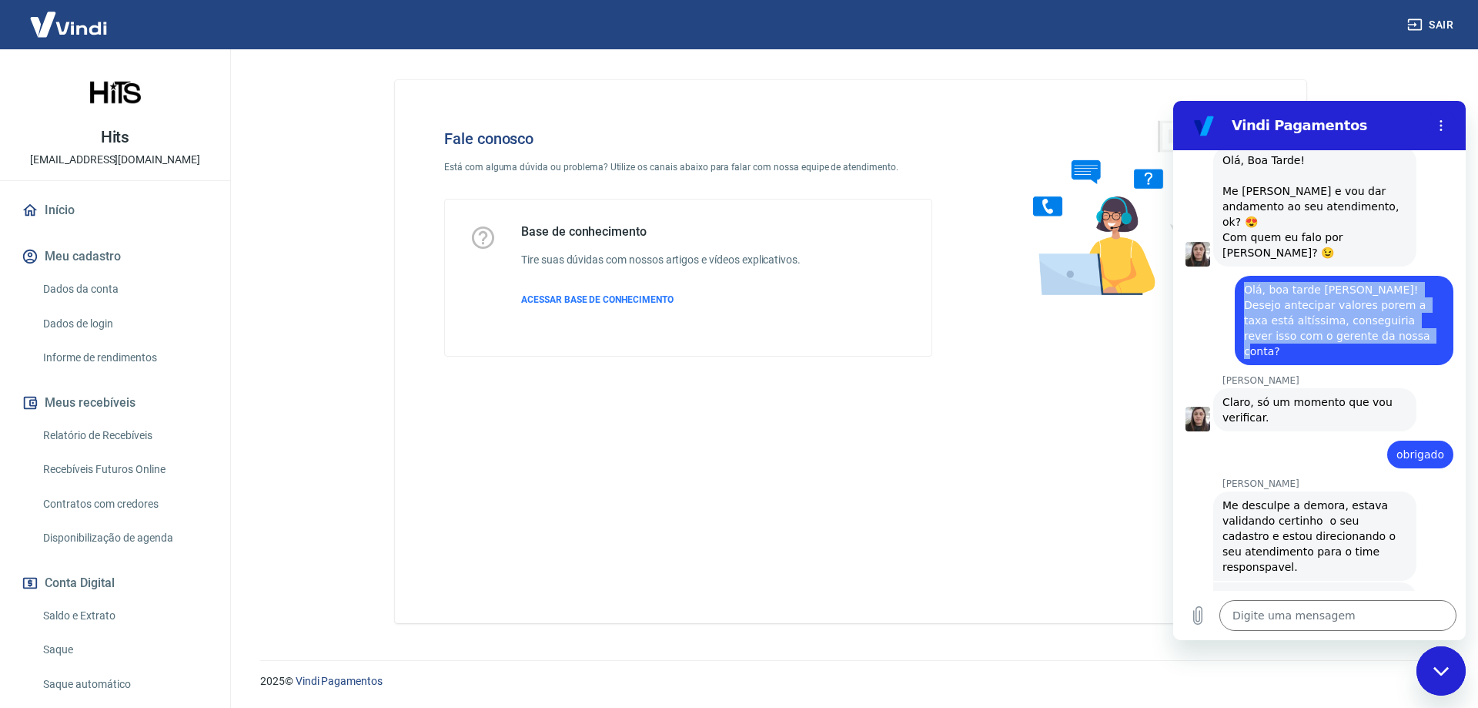
scroll to position [691, 0]
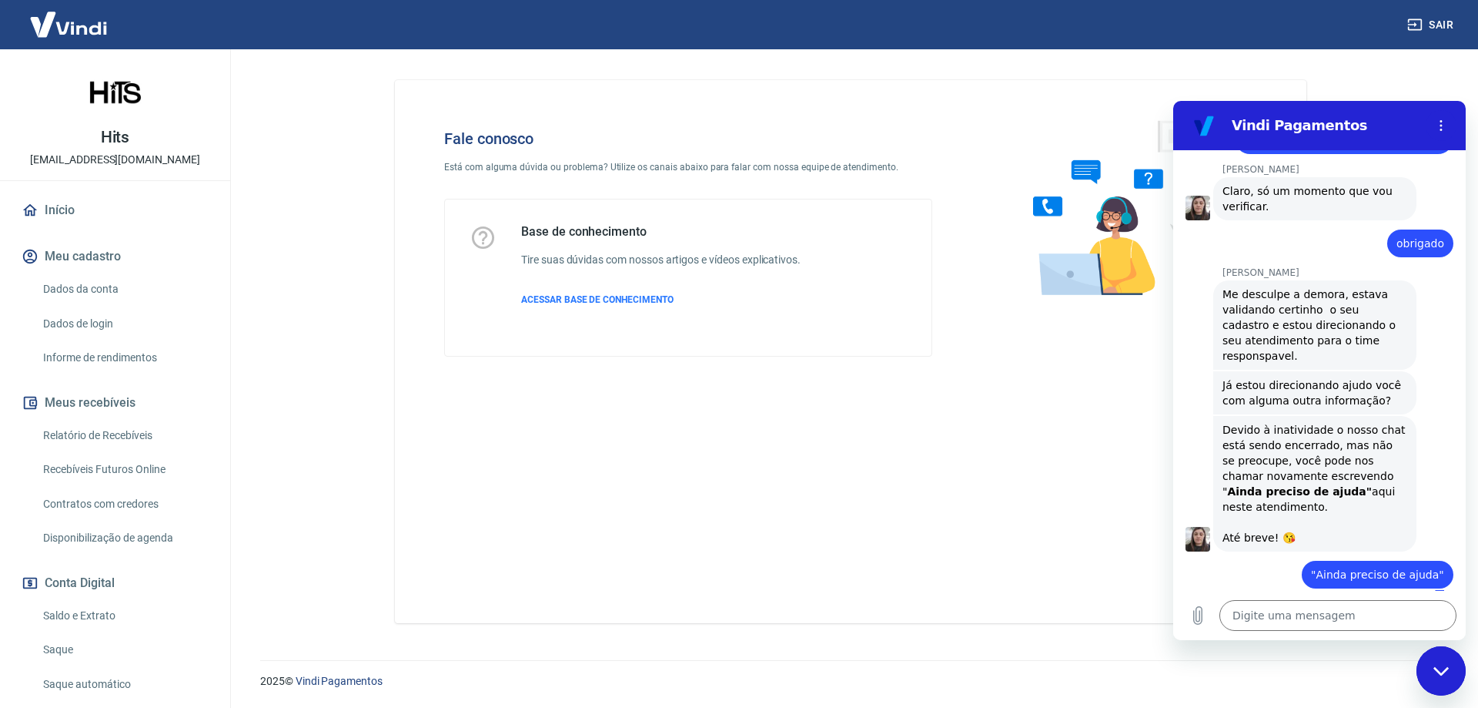
click at [1434, 671] on icon "Fechar janela de mensagens" at bounding box center [1442, 671] width 16 height 10
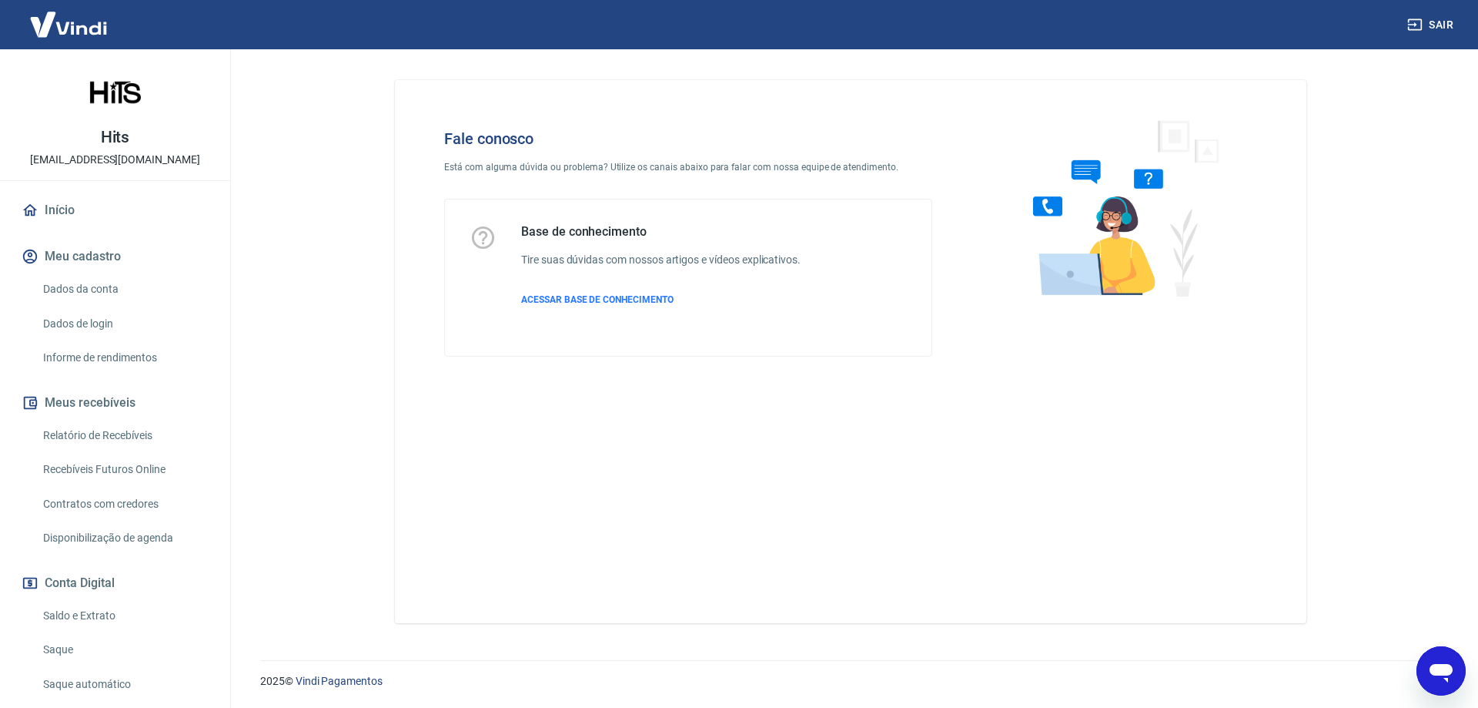
click at [1437, 667] on icon "Abrir janela de mensagens" at bounding box center [1441, 673] width 23 height 18
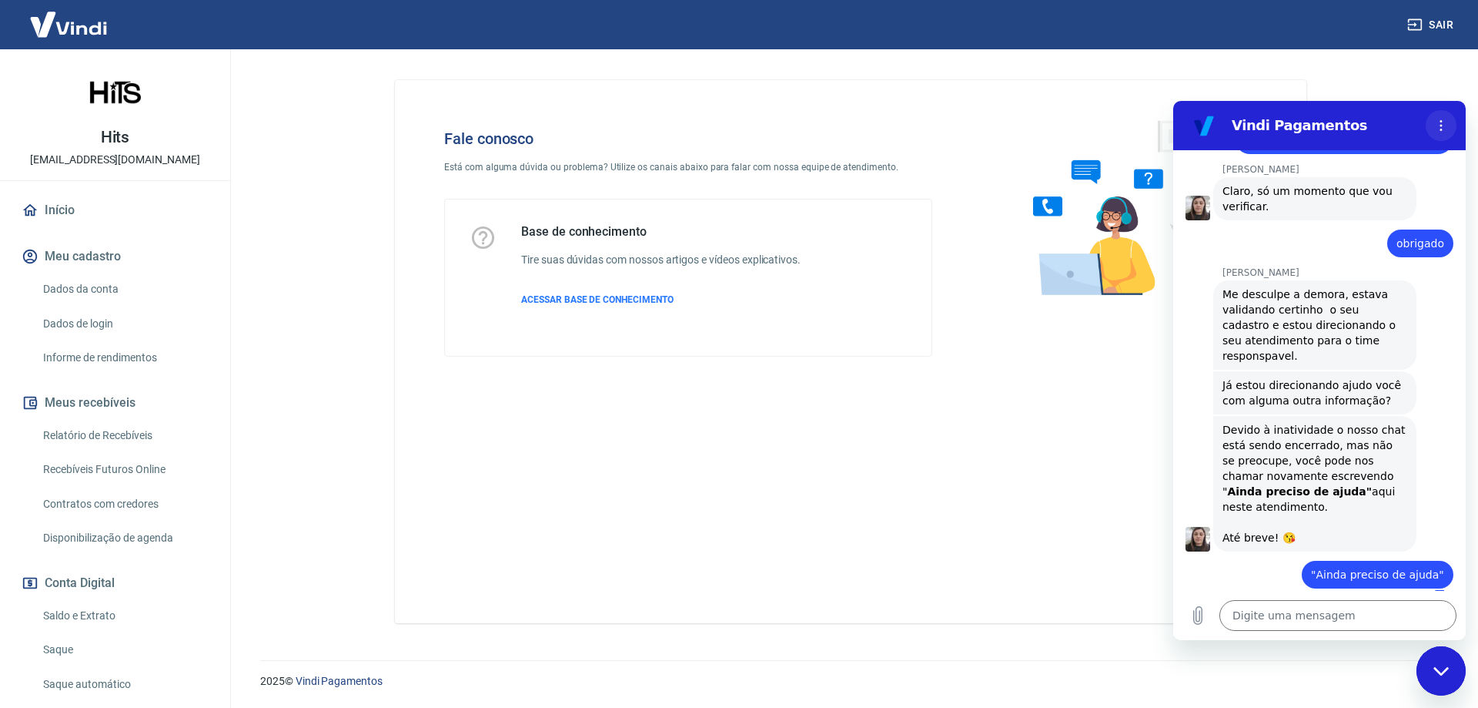
click at [1443, 126] on icon "Menu de opções" at bounding box center [1441, 125] width 12 height 12
click at [1287, 621] on textarea at bounding box center [1338, 615] width 237 height 31
click at [1280, 613] on textarea at bounding box center [1338, 615] width 237 height 31
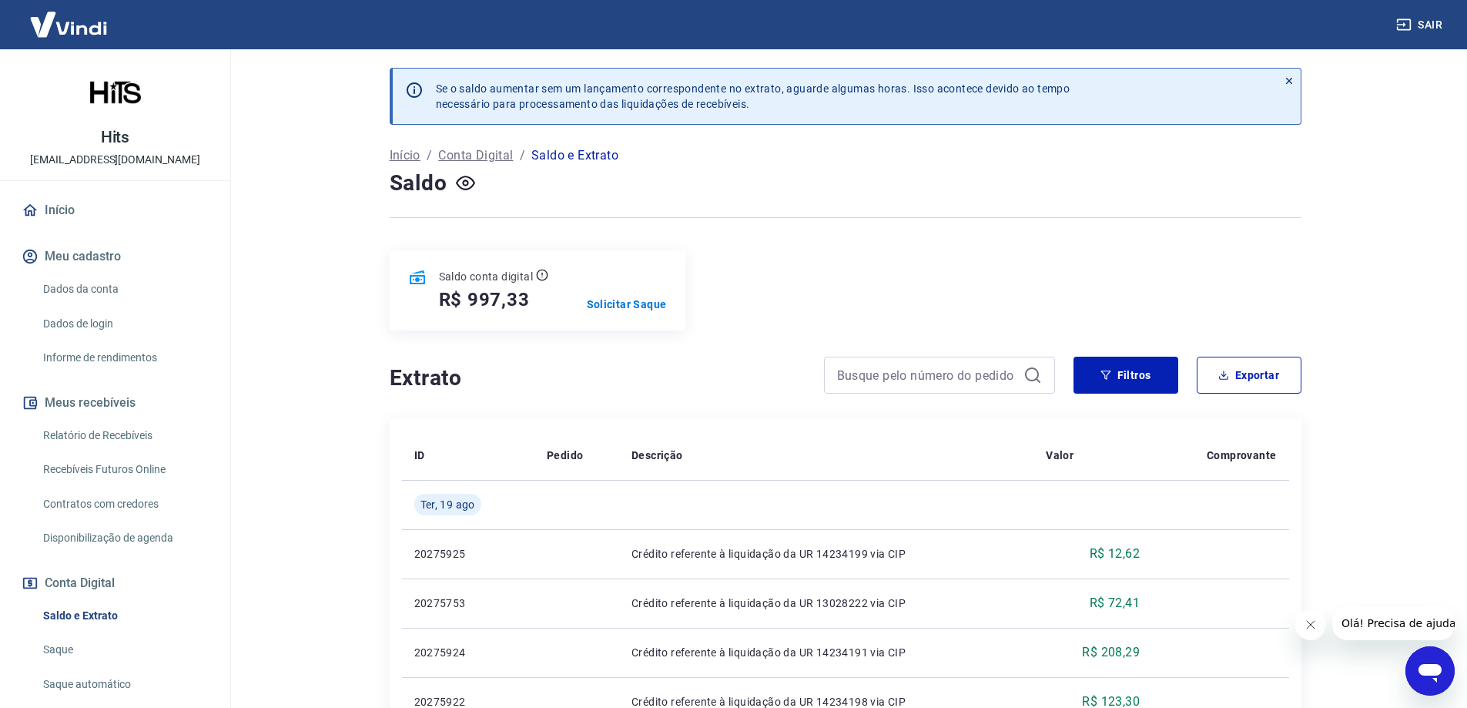
scroll to position [162, 0]
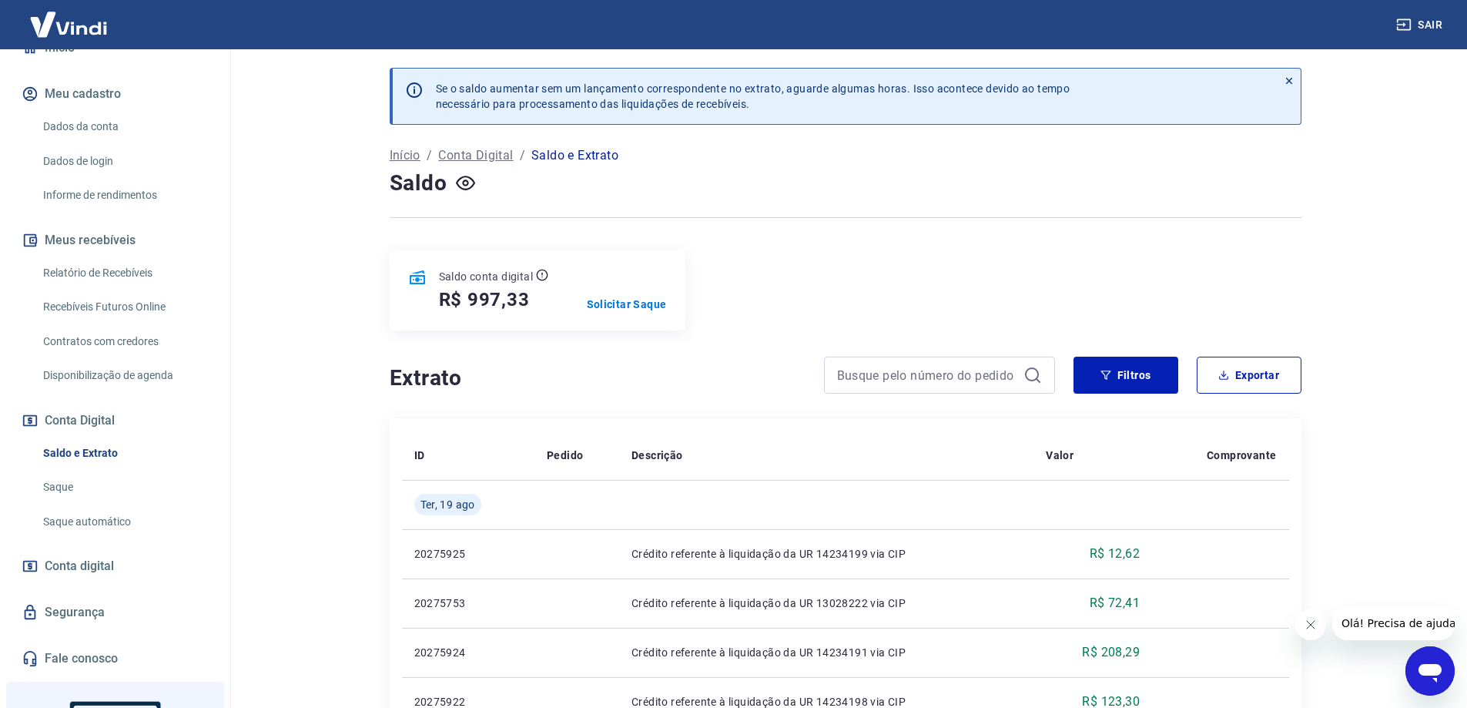
click at [1431, 661] on icon "Abrir janela de mensagens" at bounding box center [1430, 671] width 28 height 28
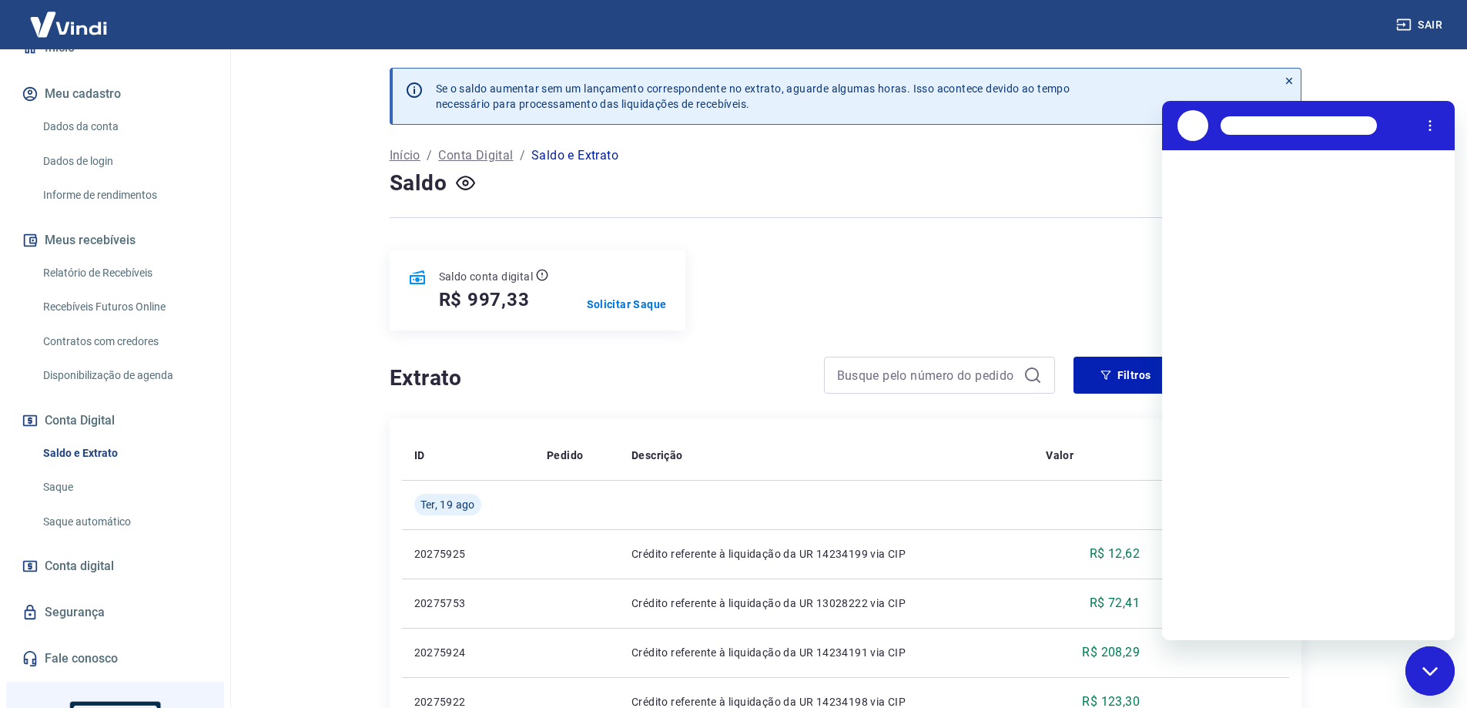
scroll to position [0, 0]
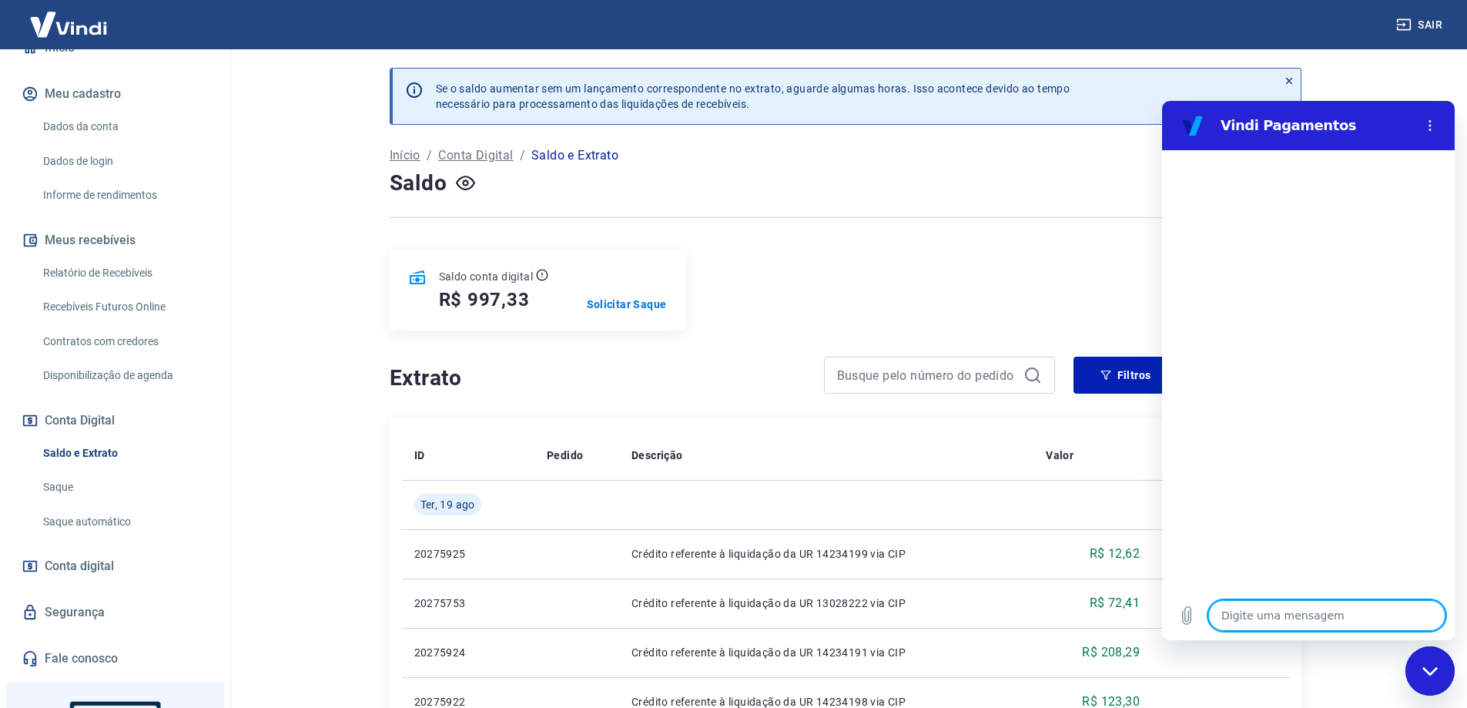
type textarea "x"
type textarea "O"
type textarea "x"
type textarea "Ol"
type textarea "x"
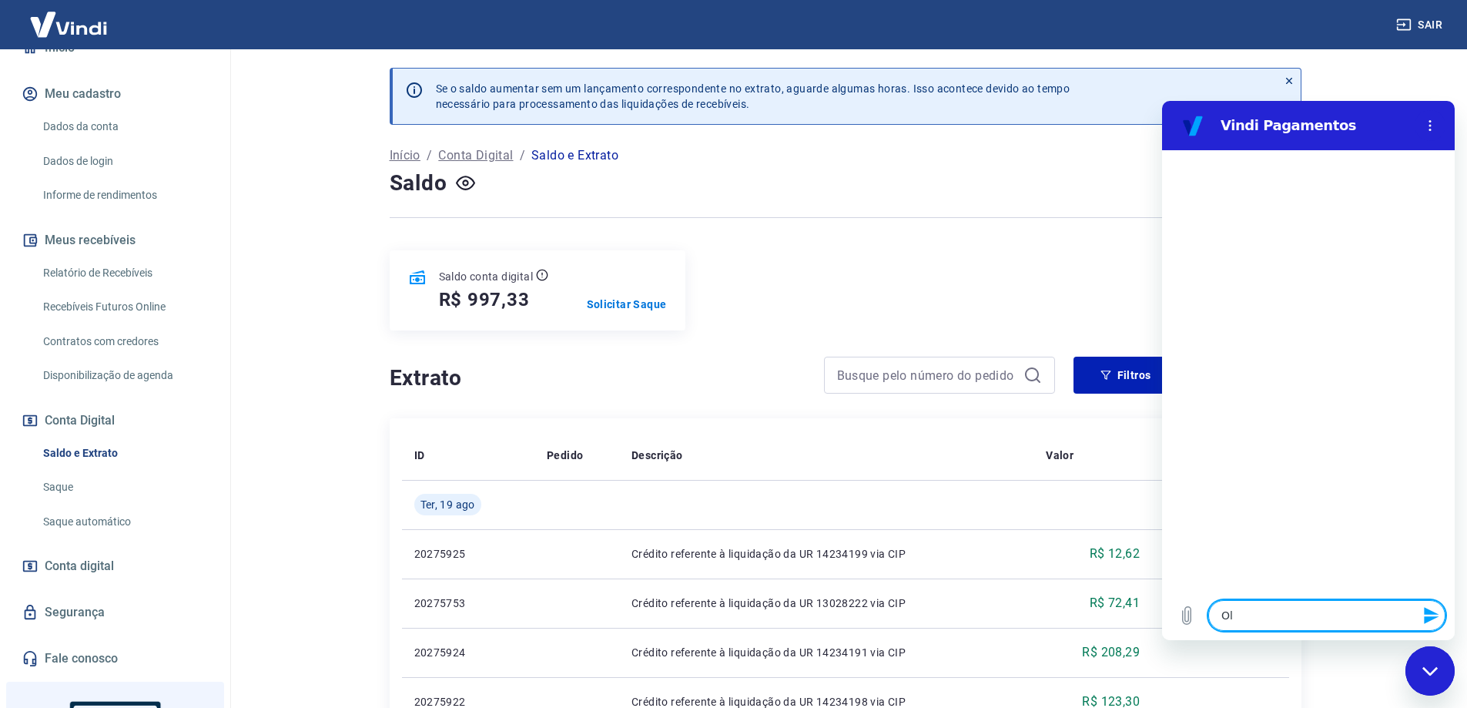
type textarea "Olá"
type textarea "x"
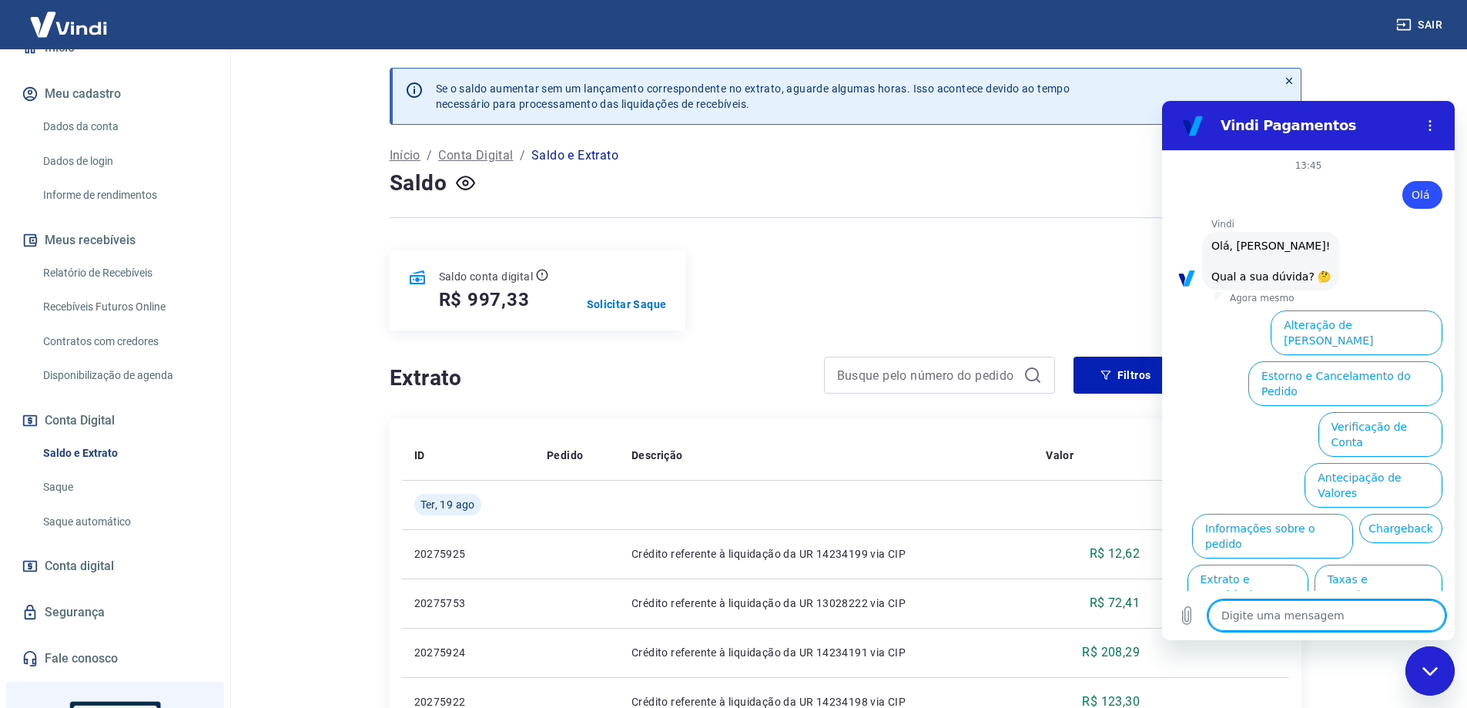
scroll to position [36, 0]
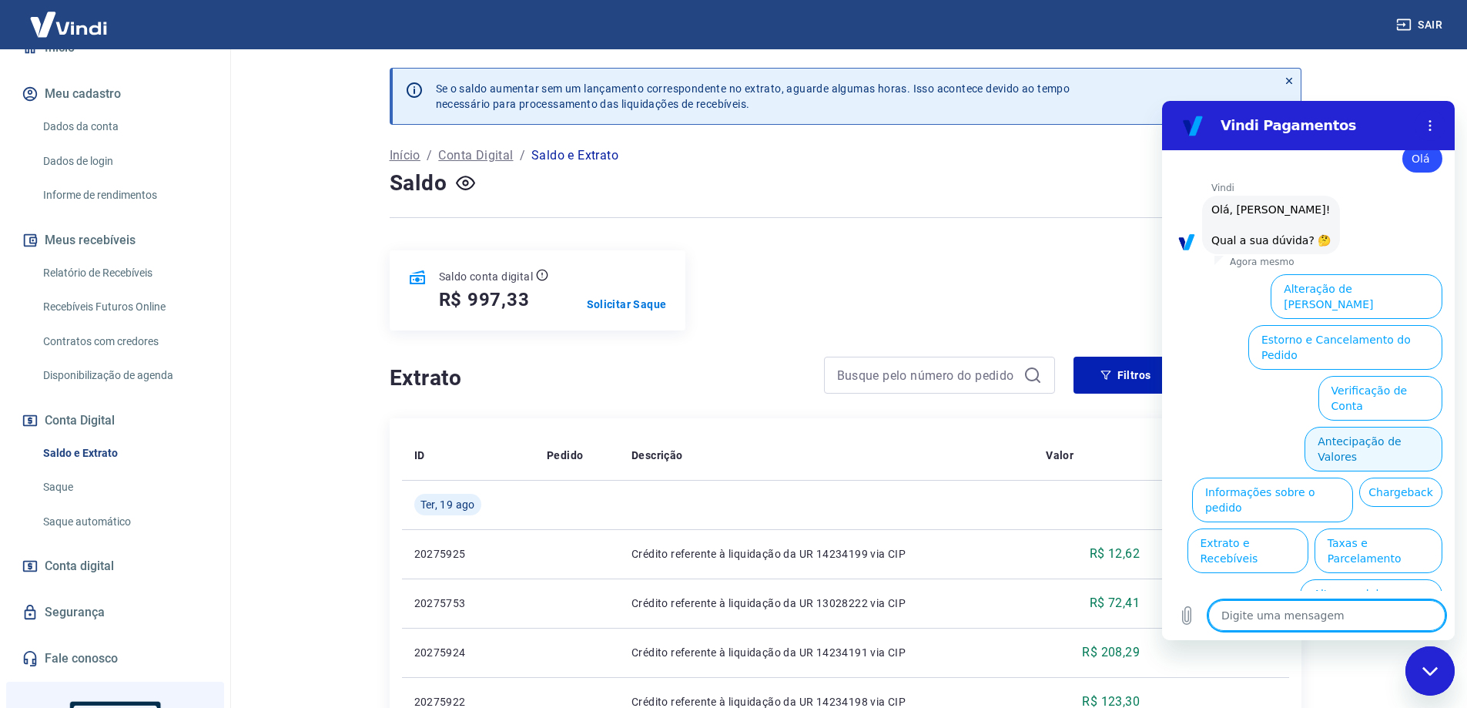
click at [1343, 427] on button "Antecipação de Valores" at bounding box center [1373, 449] width 138 height 45
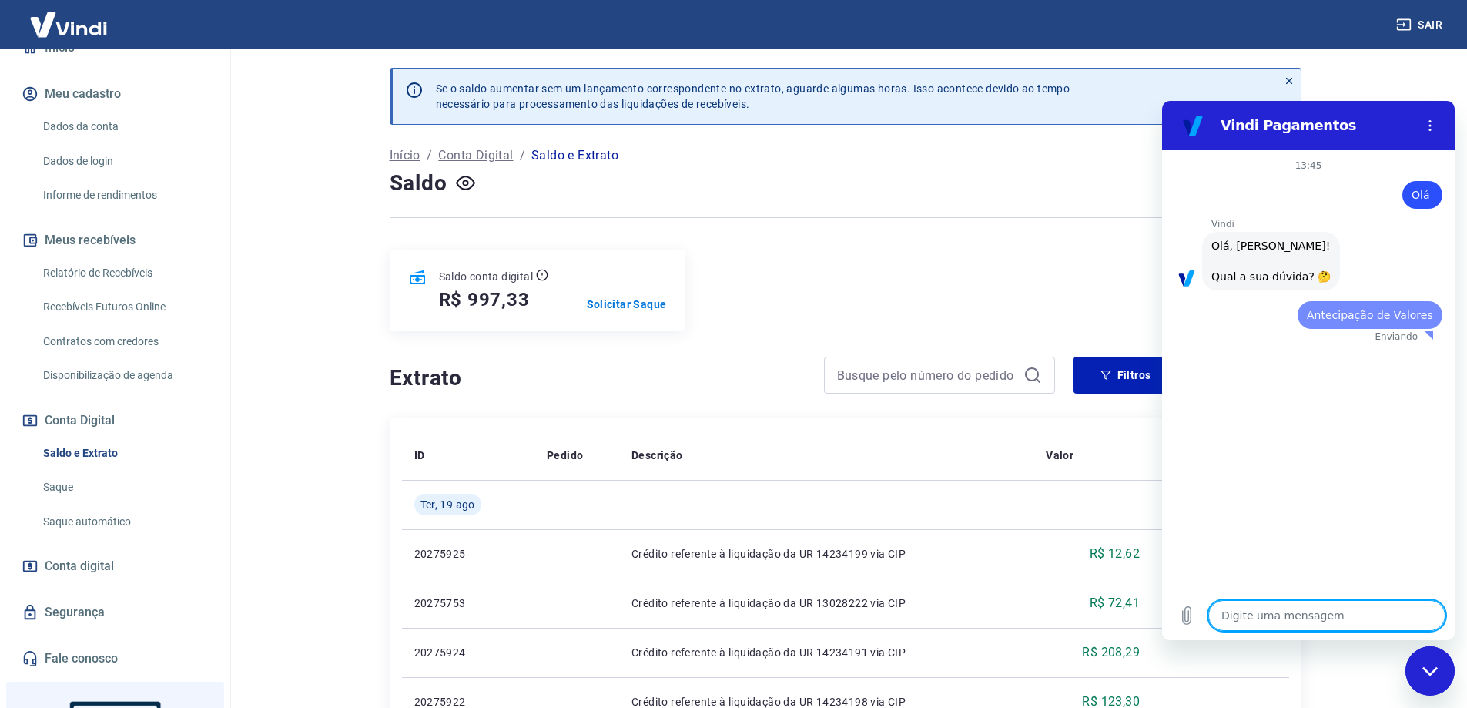
scroll to position [0, 0]
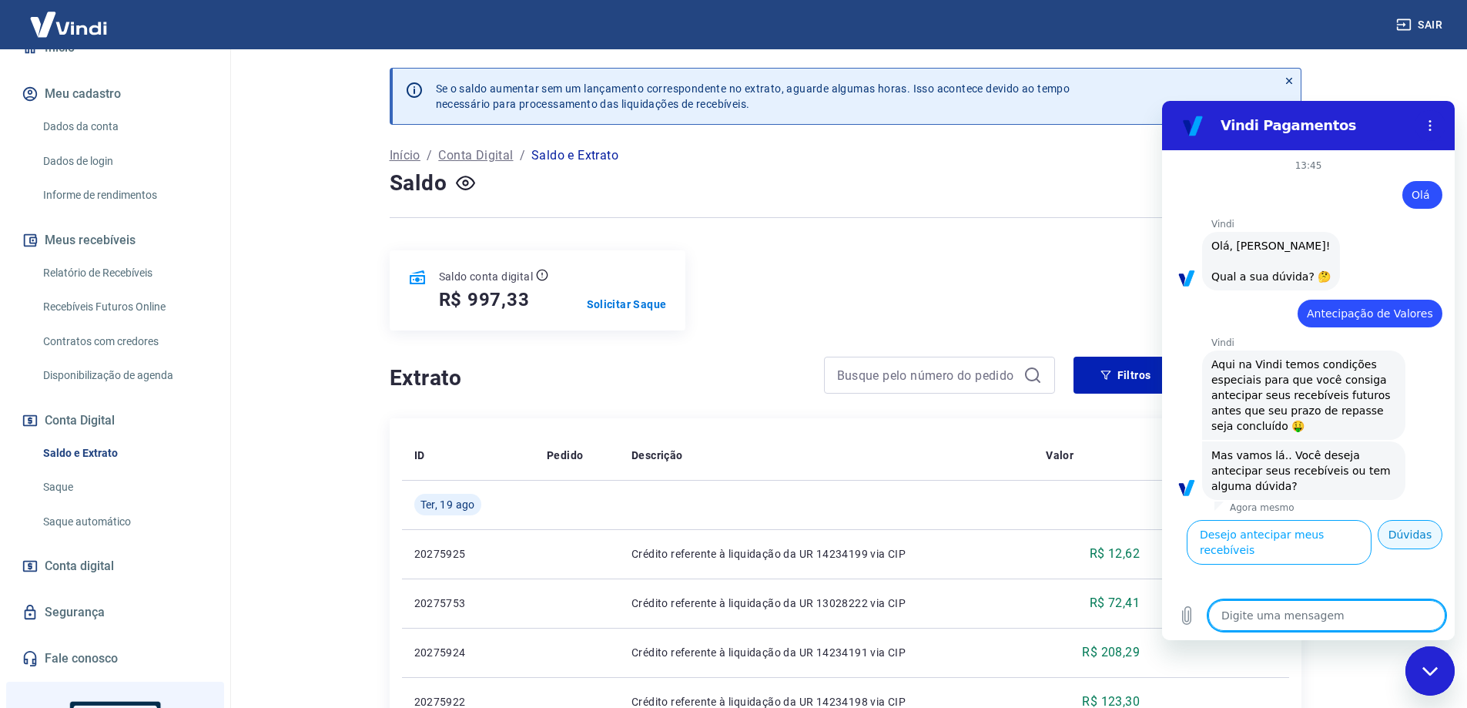
click at [1423, 539] on button "Dúvidas" at bounding box center [1409, 534] width 65 height 29
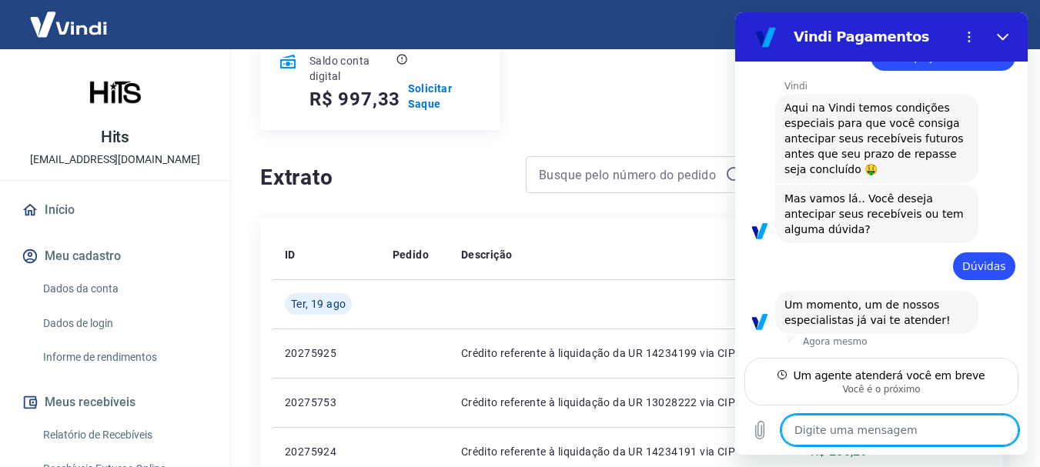
scroll to position [139, 0]
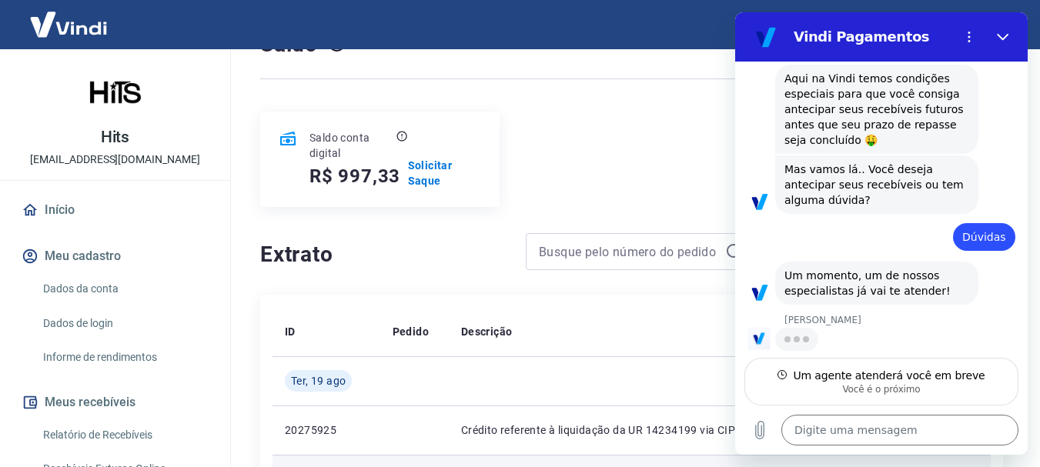
type textarea "x"
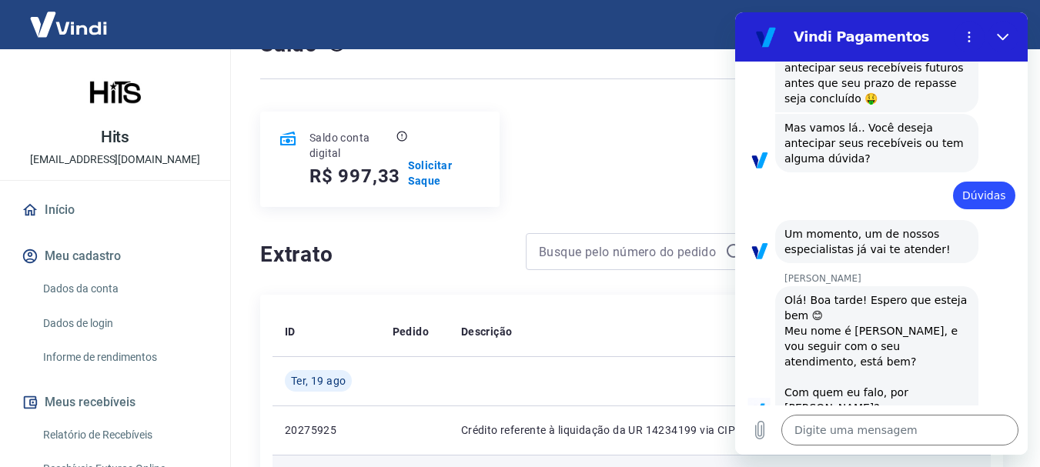
scroll to position [242, 0]
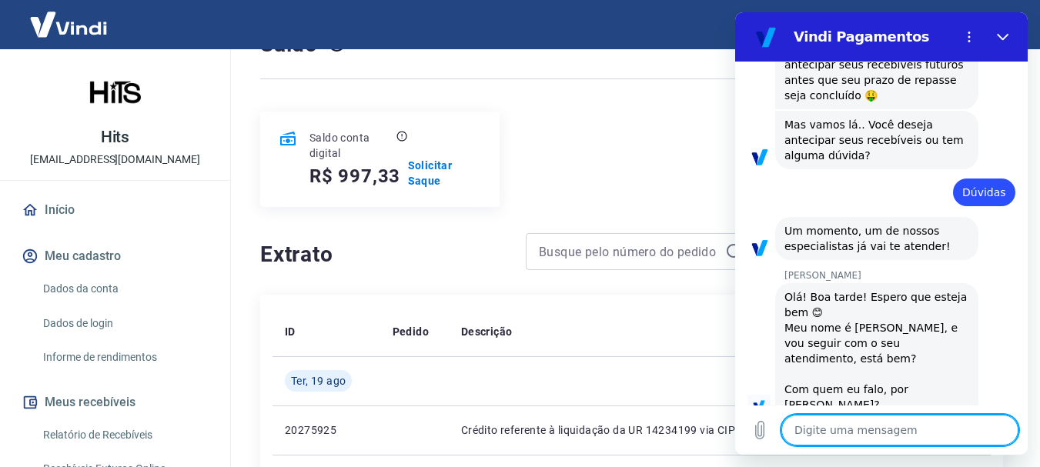
click at [882, 423] on textarea at bounding box center [900, 430] width 237 height 31
click at [895, 428] on textarea at bounding box center [900, 430] width 237 height 31
paste textarea "O"
click at [905, 429] on textarea at bounding box center [900, 430] width 237 height 31
type textarea "O"
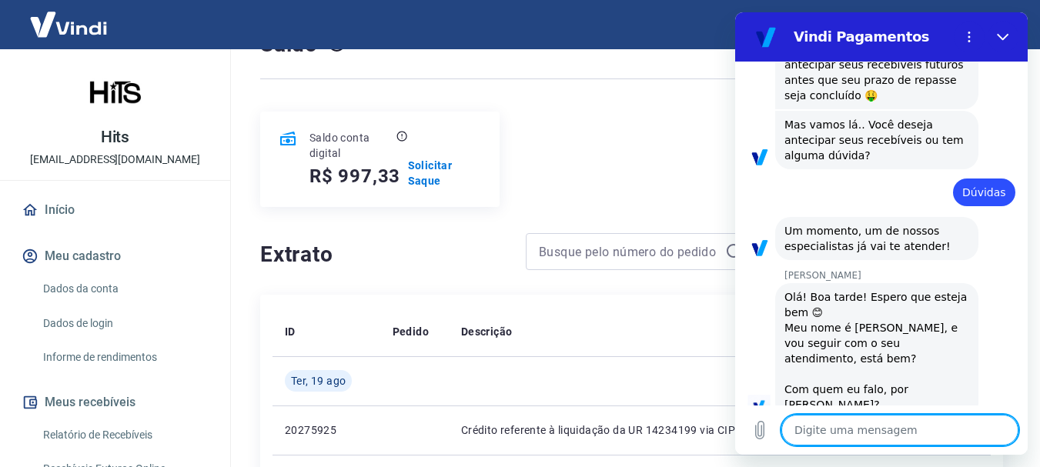
type textarea "x"
type textarea "Ol"
type textarea "x"
type textarea "Olá"
type textarea "x"
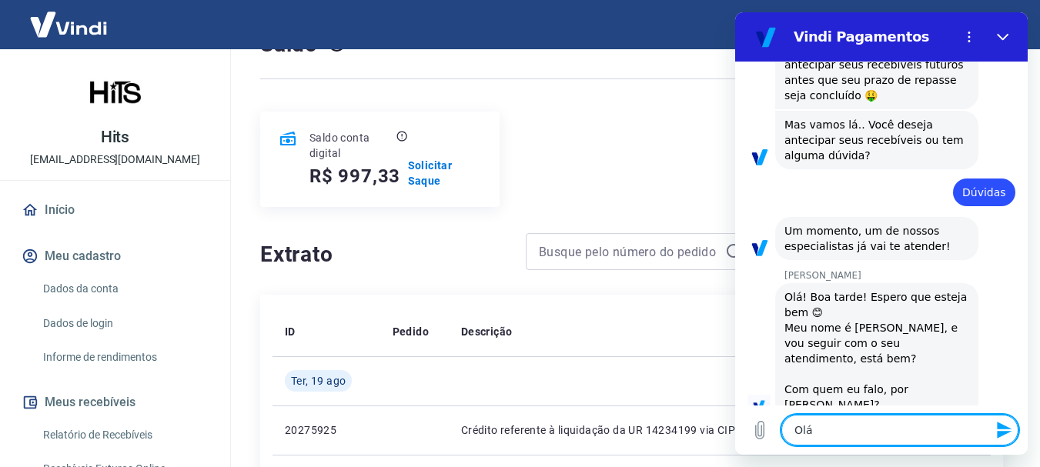
type textarea "Olá,"
type textarea "x"
type textarea "Olá,"
type textarea "x"
type textarea "Olá, m"
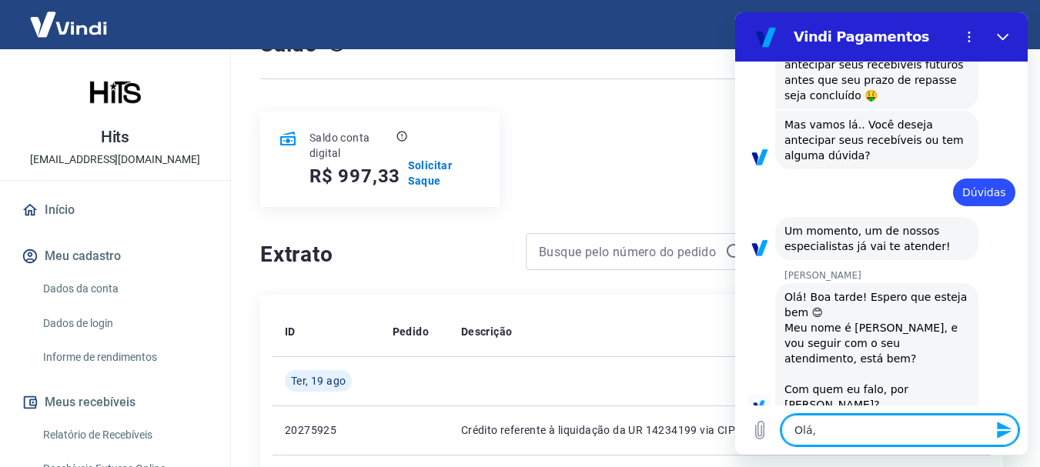
type textarea "x"
type textarea "Olá,"
type textarea "x"
type textarea "Olá, A"
type textarea "x"
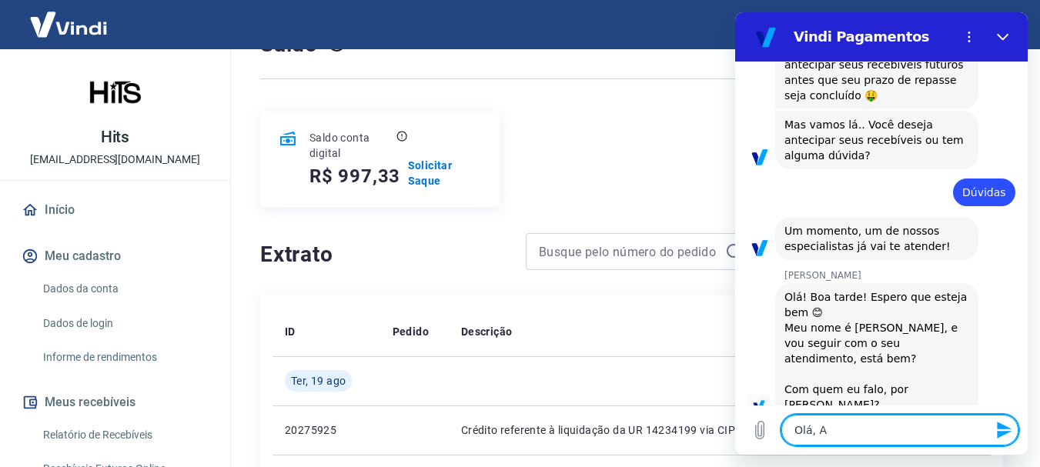
type textarea "Olá, AM"
type textarea "x"
type textarea "Olá, AM<"
type textarea "x"
type textarea "Olá, AM"
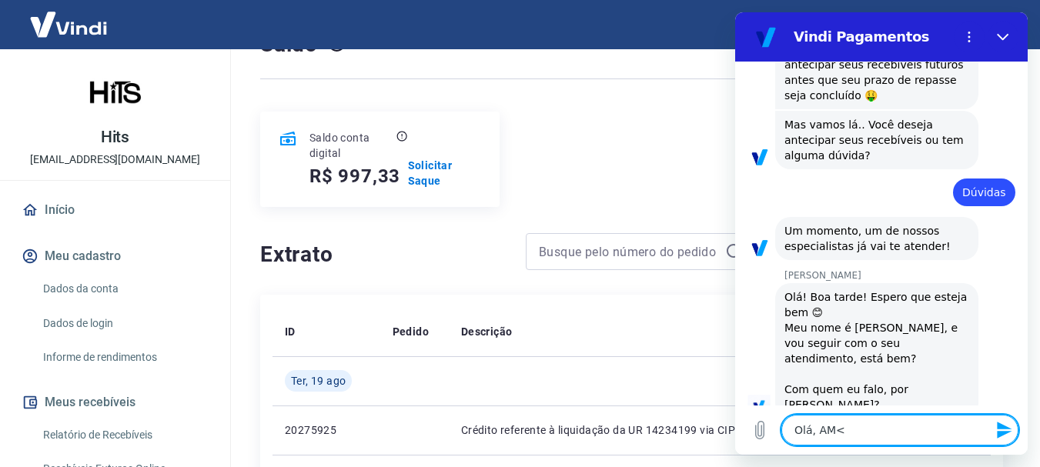
type textarea "x"
type textarea "Olá, A"
type textarea "x"
type textarea "Olá,"
type textarea "x"
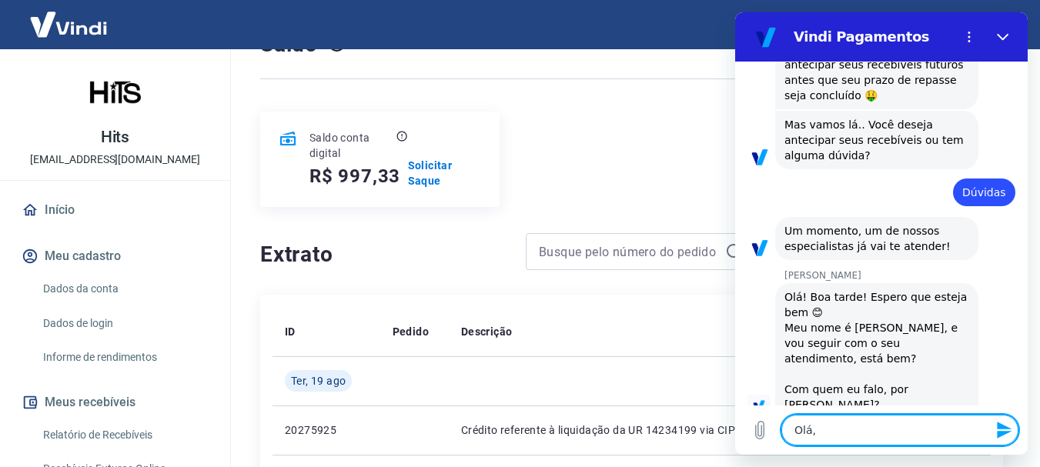
type textarea "Olá, M"
type textarea "x"
type textarea "Olá, Ma"
type textarea "x"
type textarea "Olá, Mar"
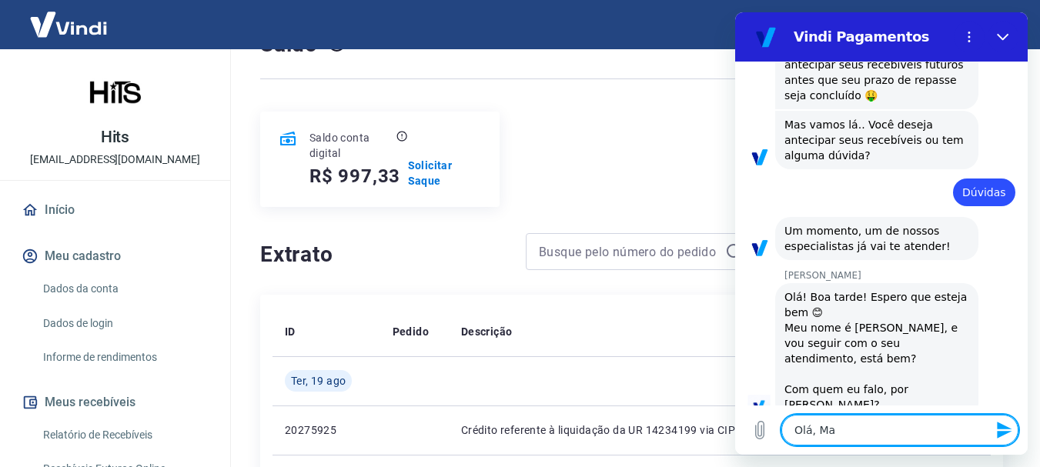
type textarea "x"
type textarea "[PERSON_NAME]"
type textarea "x"
type textarea "[PERSON_NAME]"
type textarea "x"
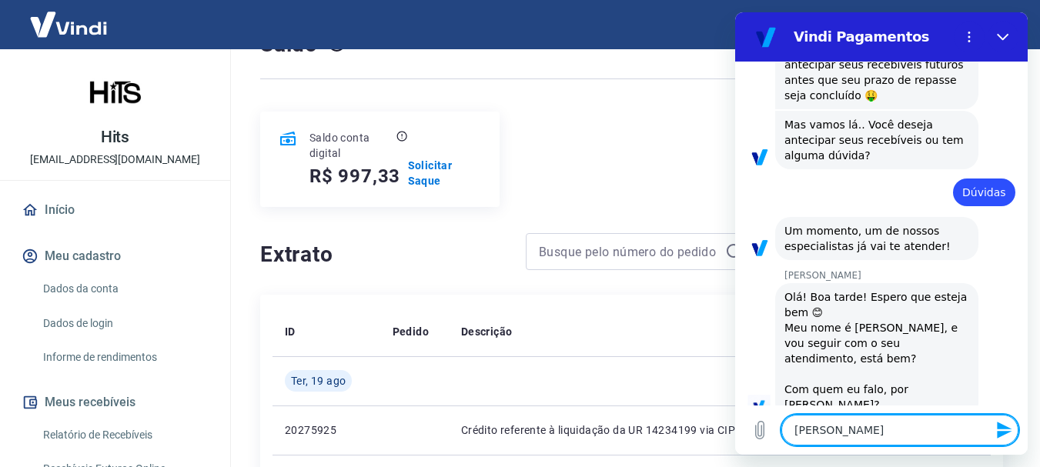
type textarea "[PERSON_NAME]"
type textarea "x"
type textarea "[PERSON_NAME]"
type textarea "x"
type textarea "[PERSON_NAME]"
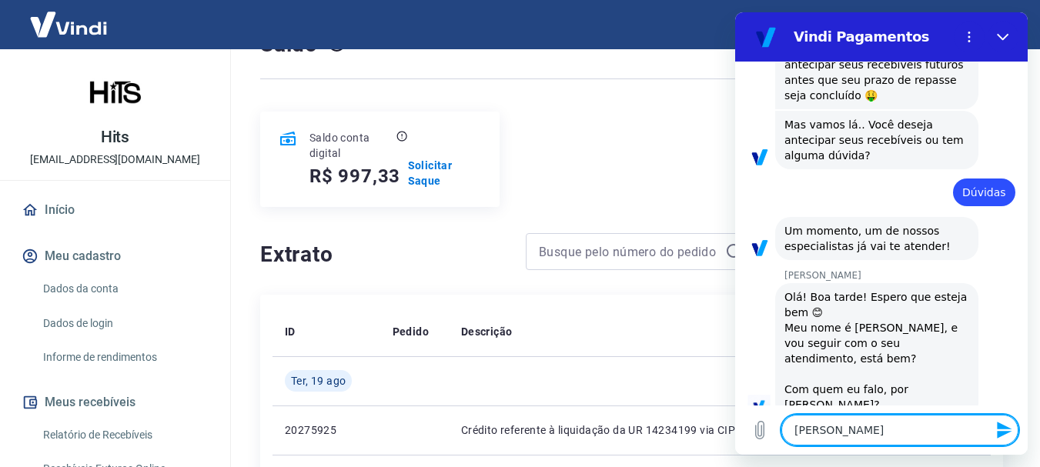
type textarea "x"
type textarea "[PERSON_NAME]"
type textarea "x"
type textarea "[PERSON_NAME]"
type textarea "x"
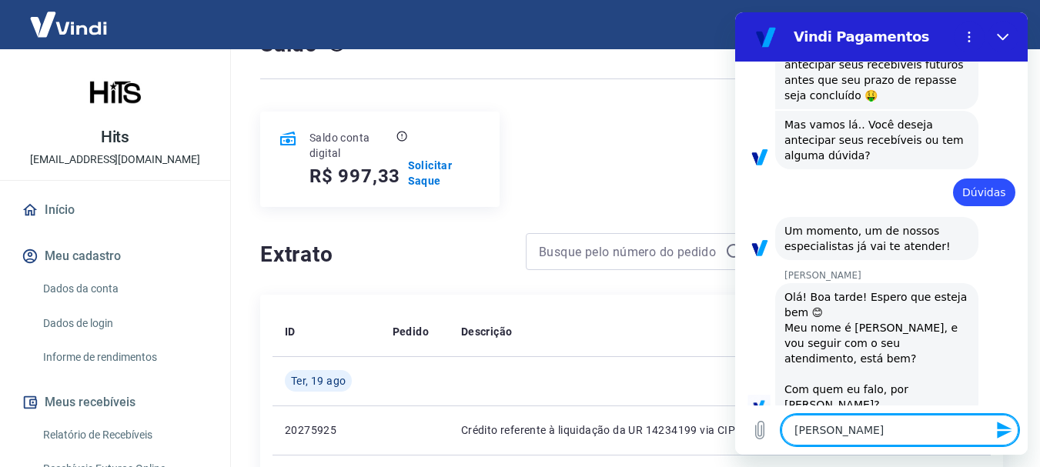
type textarea "Olá, [PERSON_NAME]"
type textarea "x"
type textarea "Olá, [PERSON_NAME]"
type textarea "x"
type textarea "Olá, [PERSON_NAME]"
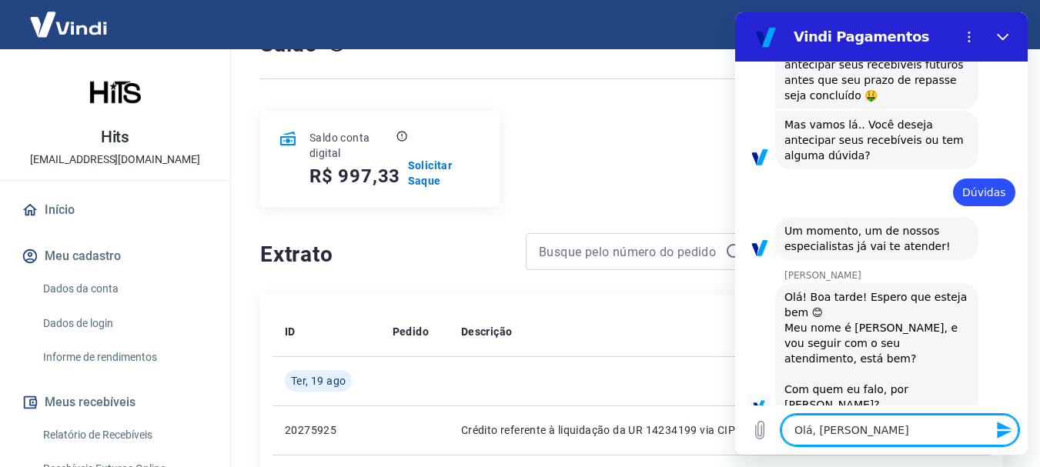
type textarea "x"
type textarea "Olá, [PERSON_NAME]"
type textarea "x"
type textarea "[PERSON_NAME], Marcele boa t"
type textarea "x"
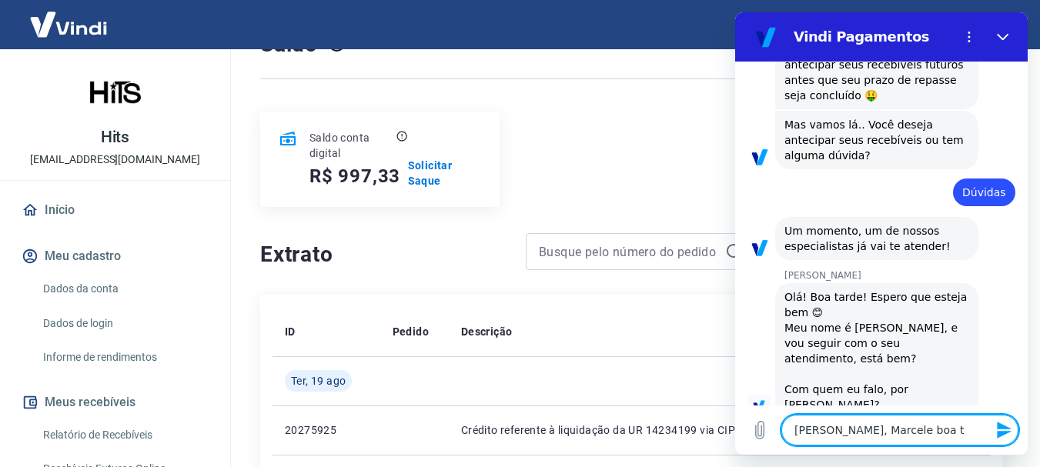
type textarea "Olá, [PERSON_NAME] ta"
type textarea "x"
type textarea "[PERSON_NAME], [PERSON_NAME] tar"
type textarea "x"
type textarea "Olá, [PERSON_NAME] boa tard"
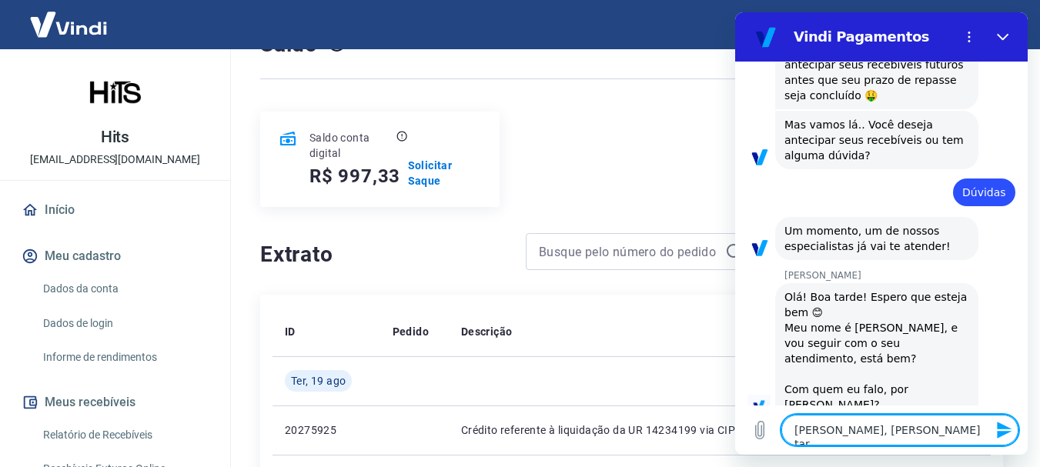
type textarea "x"
type textarea "Olá, Marcele boa tarde"
type textarea "x"
type textarea "Olá, [PERSON_NAME] boa tarde!"
type textarea "x"
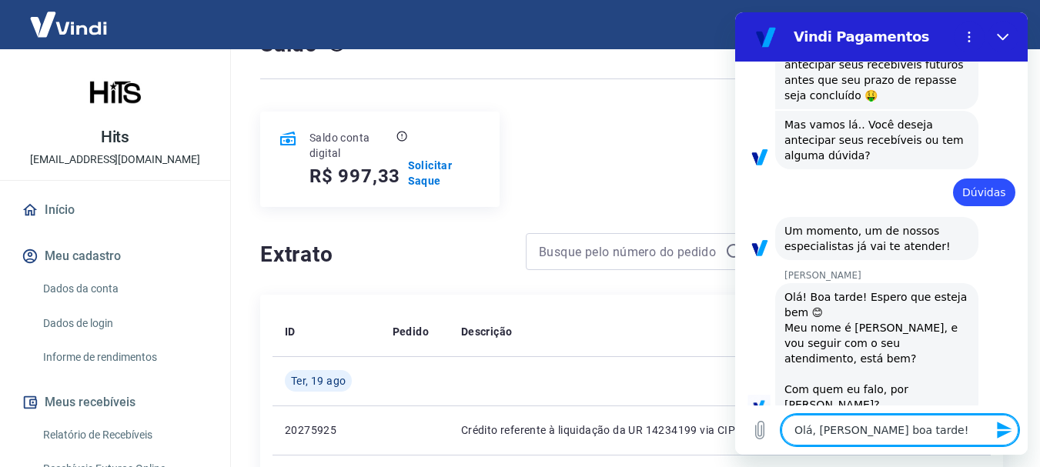
type textarea "Olá, [PERSON_NAME] boa tarde!"
type textarea "x"
type textarea "Olá, [PERSON_NAME] boa tarde! E"
type textarea "x"
type textarea "Olá, [PERSON_NAME] boa tarde! Es"
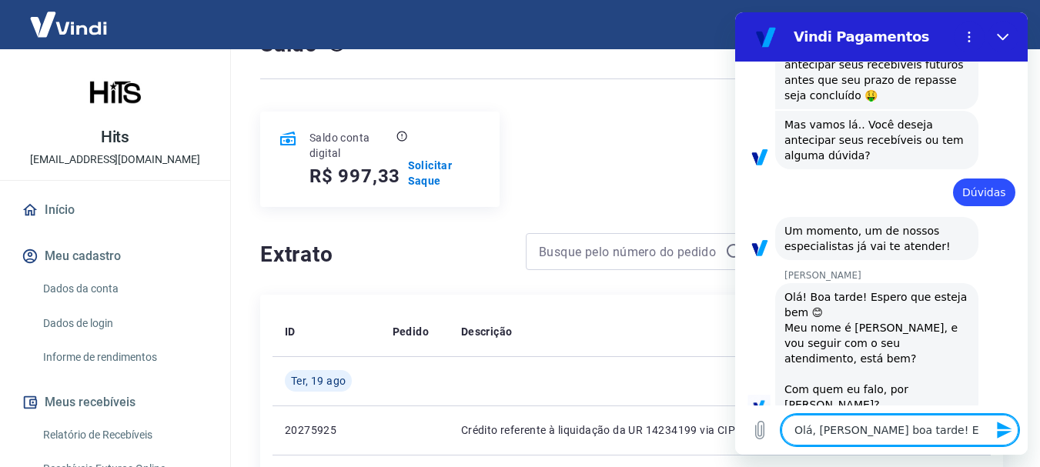
type textarea "x"
type textarea "Olá, [PERSON_NAME] boa tarde! Est"
type textarea "x"
type textarea "Olá, [PERSON_NAME] boa tarde! Esta"
type textarea "x"
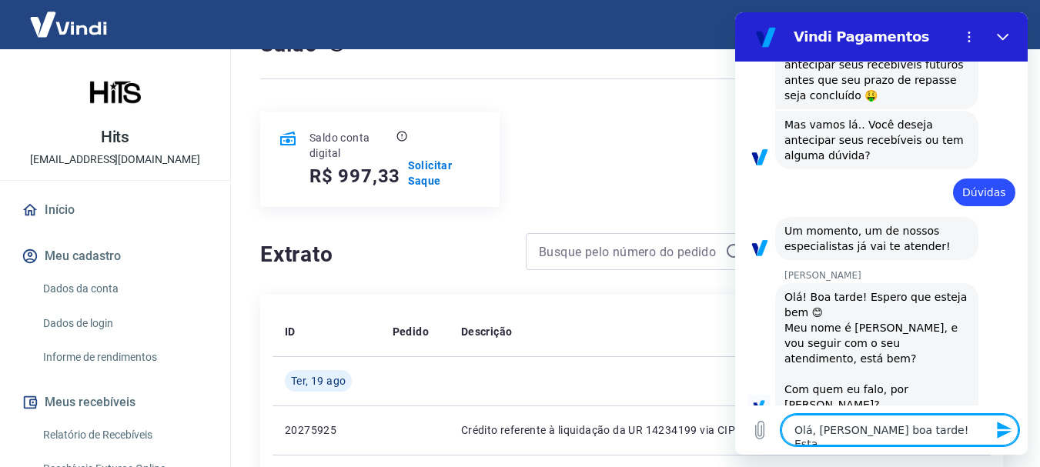
type textarea "Olá, [PERSON_NAME] boa tarde! Estav"
type textarea "x"
type textarea "Olá, [PERSON_NAME] boa tarde! Estava"
type textarea "x"
type textarea "Olá, [PERSON_NAME] boa tarde! Estava"
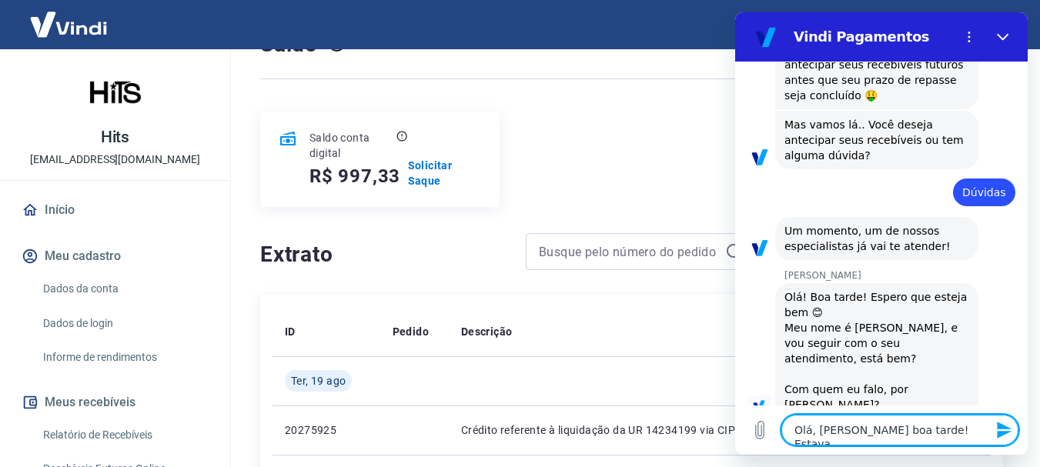
type textarea "x"
type textarea "Olá, [PERSON_NAME] boa tarde! Estava f"
type textarea "x"
type textarea "Olá, [PERSON_NAME] boa tarde! Estava fa"
type textarea "x"
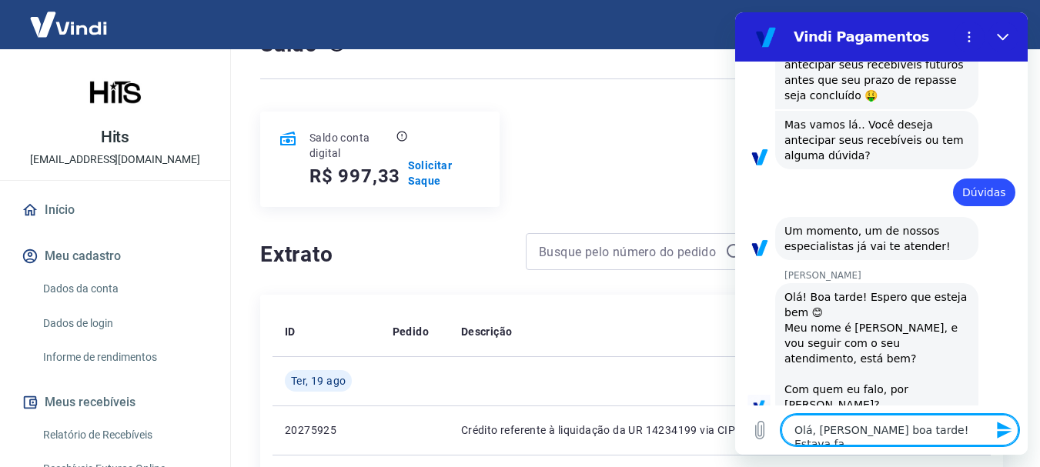
type textarea "Olá, [PERSON_NAME] boa tarde! Estava fal"
type textarea "x"
type textarea "Olá, [PERSON_NAME] boa tarde! Estava fala"
type textarea "x"
type textarea "Olá, [PERSON_NAME] boa tarde! Estava falan"
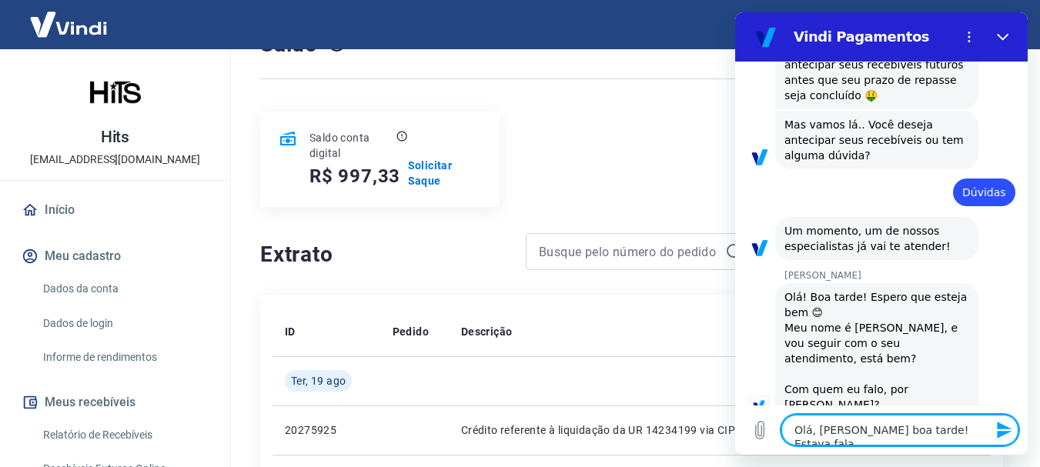
type textarea "x"
type textarea "Olá, [PERSON_NAME] boa tarde! Estava faland"
type textarea "x"
type textarea "Olá, [PERSON_NAME] boa tarde! Estava falando"
type textarea "x"
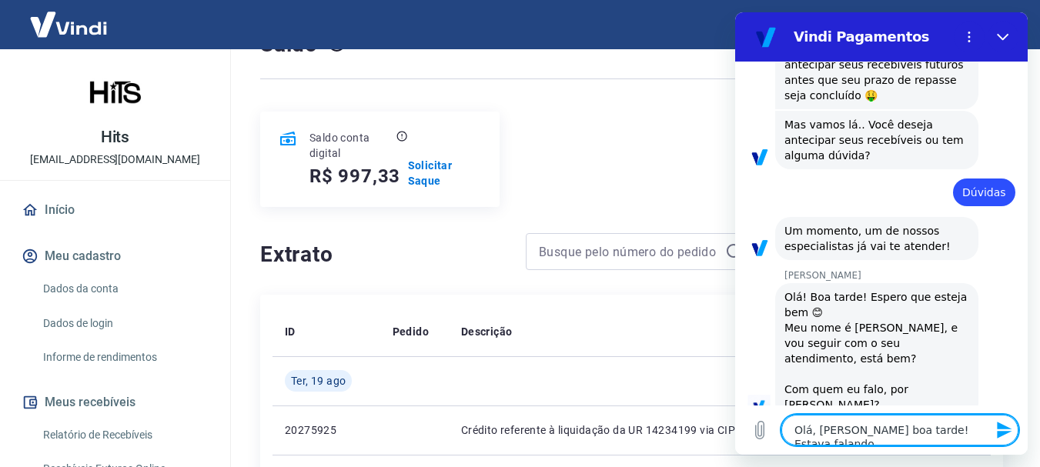
type textarea "Olá, [PERSON_NAME] boa tarde! Estava falando"
type textarea "x"
type textarea "Olá, [PERSON_NAME] boa tarde! Estava falando c"
type textarea "x"
type textarea "Olá, [PERSON_NAME] boa tarde! Estava falando co"
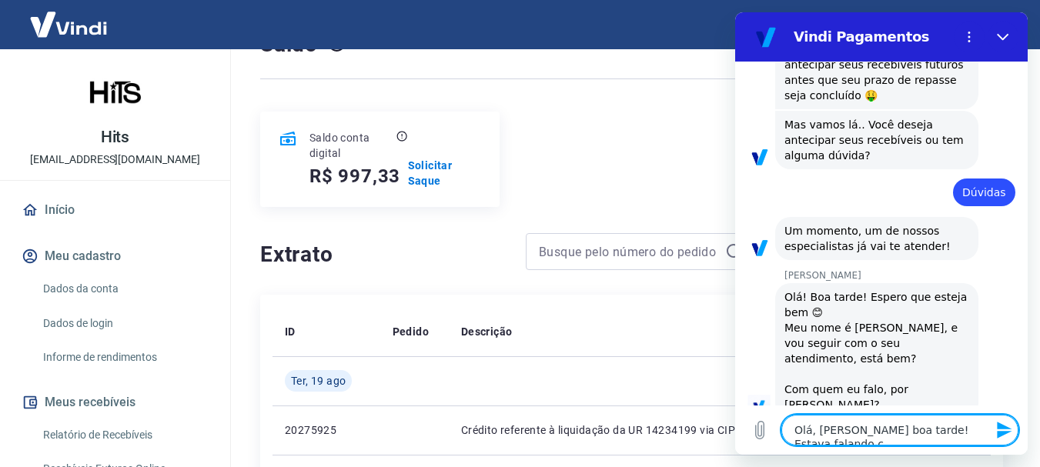
type textarea "x"
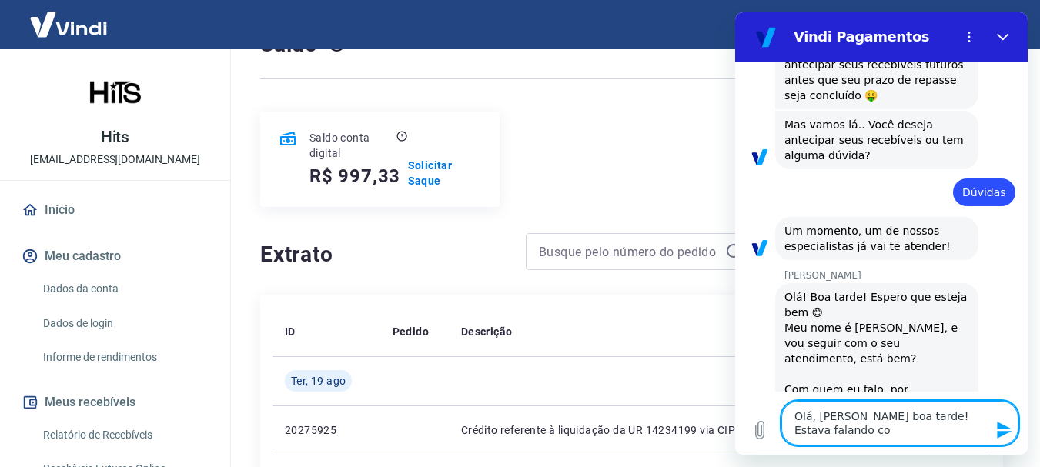
type textarea "Olá, [PERSON_NAME] boa tarde! Estava falando com"
type textarea "x"
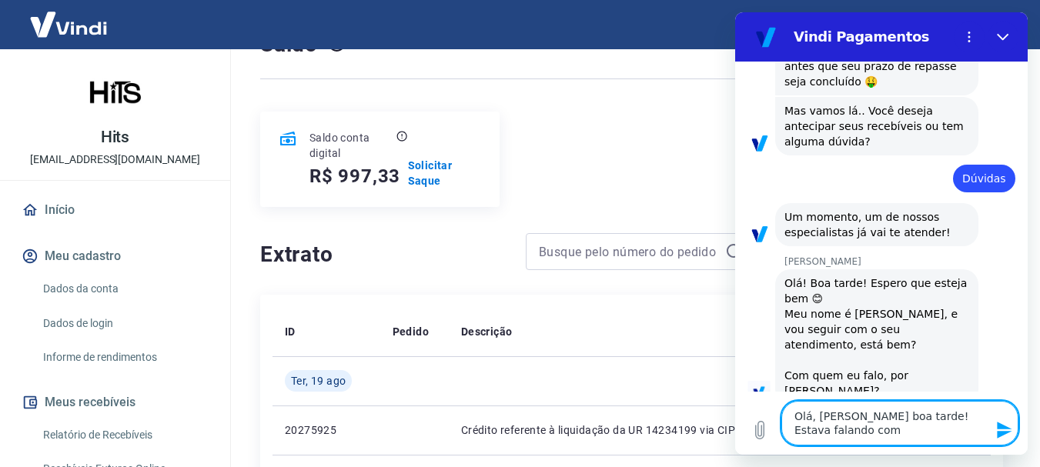
type textarea "Olá, [PERSON_NAME] boa tarde! Estava falando com"
type textarea "x"
type textarea "Olá, [PERSON_NAME] boa tarde! Estava falando com a"
type textarea "x"
type textarea "Olá, [PERSON_NAME] boa tarde! Estava falando com a"
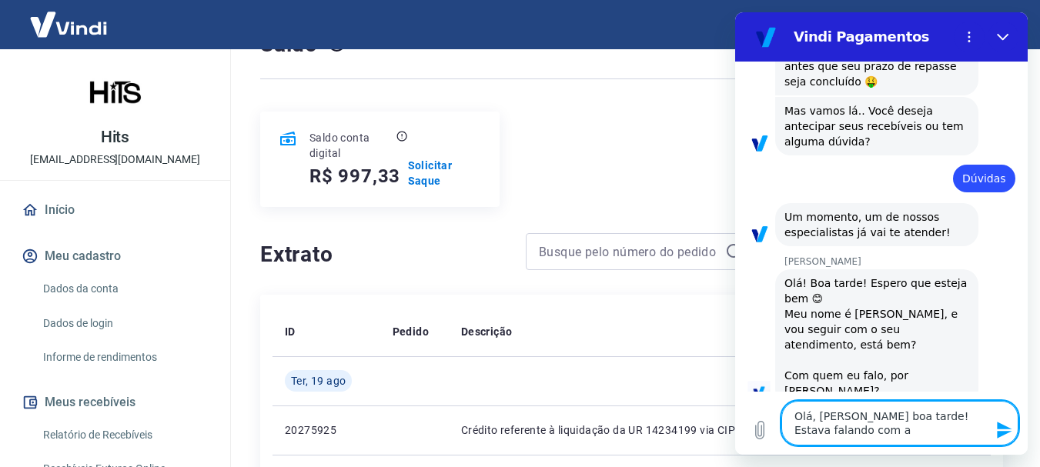
type textarea "x"
type textarea "Olá, [PERSON_NAME] boa tarde! Estava falando com a S"
type textarea "x"
type textarea "Olá, [PERSON_NAME] boa tarde! Estava falando com a Si"
type textarea "x"
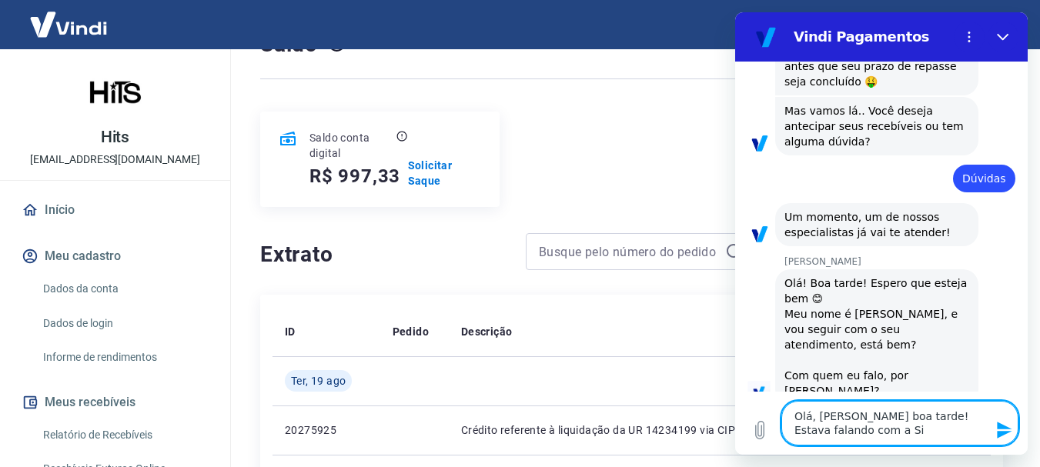
type textarea "Olá, [PERSON_NAME] boa tarde! Estava falando com a Sil"
type textarea "x"
type textarea "Olá, [PERSON_NAME] boa tarde! Estava falando com a Silv"
type textarea "x"
type textarea "Olá, [PERSON_NAME] boa tarde! Estava falando com a [PERSON_NAME]"
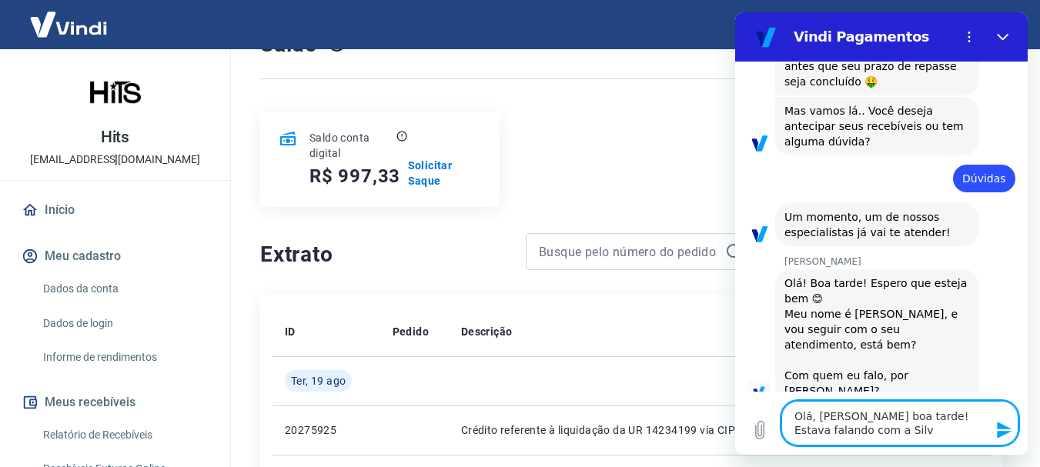
type textarea "x"
type textarea "Olá, [PERSON_NAME] boa tarde! Estava falando com a Silvan"
type textarea "x"
type textarea "Olá, [PERSON_NAME] boa tarde! Estava falando com a Silvana"
type textarea "x"
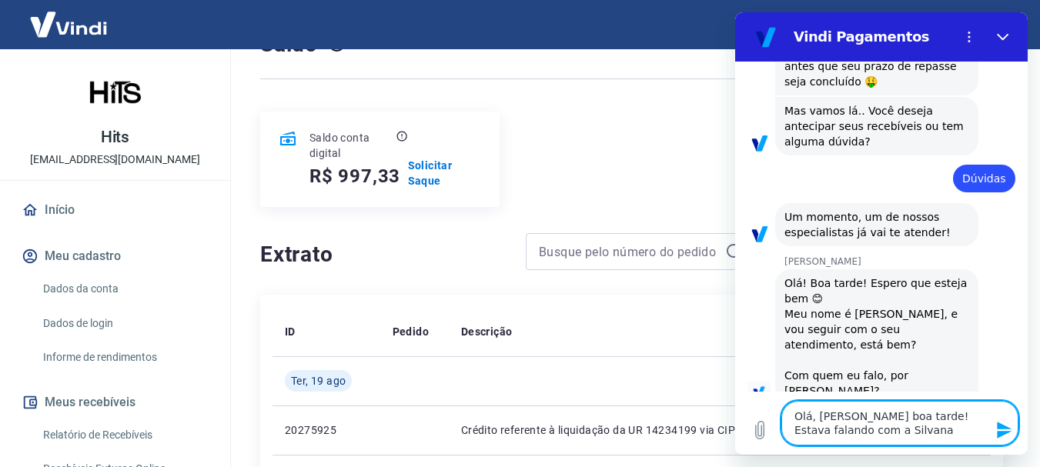
type textarea "Olá, [PERSON_NAME] boa tarde! Estava falando com a [PERSON_NAME],"
type textarea "x"
type textarea "Olá, [PERSON_NAME] boa tarde! Estava falando com a [PERSON_NAME],"
type textarea "x"
type textarea "Olá, [PERSON_NAME] boa tarde! Estava falando com a Silvana, d"
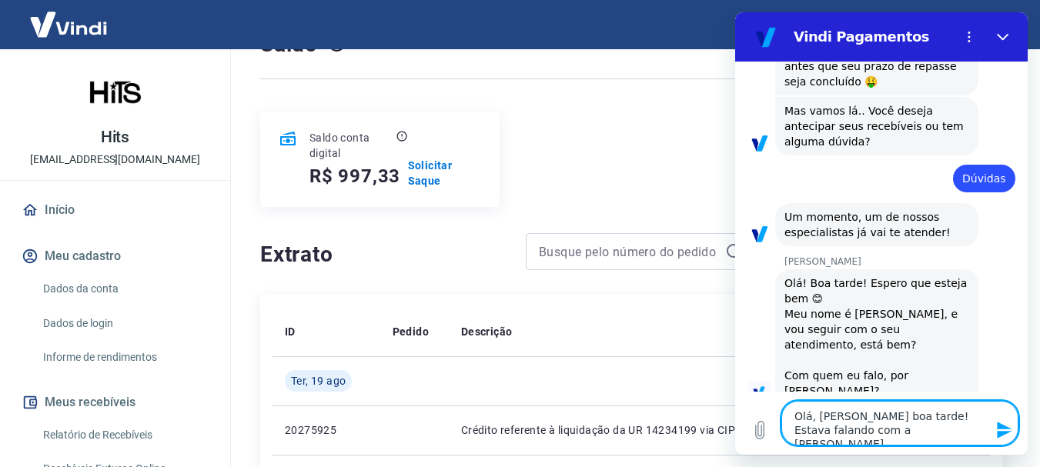
type textarea "x"
type textarea "Olá, [PERSON_NAME] boa tarde! Estava falando com a Silvana, de"
type textarea "x"
type textarea "Olá, [PERSON_NAME] boa tarde! Estava falando com a Silvana, des"
type textarea "x"
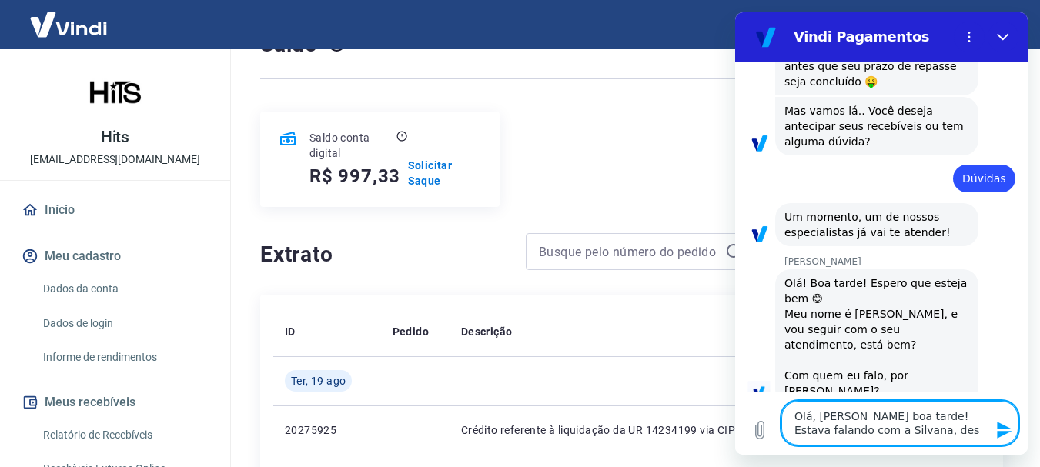
type textarea "Olá, [PERSON_NAME] boa tarde! Estava falando com a [PERSON_NAME], dese"
type textarea "x"
type textarea "Olá, [PERSON_NAME] boa tarde! Estava falando com a [PERSON_NAME], desej"
type textarea "x"
type textarea "Olá, [PERSON_NAME] boa tarde! Estava falando com a [PERSON_NAME], desejo"
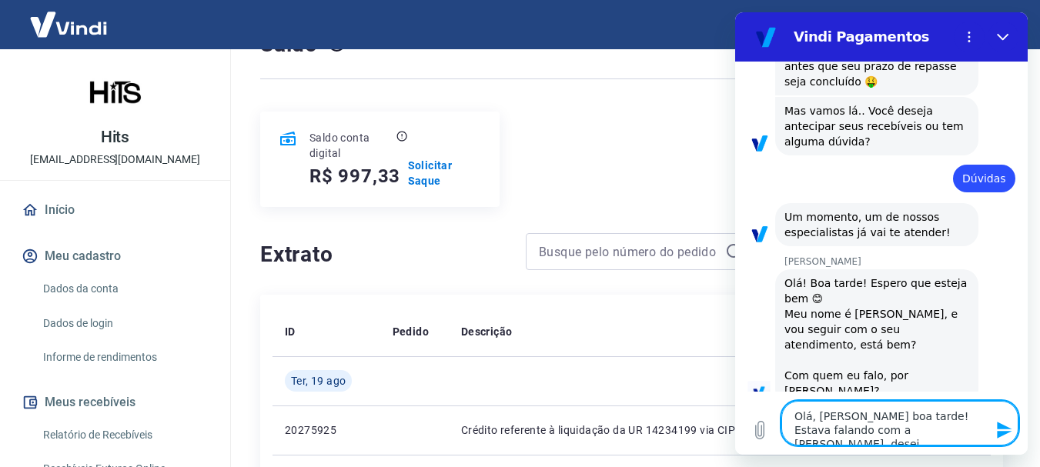
type textarea "x"
type textarea "Olá, [PERSON_NAME] boa tarde! Estava falando com a [PERSON_NAME], desejo"
type textarea "x"
type textarea "Olá, [PERSON_NAME] boa tarde! Estava falando com a [PERSON_NAME], desejo q"
type textarea "x"
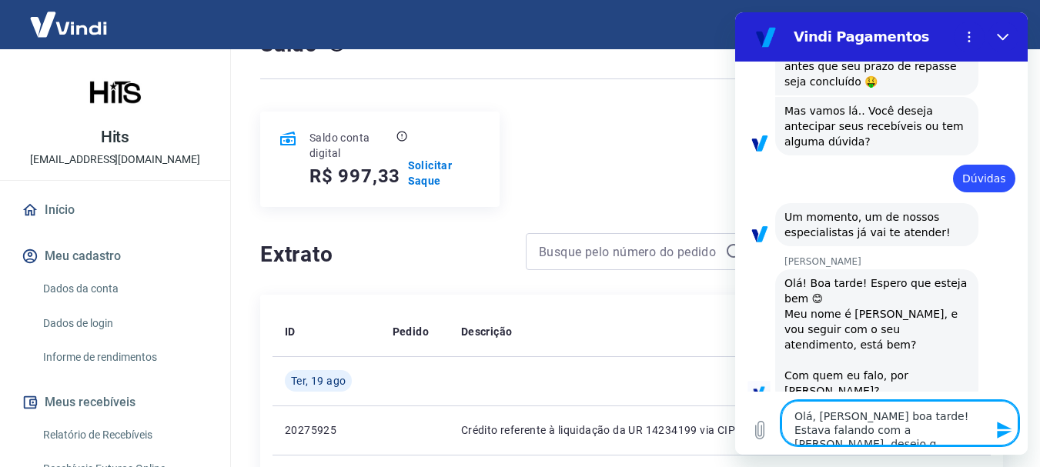
type textarea "Olá, [PERSON_NAME] boa tarde! Estava falando com a [PERSON_NAME], desejo qu"
type textarea "x"
type textarea "Olá, [PERSON_NAME] boa tarde! Estava falando com a [PERSON_NAME], desejo que"
type textarea "x"
type textarea "Olá, [PERSON_NAME] boa tarde! Estava falando com a [PERSON_NAME], desejo que"
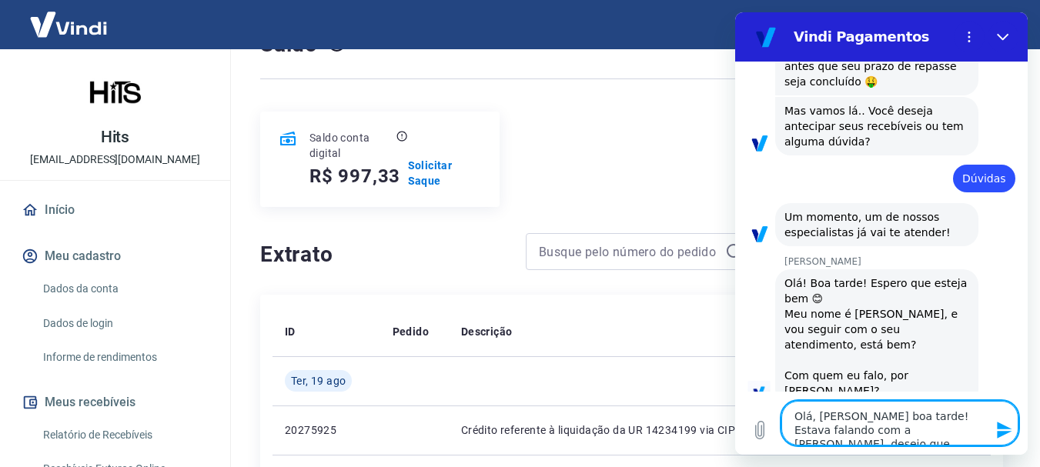
type textarea "x"
type textarea "Olá, [PERSON_NAME] boa tarde! Estava falando com a [PERSON_NAME], desejo que"
type textarea "x"
type textarea "Olá, [PERSON_NAME] boa tarde! Estava falando com a [PERSON_NAME], desejo qu"
type textarea "x"
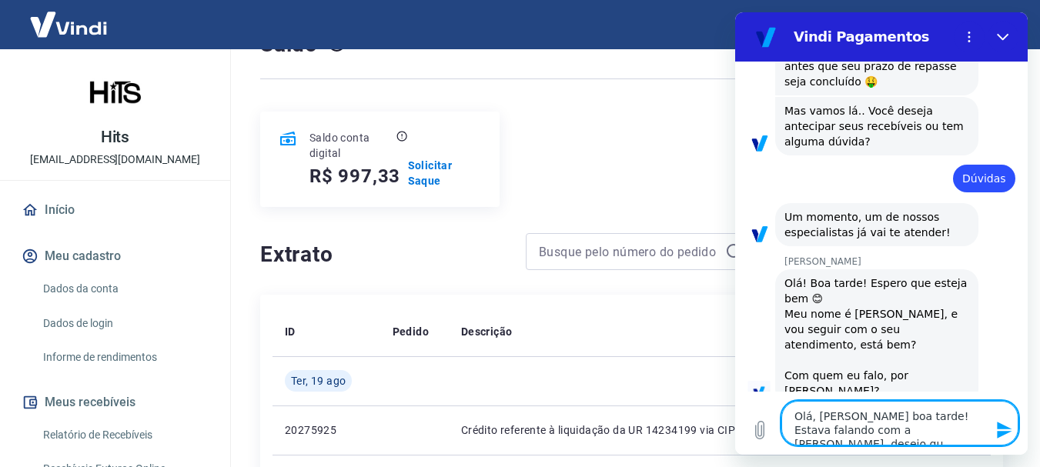
type textarea "Olá, [PERSON_NAME] boa tarde! Estava falando com a [PERSON_NAME], desejo q"
type textarea "x"
type textarea "Olá, [PERSON_NAME] boa tarde! Estava falando com a [PERSON_NAME], desejo"
type textarea "x"
type textarea "Olá, [PERSON_NAME] boa tarde! Estava falando com a [PERSON_NAME], desejo a"
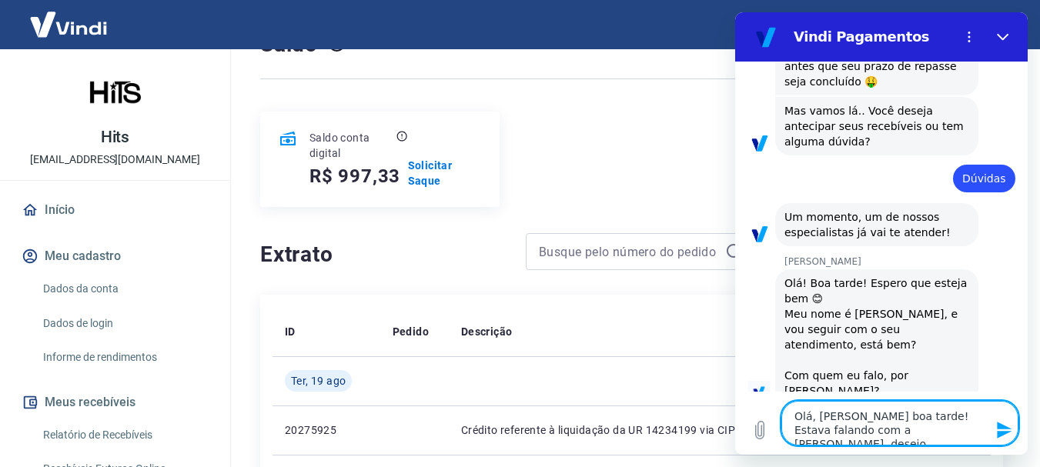
type textarea "x"
type textarea "Olá, [PERSON_NAME] boa tarde! Estava falando com a [PERSON_NAME], desejo an"
type textarea "x"
type textarea "Olá, [PERSON_NAME] boa tarde! Estava falando com a [PERSON_NAME], desejo ant"
type textarea "x"
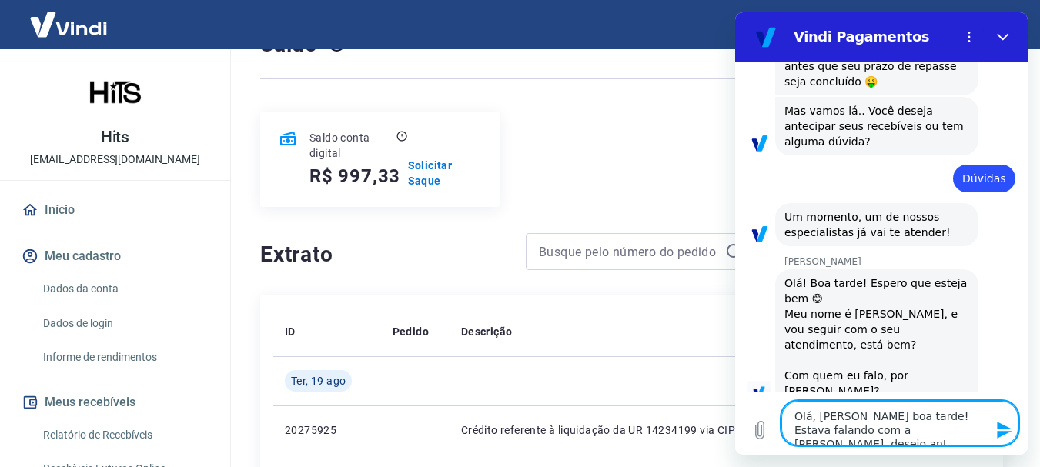
type textarea "Olá, [PERSON_NAME] boa tarde! Estava falando com a [PERSON_NAME], desejo ante"
type textarea "x"
type textarea "Olá, [PERSON_NAME] boa tarde! Estava falando com a [PERSON_NAME], desejo antec"
type textarea "x"
type textarea "Olá, [PERSON_NAME] boa tarde! Estava falando com a [PERSON_NAME], desejo anteci"
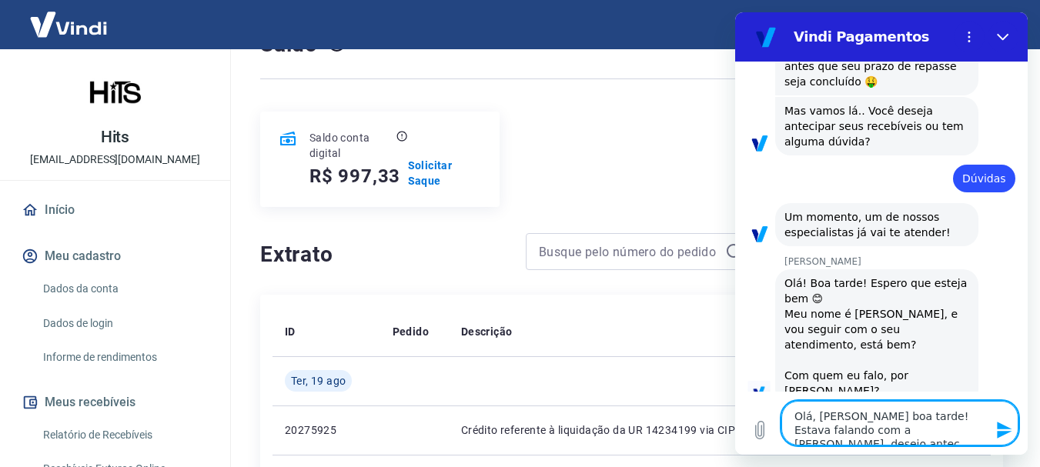
type textarea "x"
type textarea "Olá, [PERSON_NAME] boa tarde! Estava falando com a [PERSON_NAME], desejo antecip"
type textarea "x"
type textarea "Olá, [PERSON_NAME] boa tarde! Estava falando com a [PERSON_NAME], desejo anteci…"
type textarea "x"
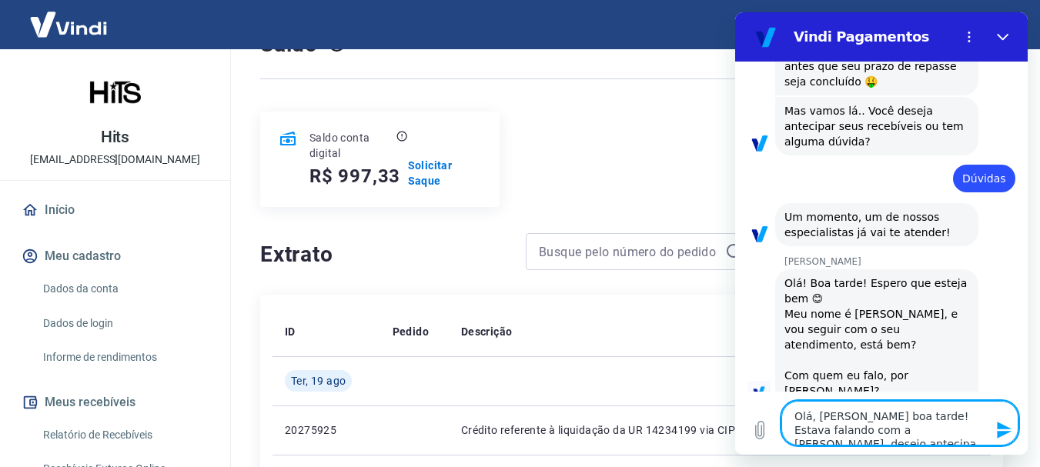
type textarea "Olá, [PERSON_NAME] boa tarde! Estava falando com a [PERSON_NAME], desejo anteci…"
type textarea "x"
type textarea "Olá, [PERSON_NAME] boa tarde! Estava falando com a [PERSON_NAME], desejo anteci…"
type textarea "x"
type textarea "Olá, [PERSON_NAME] boa tarde! Estava falando com a [PERSON_NAME], desejo anteci…"
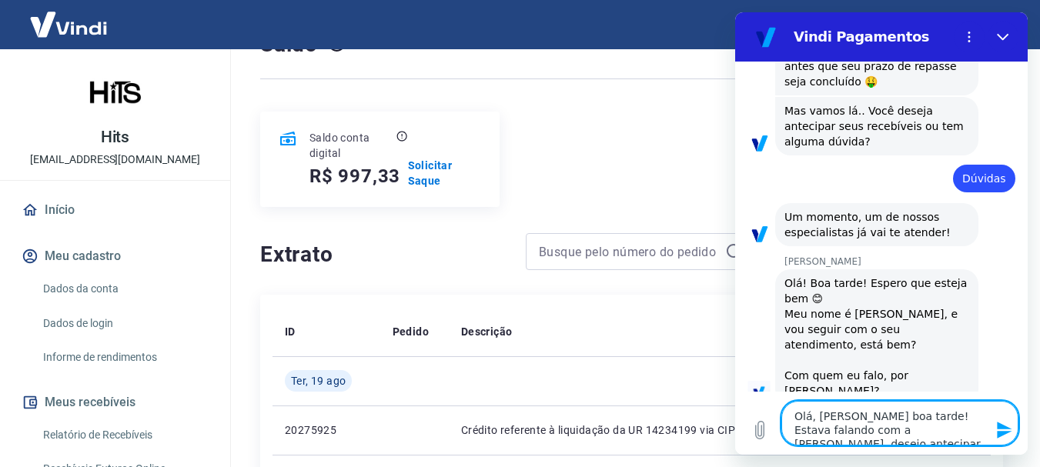
type textarea "x"
type textarea "Olá, [PERSON_NAME] boa tarde! Estava falando com a [PERSON_NAME], desejo anteci…"
type textarea "x"
type textarea "Olá, [PERSON_NAME] boa tarde! Estava falando com a [PERSON_NAME], desejo anteci…"
type textarea "x"
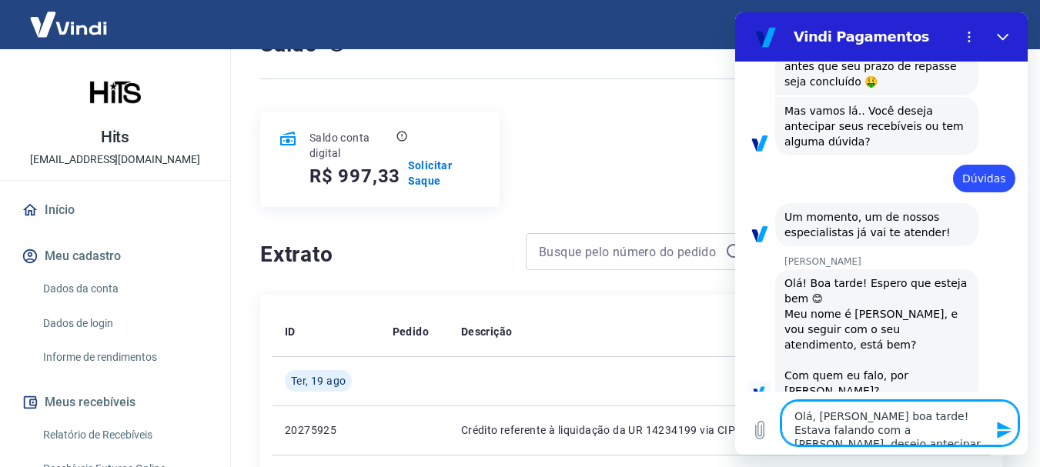
type textarea "Olá, [PERSON_NAME] boa tarde! Estava falando com a [PERSON_NAME], desejo anteci…"
type textarea "x"
type textarea "Olá, [PERSON_NAME] boa tarde! Estava falando com a [PERSON_NAME], desejo anteci…"
type textarea "x"
type textarea "Olá, [PERSON_NAME] boa tarde! Estava falando com a [PERSON_NAME], desejo anteci…"
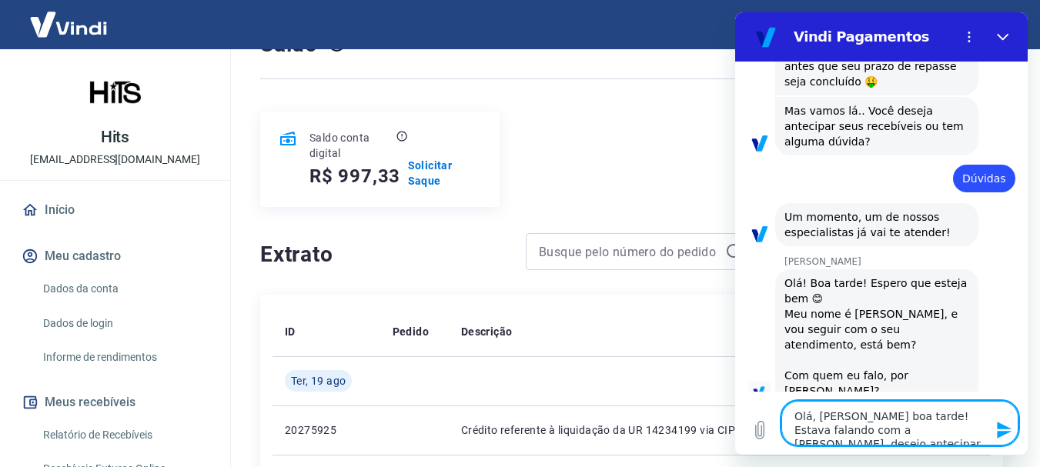
type textarea "x"
type textarea "Olá, [PERSON_NAME] boa tarde! Estava falando com a [PERSON_NAME], desejo anteci…"
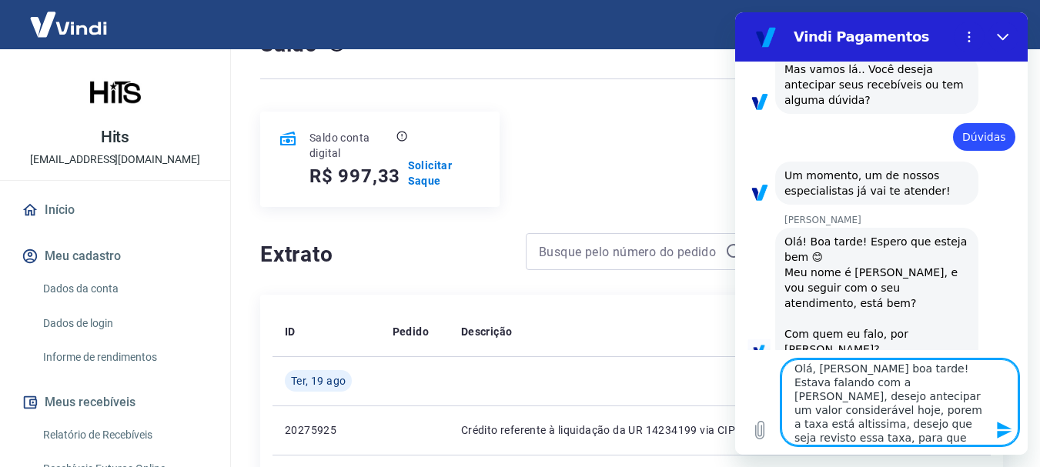
scroll to position [0, 0]
drag, startPoint x: 901, startPoint y: 436, endPoint x: 661, endPoint y: 262, distance: 296.0
click html "Vindi Pagamentos 13:45 diz: Olá Enviado · 13:45 [PERSON_NAME] diz: [PERSON_NAME…"
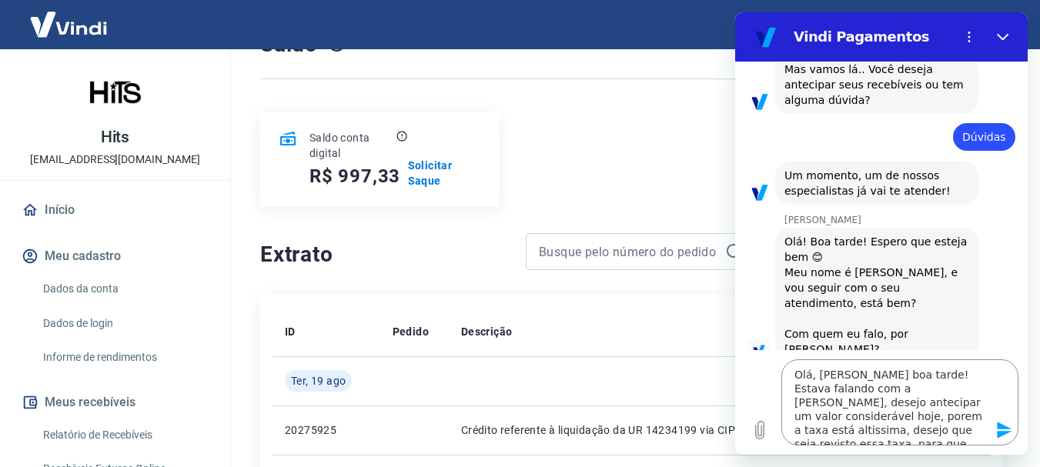
click at [905, 442] on textarea "Olá, [PERSON_NAME] boa tarde! Estava falando com a [PERSON_NAME], desejo anteci…" at bounding box center [900, 403] width 237 height 86
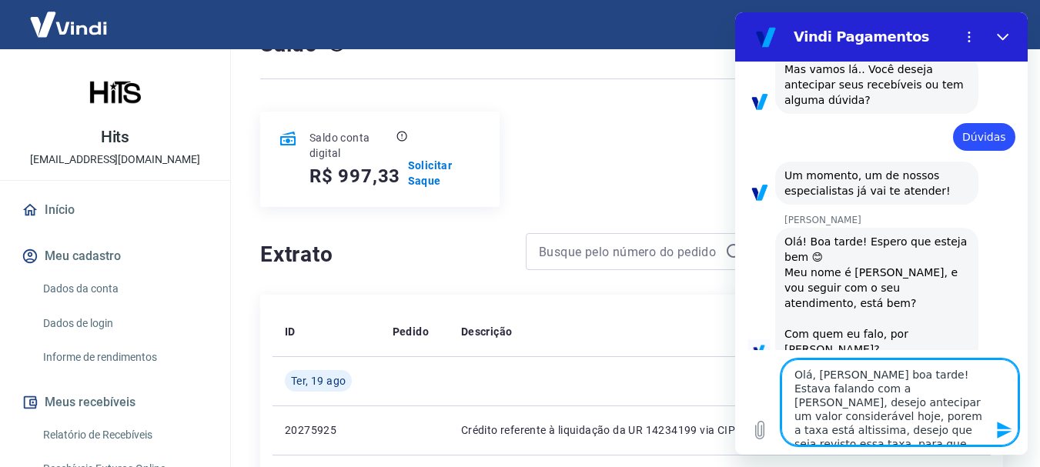
drag, startPoint x: 905, startPoint y: 442, endPoint x: 733, endPoint y: 309, distance: 217.3
click html "Vindi Pagamentos 13:45 diz: Olá Enviado · 13:45 [PERSON_NAME] diz: [PERSON_NAME…"
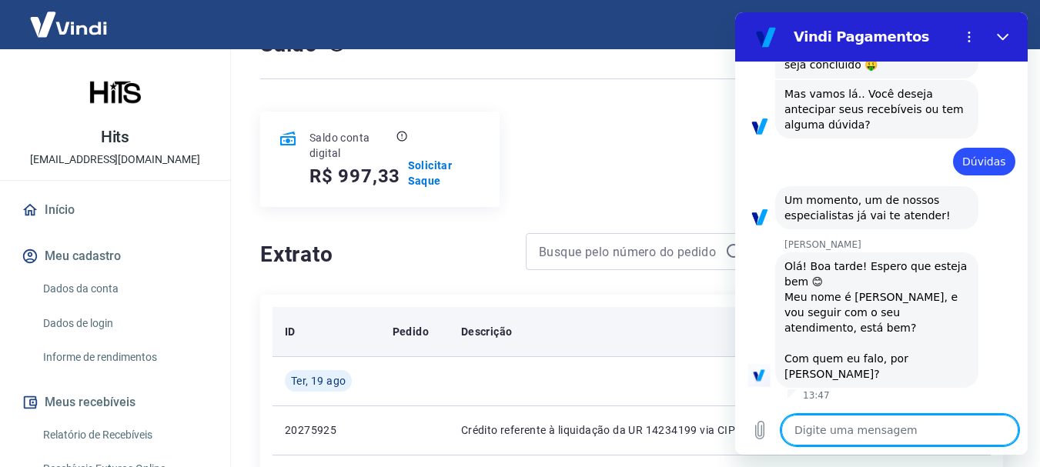
scroll to position [242, 0]
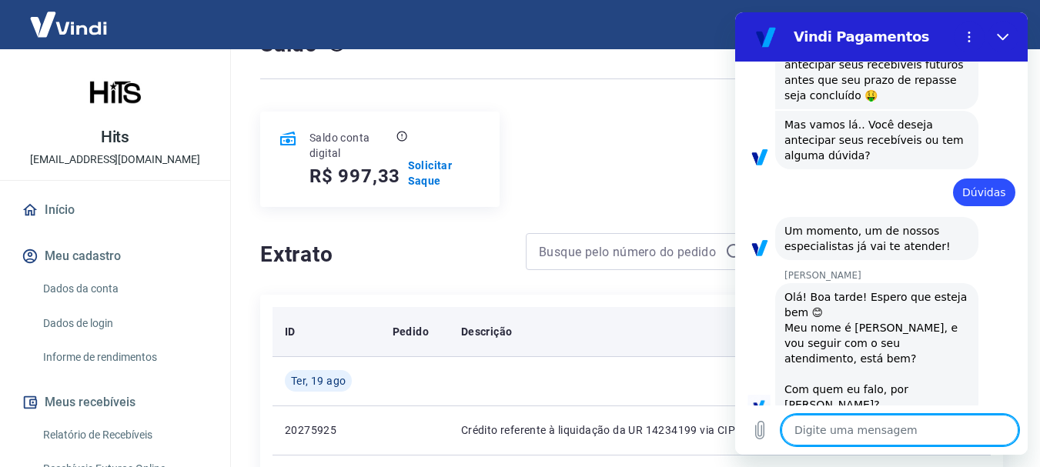
paste textarea "[PERSON_NAME], [PERSON_NAME], boa tarde! Estava conversando com a [PERSON_NAME]…"
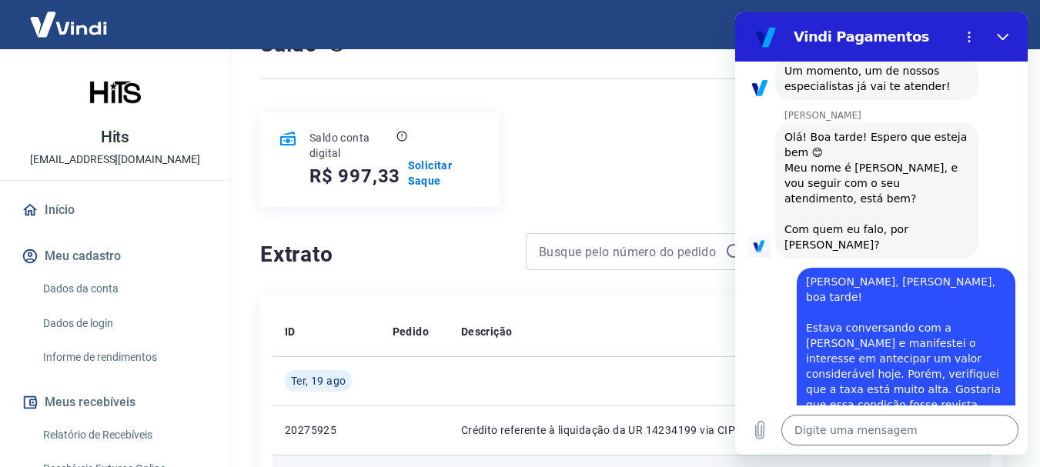
scroll to position [514, 0]
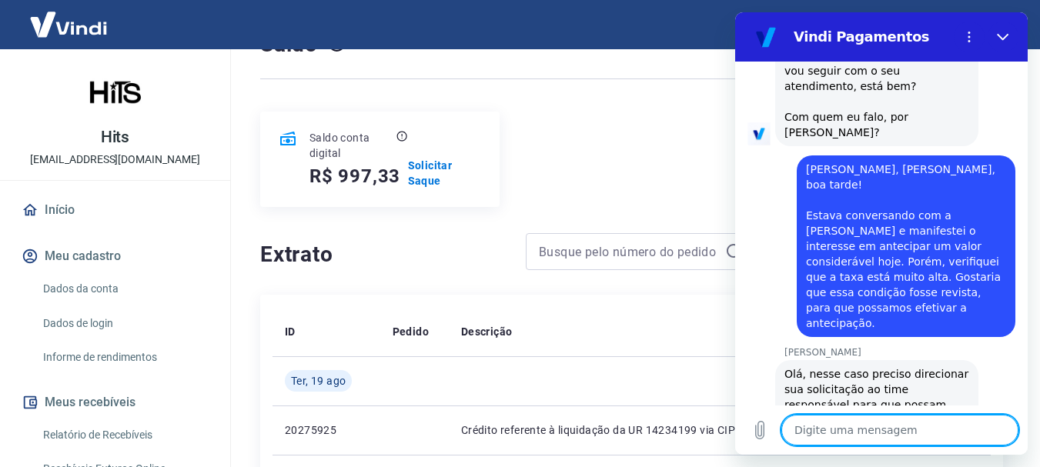
click at [913, 425] on textarea at bounding box center [900, 430] width 237 height 31
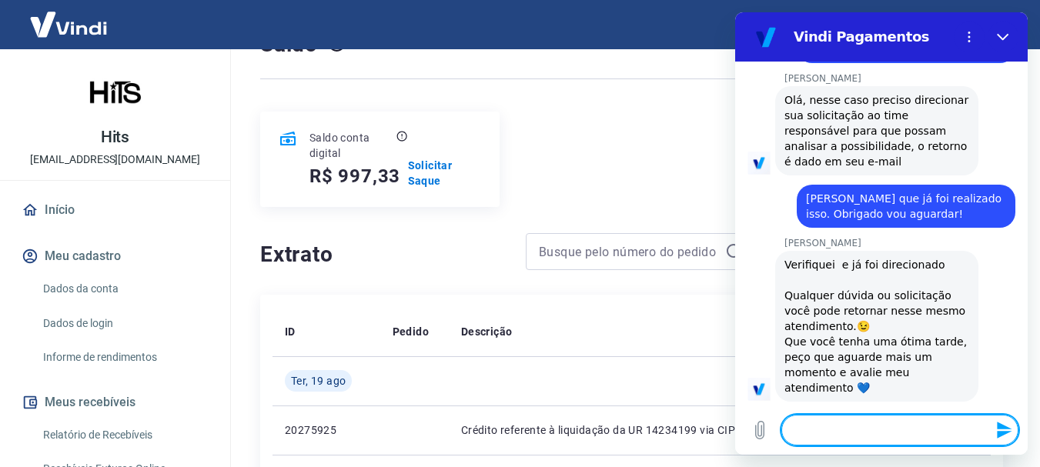
scroll to position [827, 0]
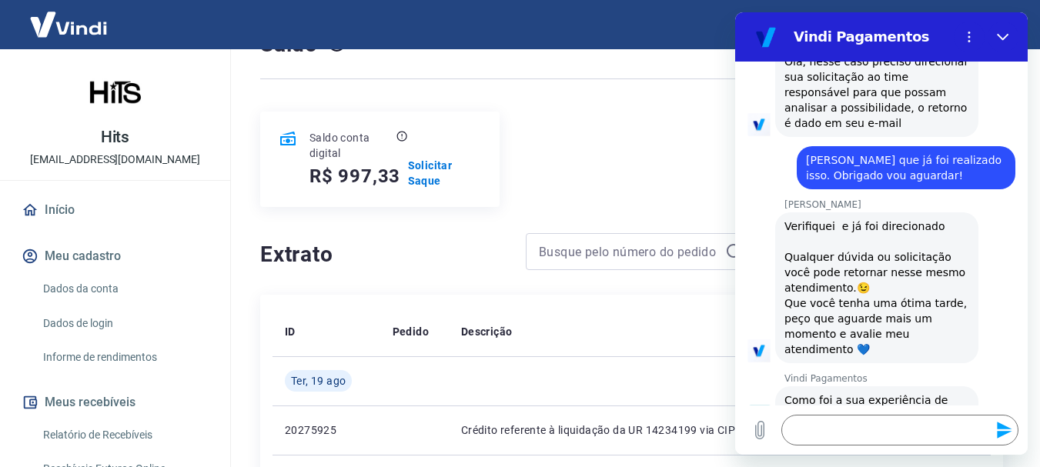
click at [892, 450] on button "Boa 👍" at bounding box center [911, 472] width 61 height 45
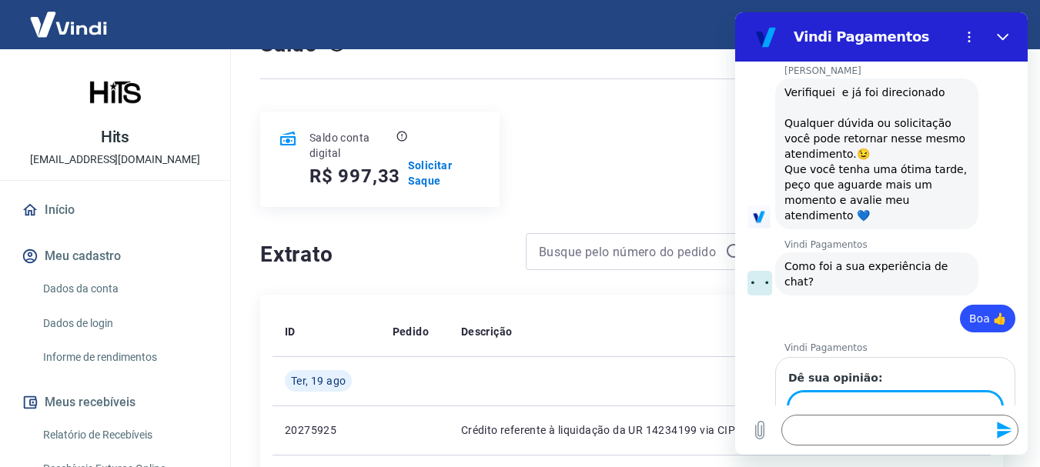
scroll to position [959, 0]
